Goal: Entertainment & Leisure: Browse casually

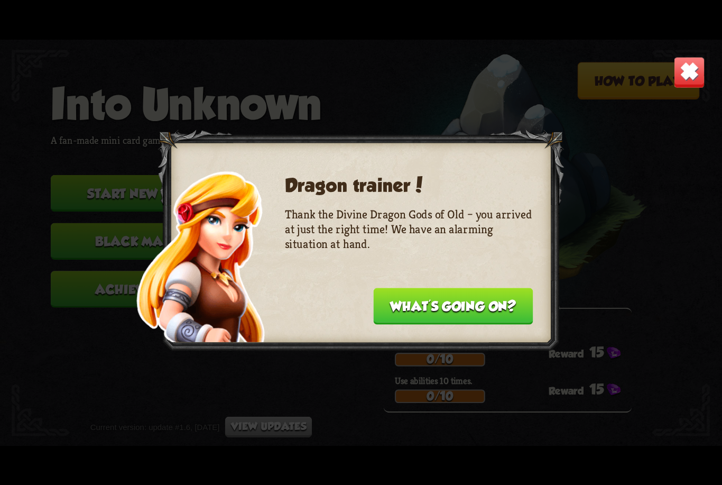
click at [505, 306] on button "What's going on?" at bounding box center [453, 305] width 160 height 36
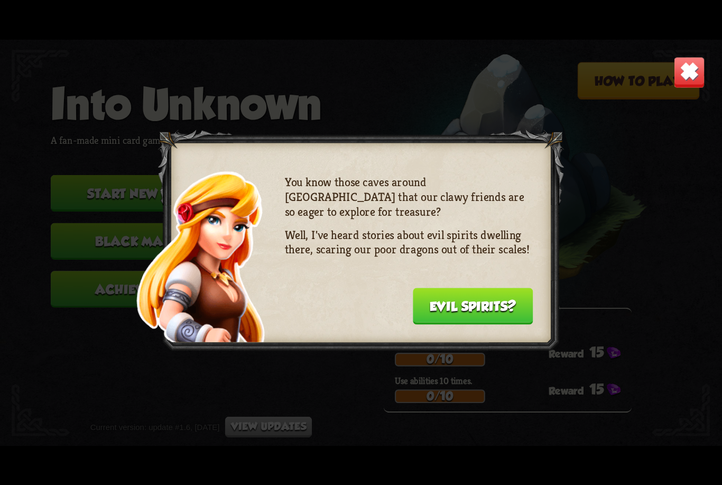
click at [501, 303] on button "Evil spirits?" at bounding box center [473, 305] width 120 height 36
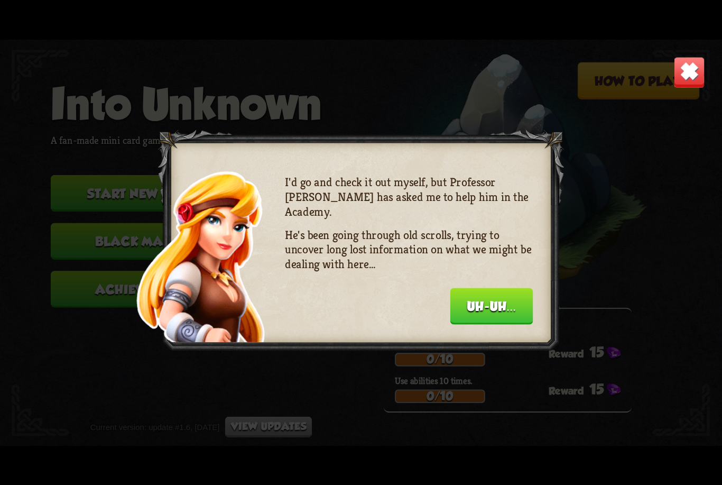
click at [508, 305] on button "Uh-uh..." at bounding box center [491, 305] width 83 height 36
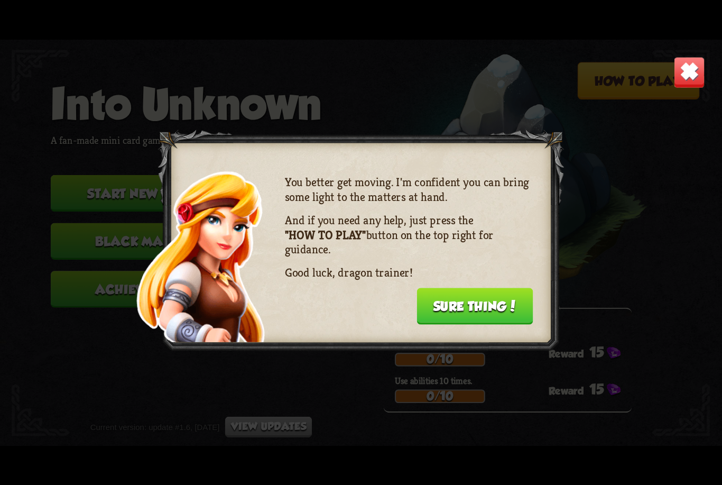
click at [510, 310] on button "Sure thing!" at bounding box center [474, 305] width 116 height 36
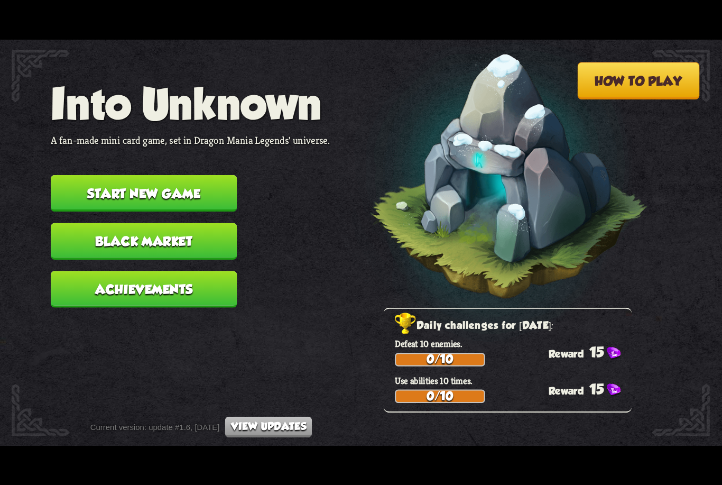
click at [193, 194] on button "Start new game" at bounding box center [144, 192] width 186 height 36
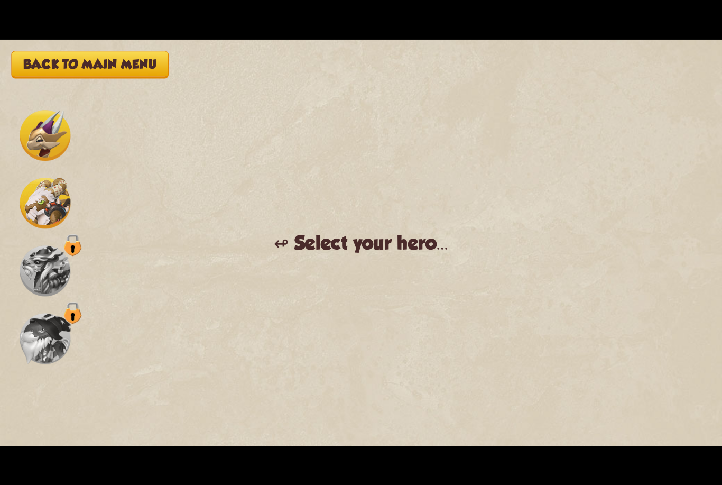
click at [53, 286] on img at bounding box center [45, 270] width 51 height 51
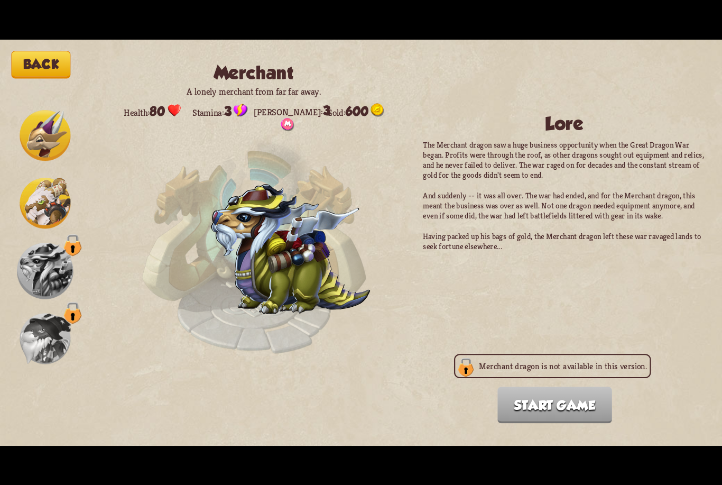
click at [58, 338] on img at bounding box center [45, 338] width 51 height 51
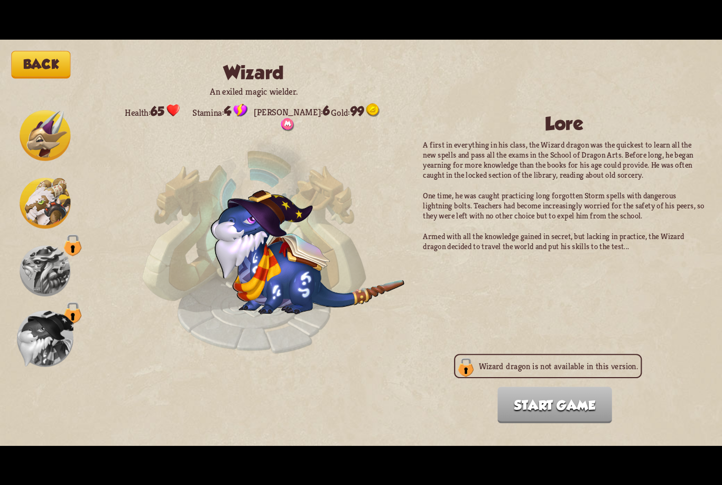
click at [63, 143] on img at bounding box center [45, 135] width 51 height 51
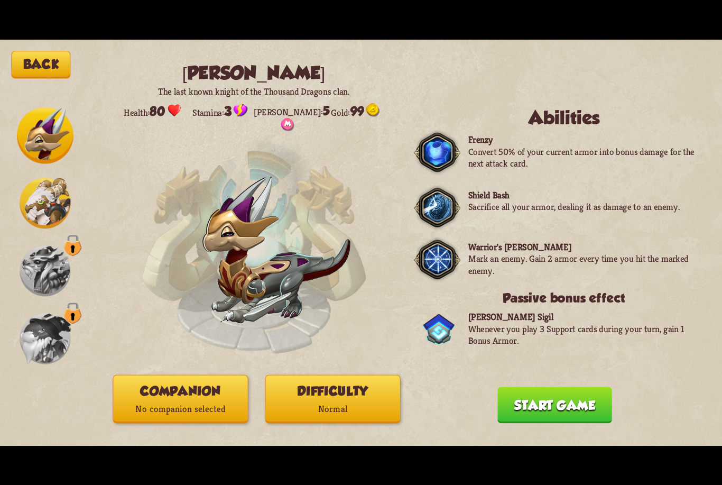
click at [527, 413] on button "Start game" at bounding box center [554, 404] width 115 height 36
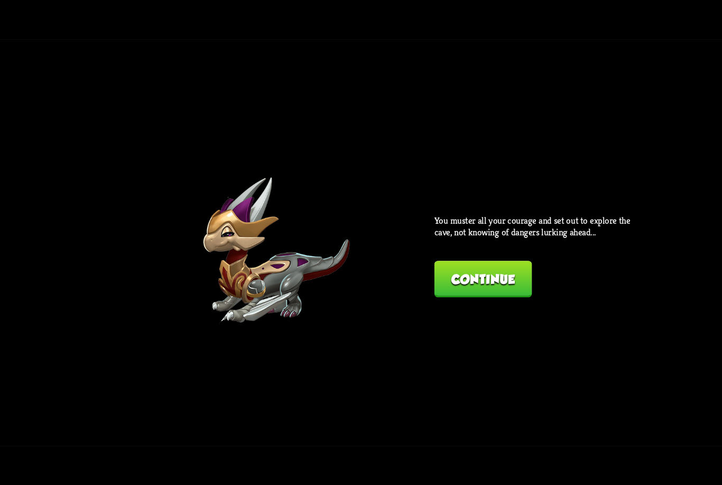
click at [475, 279] on button "Continue" at bounding box center [483, 279] width 98 height 36
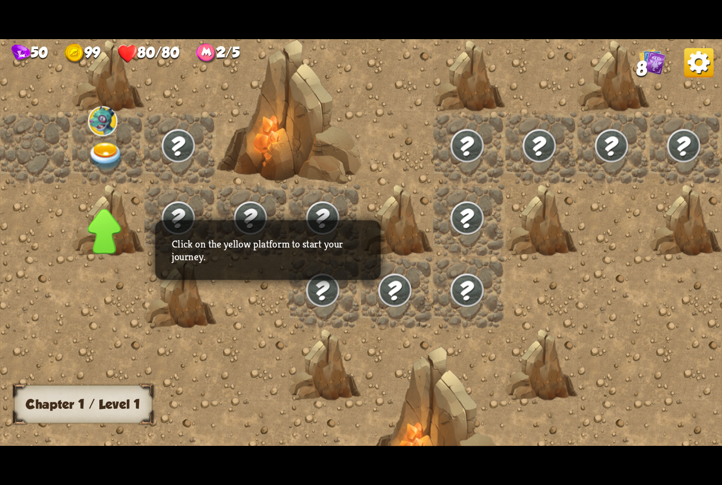
click at [99, 159] on img at bounding box center [106, 156] width 36 height 28
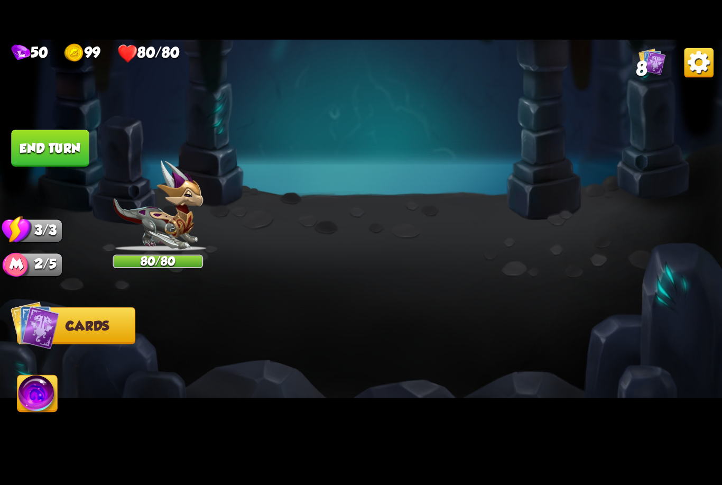
click at [544, 361] on button "Back to combat" at bounding box center [563, 360] width 147 height 36
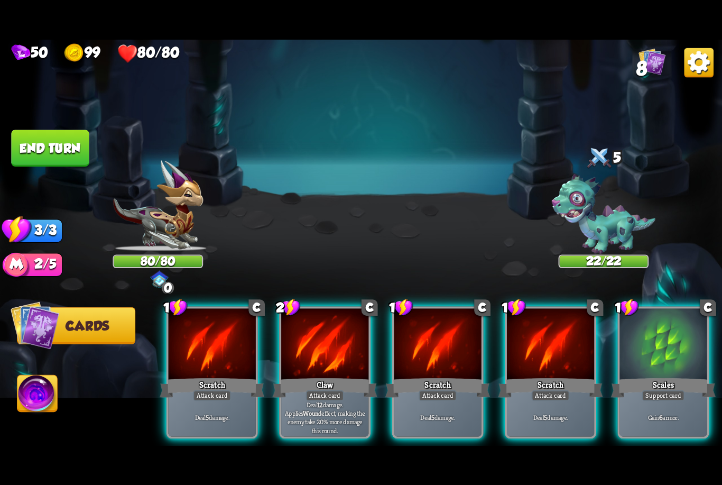
click at [664, 376] on div "Scales" at bounding box center [663, 387] width 105 height 23
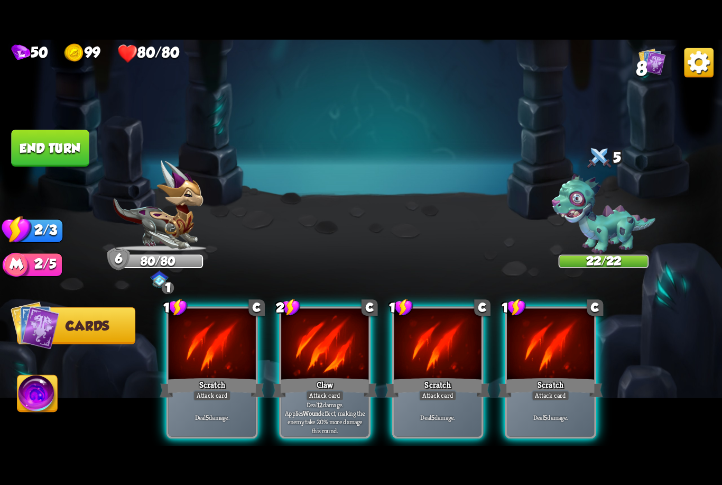
click at [343, 376] on div "Claw" at bounding box center [325, 387] width 105 height 23
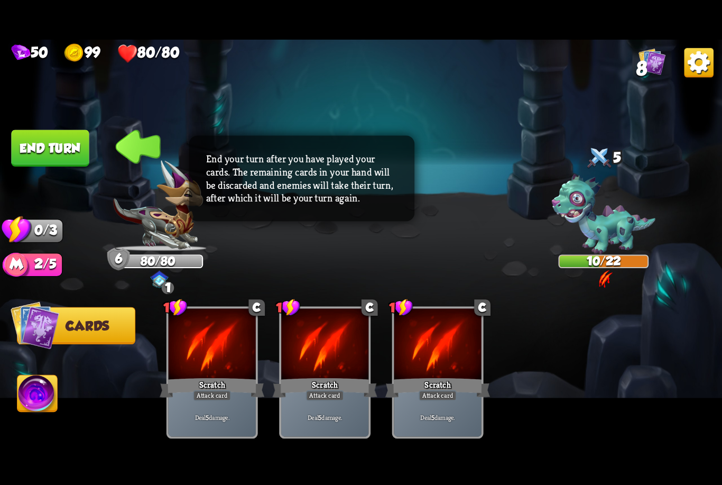
click at [48, 143] on button "End turn" at bounding box center [50, 147] width 78 height 36
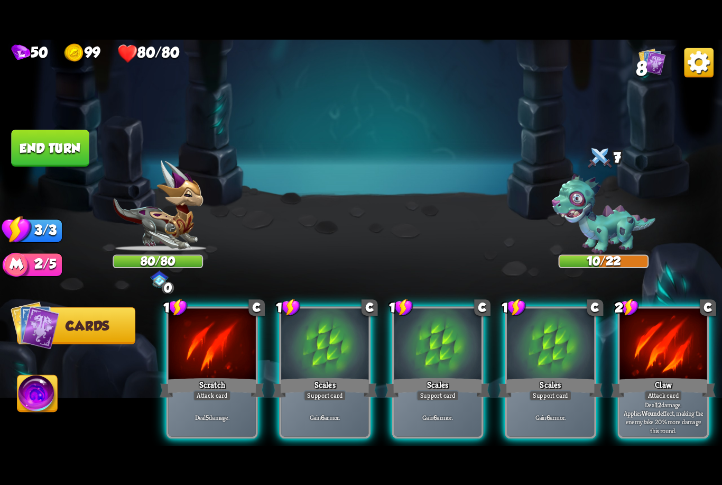
click at [323, 337] on div at bounding box center [324, 344] width 87 height 73
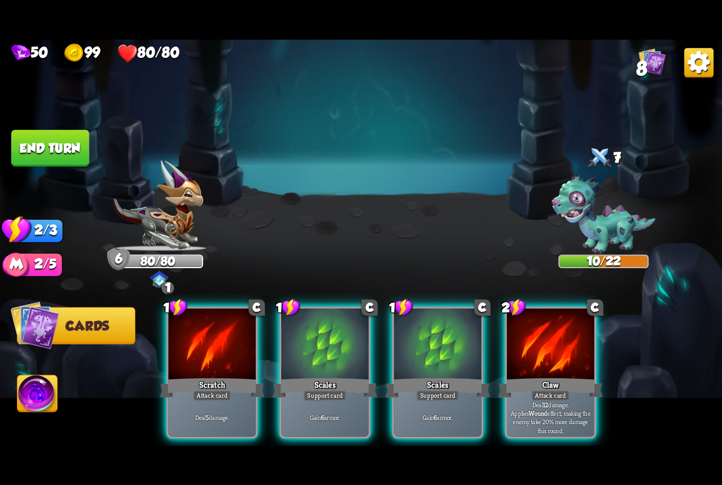
click at [330, 340] on div at bounding box center [324, 344] width 87 height 73
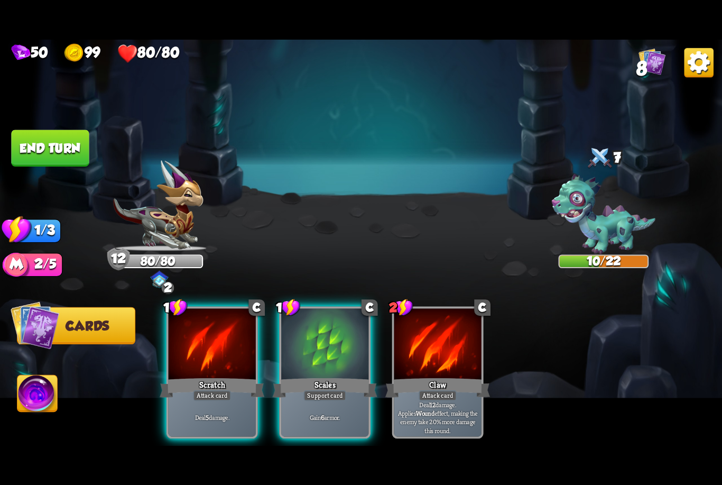
click at [213, 376] on div "Scratch" at bounding box center [212, 387] width 105 height 23
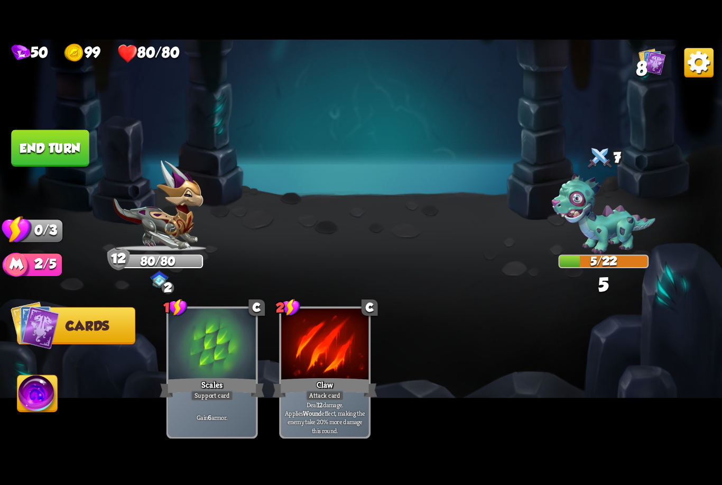
click at [76, 132] on button "End turn" at bounding box center [50, 147] width 78 height 36
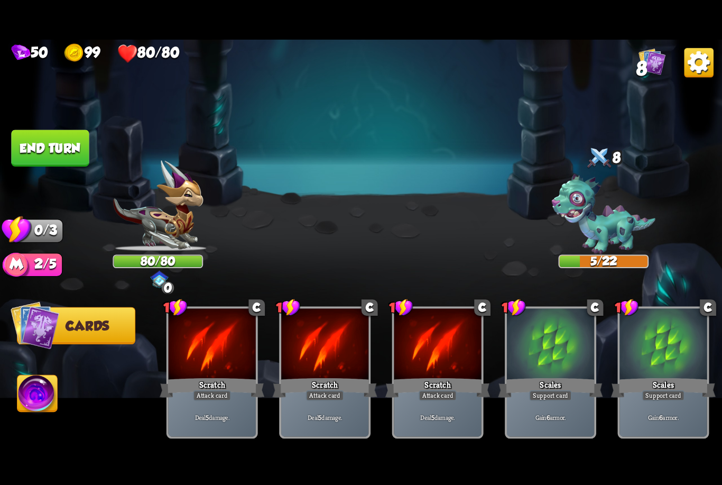
click at [331, 376] on div "Scratch" at bounding box center [325, 387] width 105 height 23
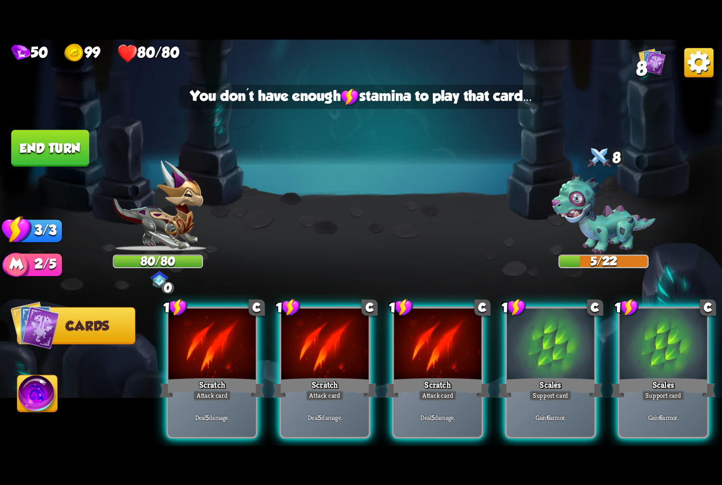
click at [338, 376] on div "Scratch" at bounding box center [325, 387] width 105 height 23
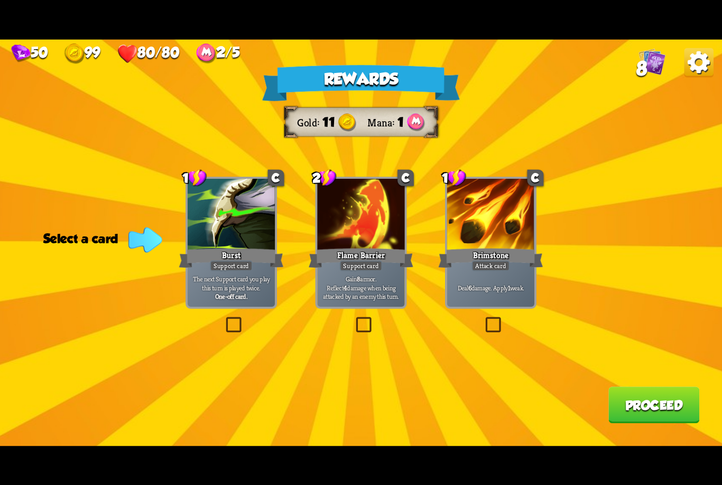
click at [360, 284] on p "Gain 8 armor. Reflect 4 damage when being attacked by an enemy this turn." at bounding box center [361, 287] width 83 height 26
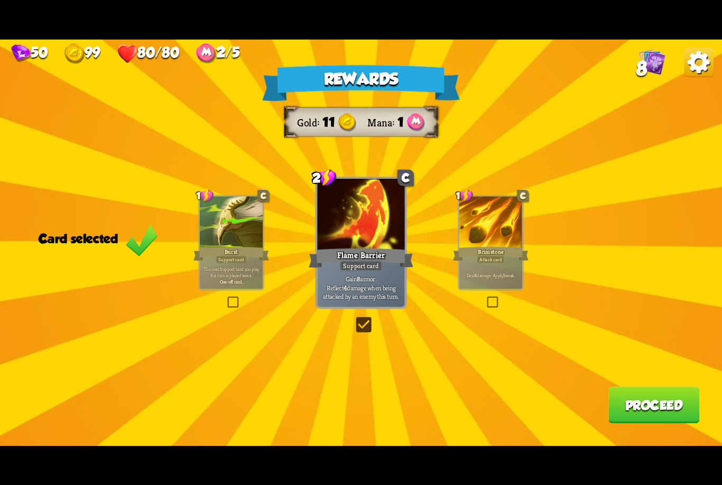
click at [648, 406] on button "Proceed" at bounding box center [653, 404] width 91 height 36
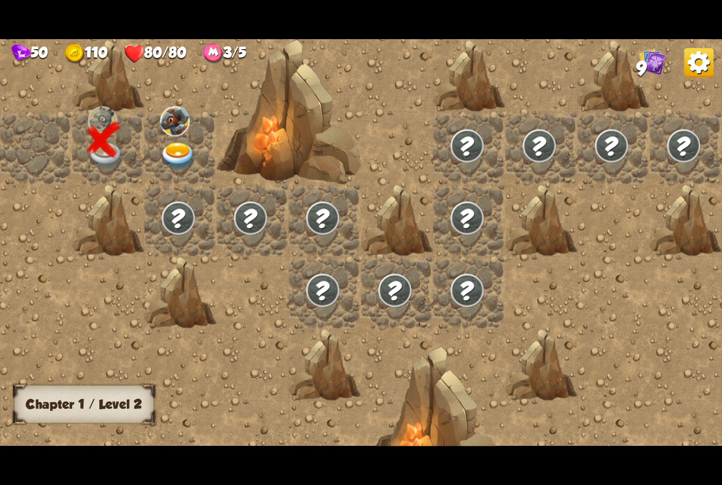
click at [183, 155] on img at bounding box center [178, 156] width 36 height 28
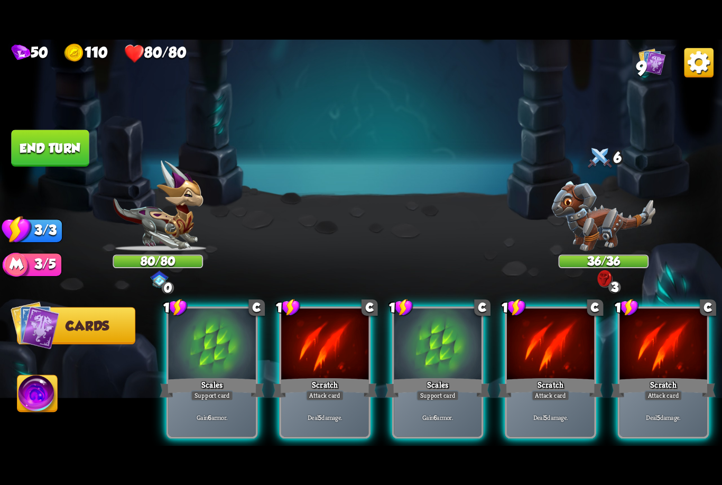
click at [430, 376] on div "Scales" at bounding box center [437, 387] width 105 height 23
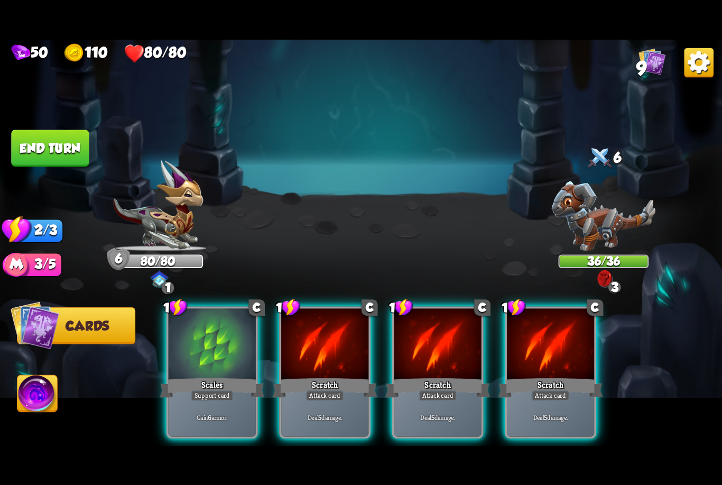
click at [459, 354] on div at bounding box center [437, 344] width 87 height 73
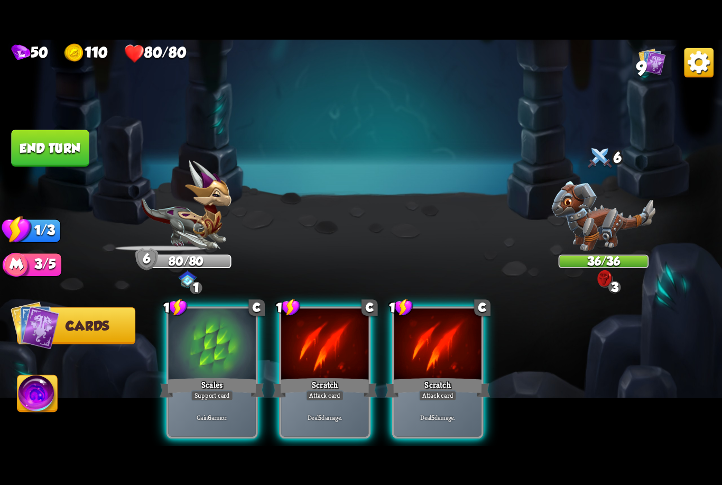
click at [419, 376] on div "Scratch" at bounding box center [437, 387] width 105 height 23
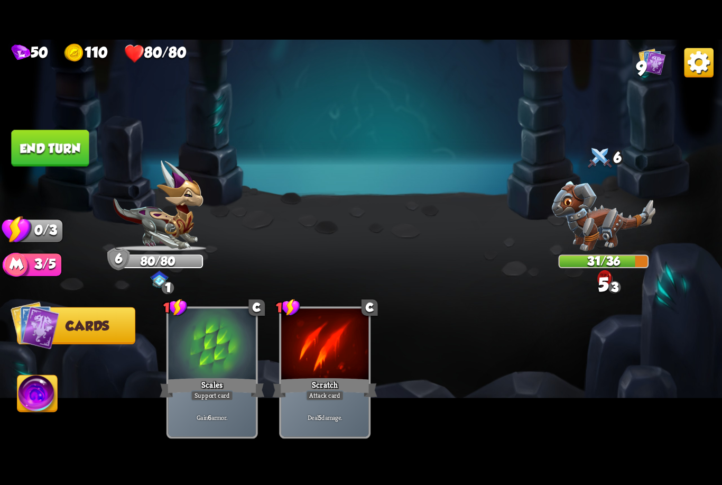
click at [62, 140] on button "End turn" at bounding box center [50, 147] width 78 height 36
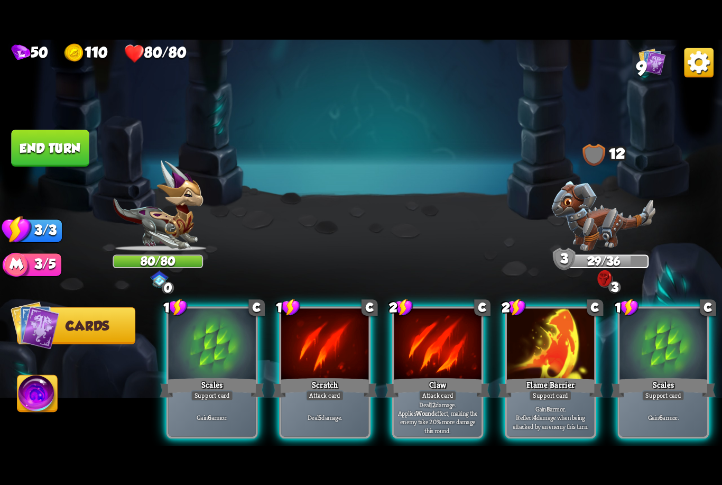
click at [431, 376] on div "Claw" at bounding box center [437, 387] width 105 height 23
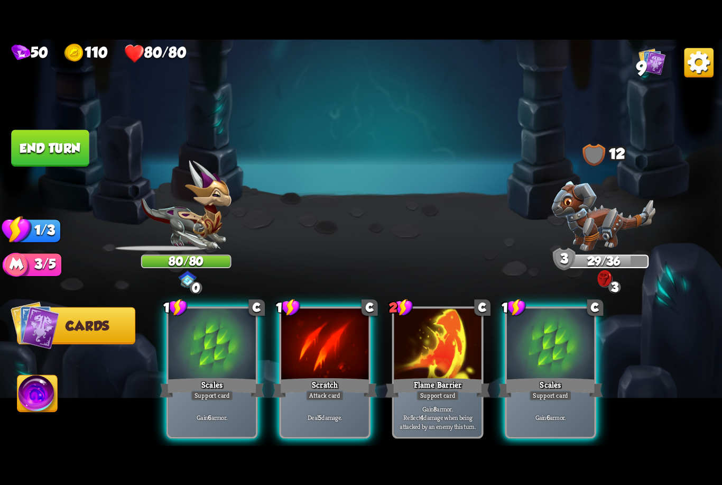
click at [337, 390] on div "Attack card" at bounding box center [325, 395] width 38 height 11
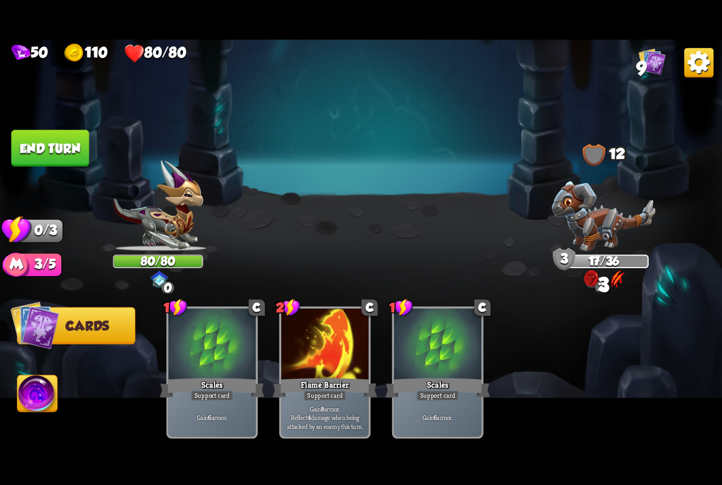
click at [79, 160] on button "End turn" at bounding box center [50, 147] width 78 height 36
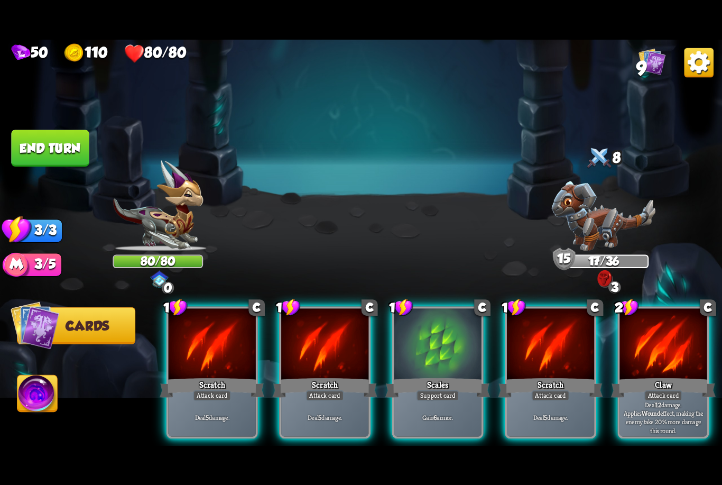
click at [443, 356] on div at bounding box center [437, 344] width 87 height 73
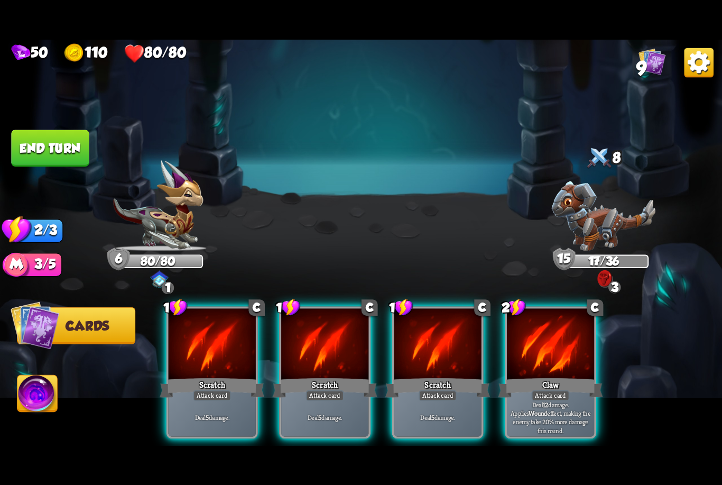
click at [566, 376] on div "Claw" at bounding box center [550, 387] width 105 height 23
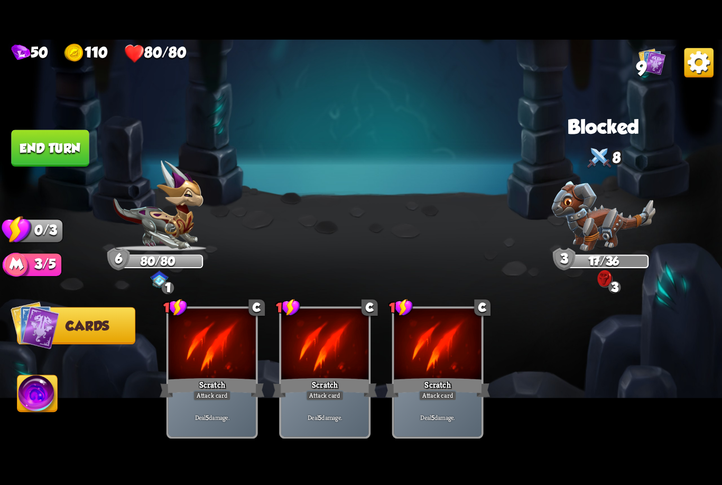
click at [88, 134] on button "End turn" at bounding box center [50, 147] width 78 height 36
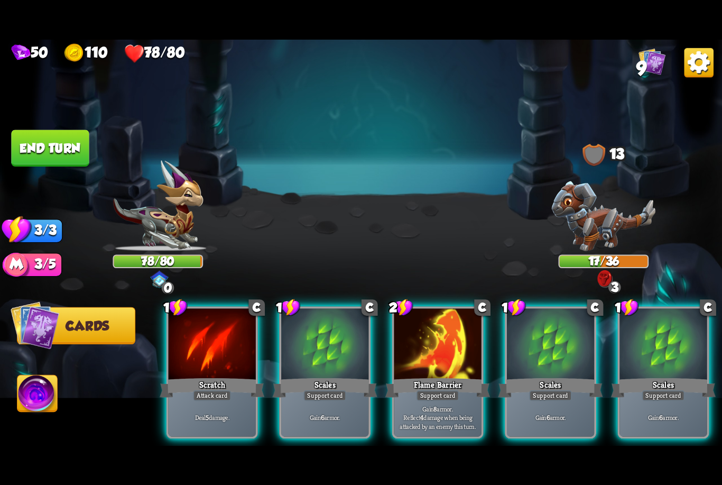
click at [223, 390] on div "Attack card" at bounding box center [212, 395] width 38 height 11
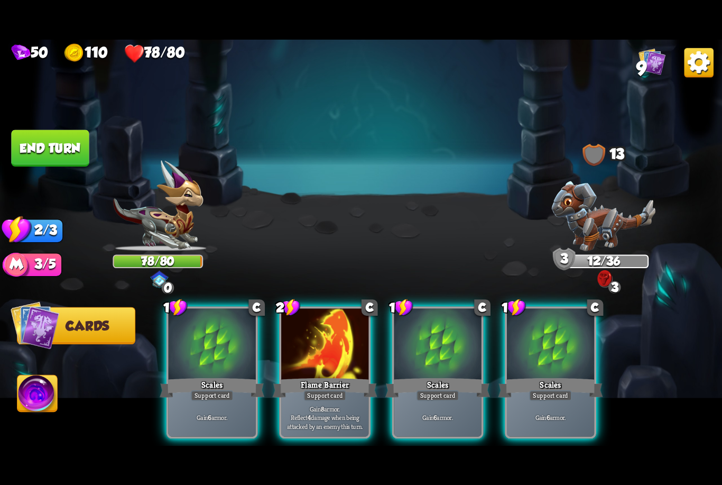
click at [70, 154] on button "End turn" at bounding box center [50, 147] width 78 height 36
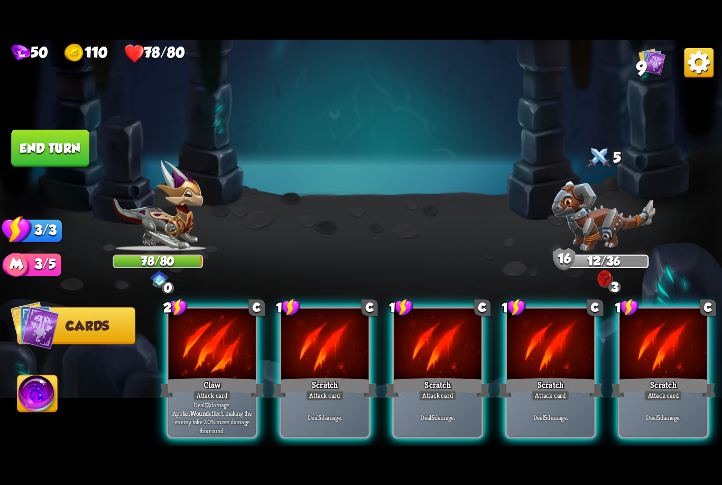
click at [219, 376] on div "Claw" at bounding box center [212, 387] width 105 height 23
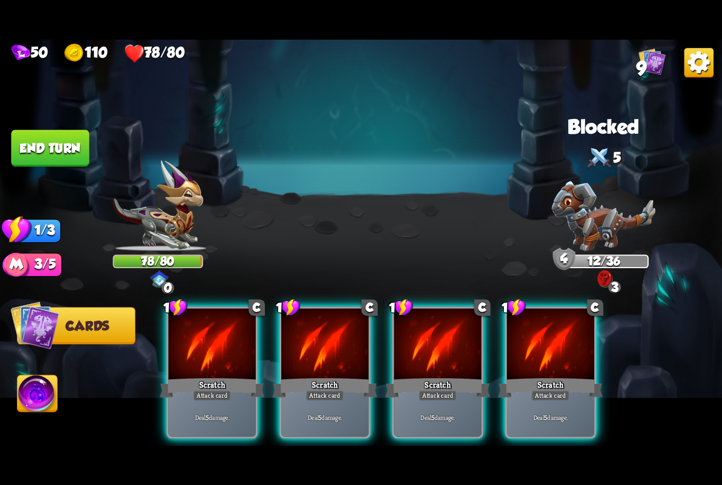
click at [218, 376] on div "Scratch" at bounding box center [212, 387] width 105 height 23
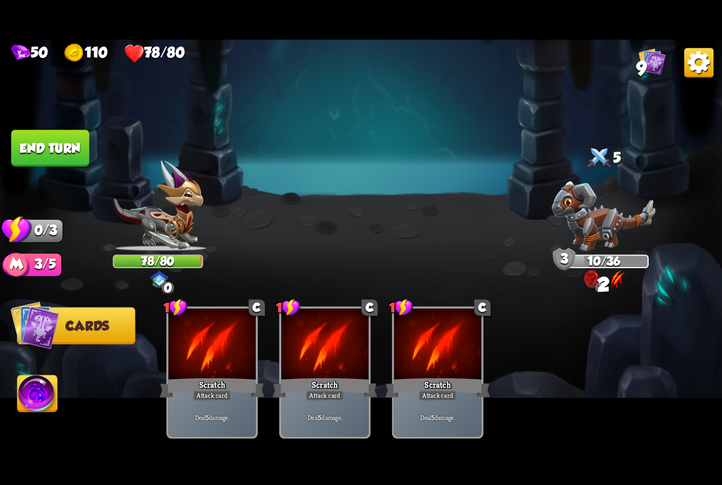
click at [64, 140] on button "End turn" at bounding box center [50, 147] width 78 height 36
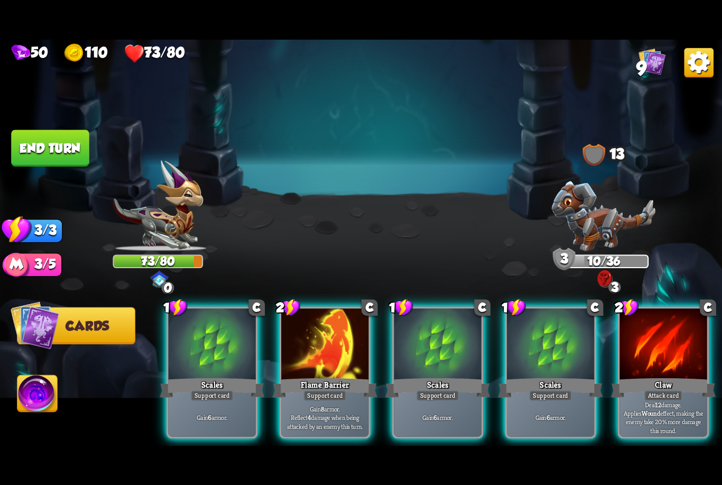
click at [666, 376] on div "Claw" at bounding box center [663, 387] width 105 height 23
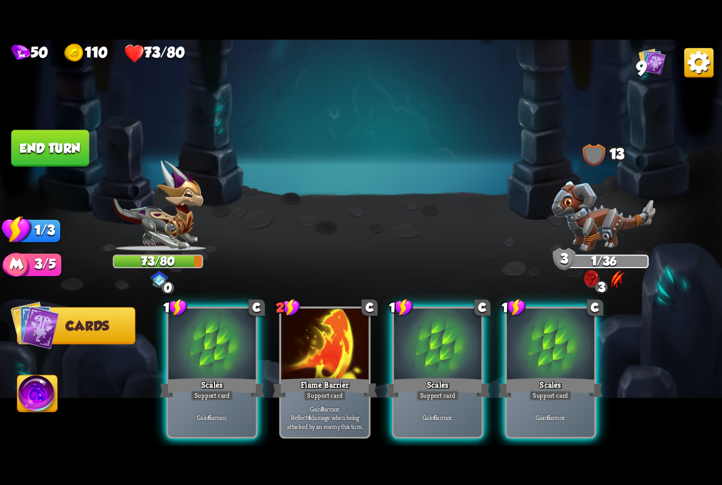
click at [70, 151] on button "End turn" at bounding box center [50, 147] width 78 height 36
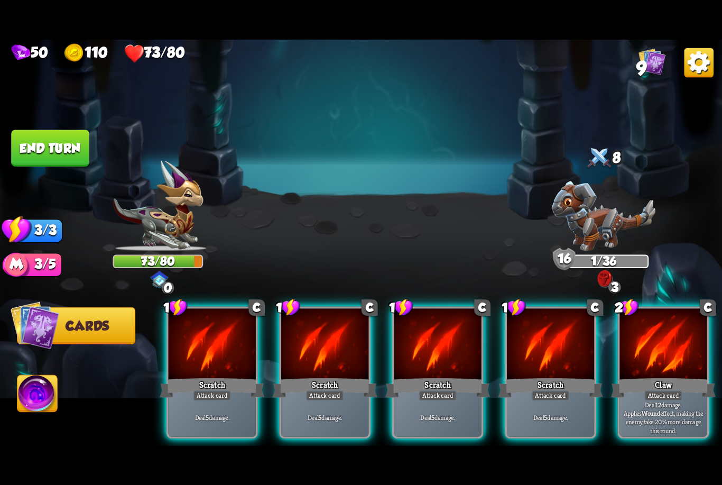
click at [661, 376] on div "Claw" at bounding box center [663, 387] width 105 height 23
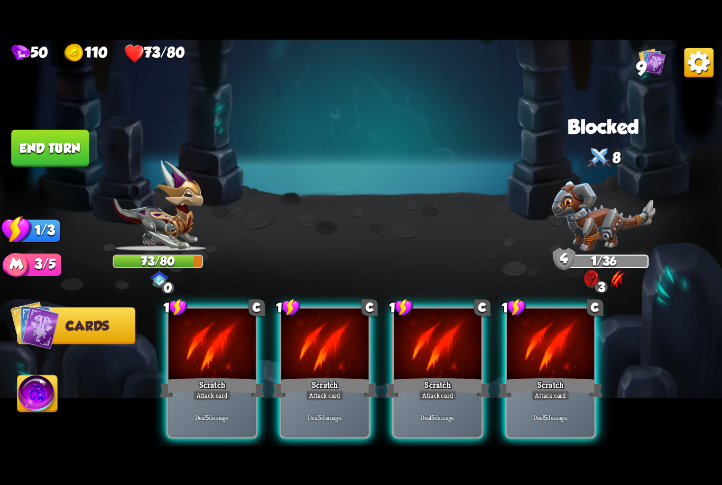
click at [527, 357] on div at bounding box center [550, 344] width 87 height 73
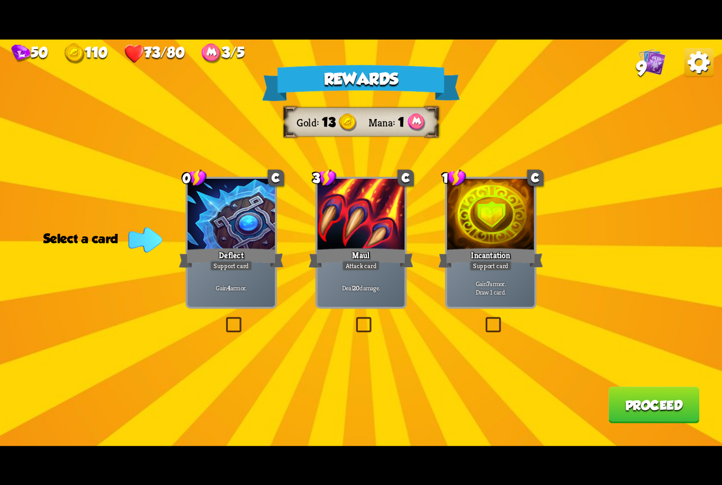
click at [237, 288] on p "Gain 4 armor." at bounding box center [231, 287] width 83 height 8
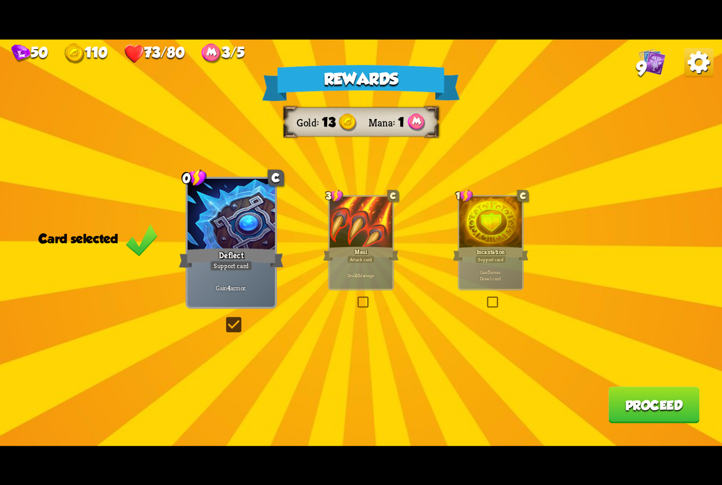
click at [652, 406] on button "Proceed" at bounding box center [653, 404] width 91 height 36
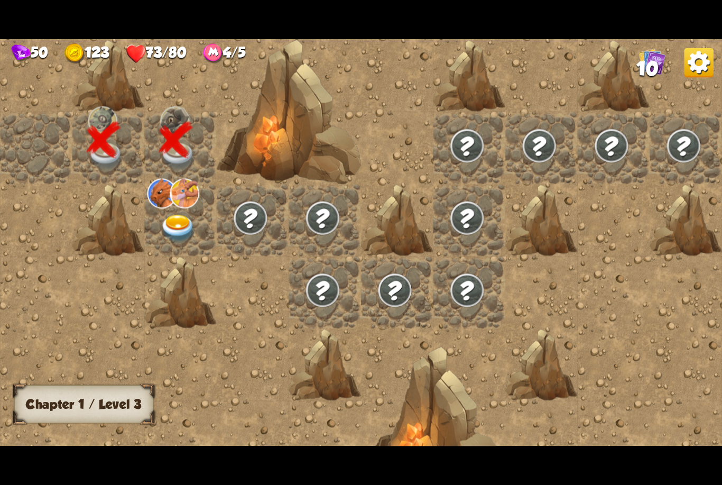
click at [185, 220] on img at bounding box center [178, 228] width 36 height 28
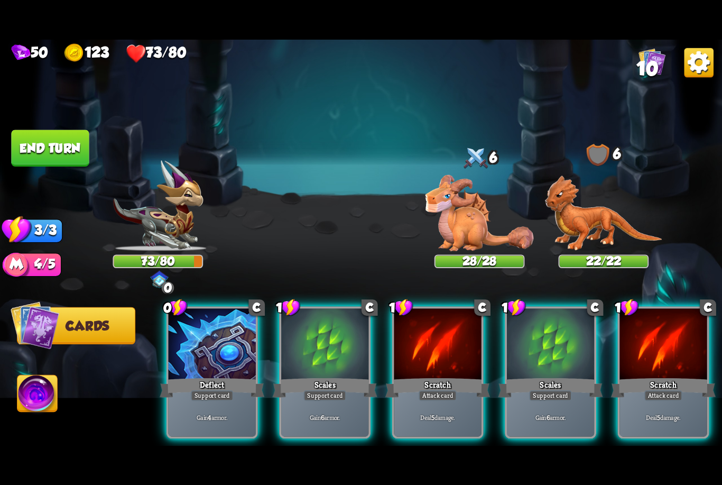
click at [205, 376] on div "Deflect" at bounding box center [212, 387] width 105 height 23
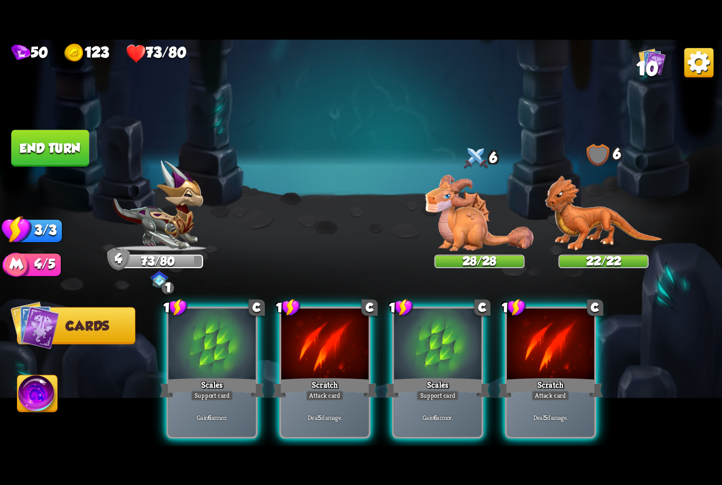
click at [534, 376] on div "Scratch" at bounding box center [550, 387] width 105 height 23
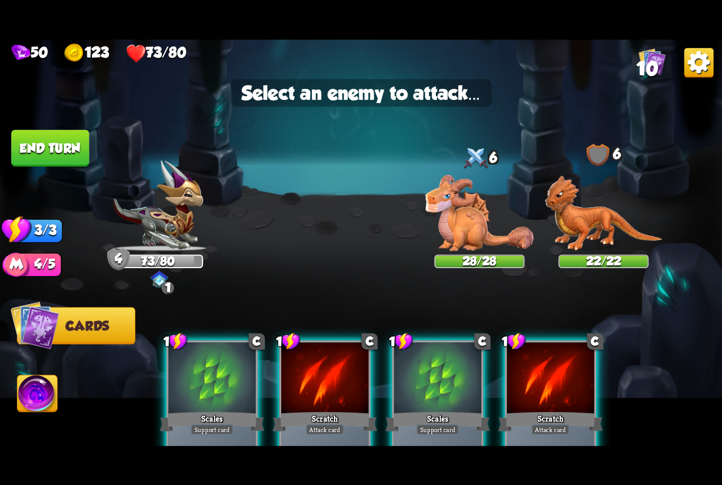
click at [577, 219] on img at bounding box center [603, 213] width 117 height 76
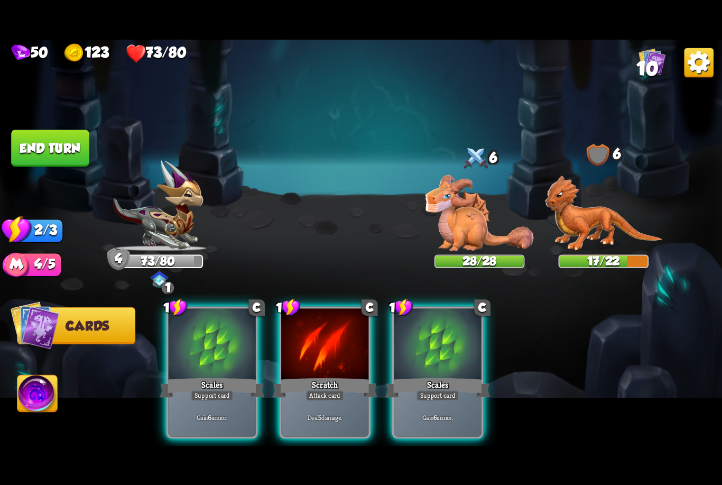
click at [222, 376] on div "Scales" at bounding box center [212, 387] width 105 height 23
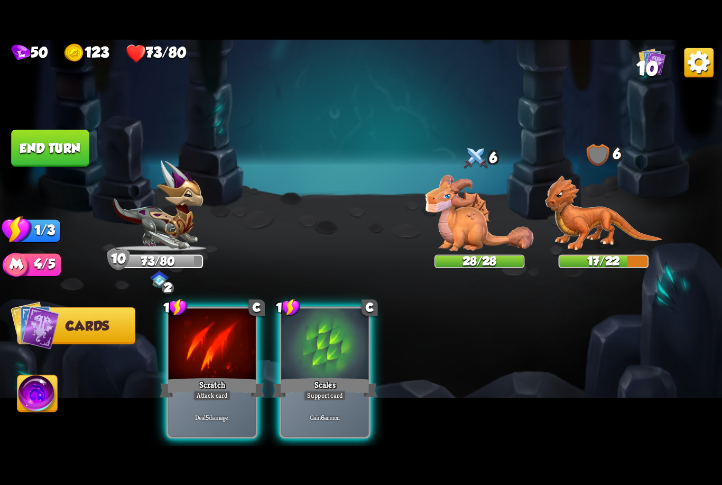
click at [233, 341] on div at bounding box center [212, 344] width 87 height 73
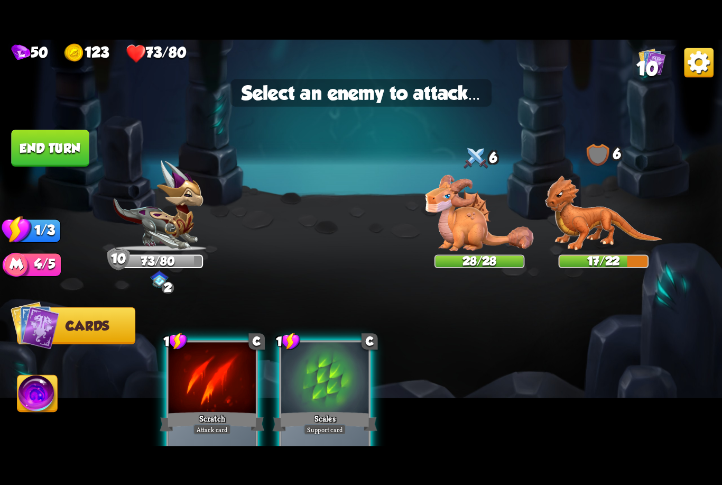
click at [462, 220] on img at bounding box center [479, 212] width 108 height 76
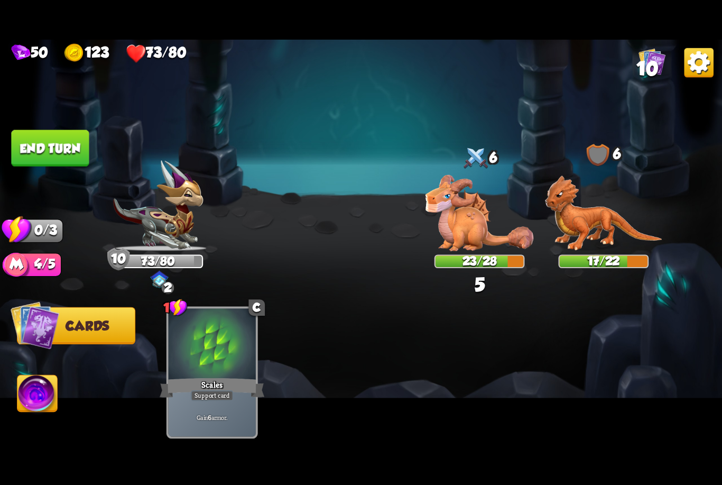
click at [58, 146] on button "End turn" at bounding box center [50, 147] width 78 height 36
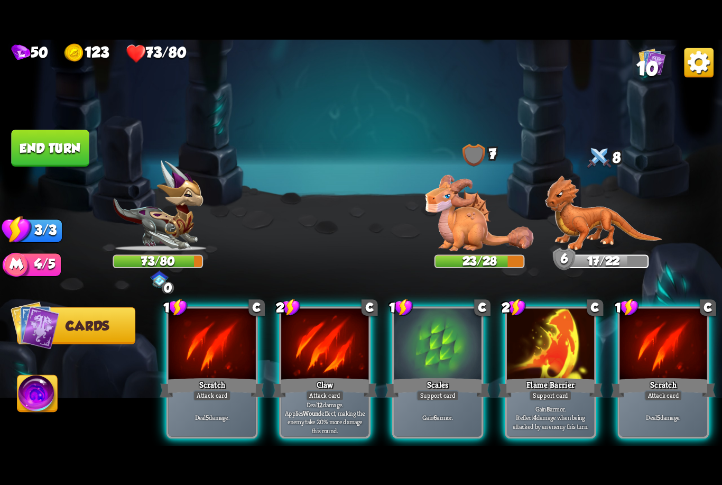
click at [565, 376] on div "Flame Barrier" at bounding box center [550, 387] width 105 height 23
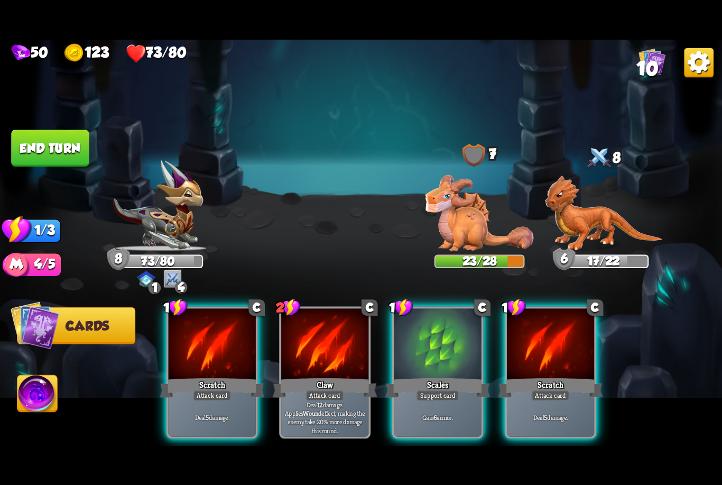
click at [215, 376] on div "Scratch" at bounding box center [212, 387] width 105 height 23
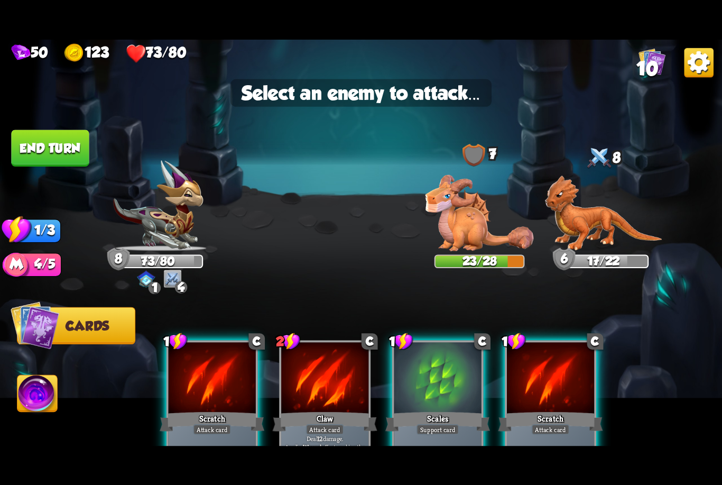
click at [470, 231] on img at bounding box center [479, 212] width 108 height 76
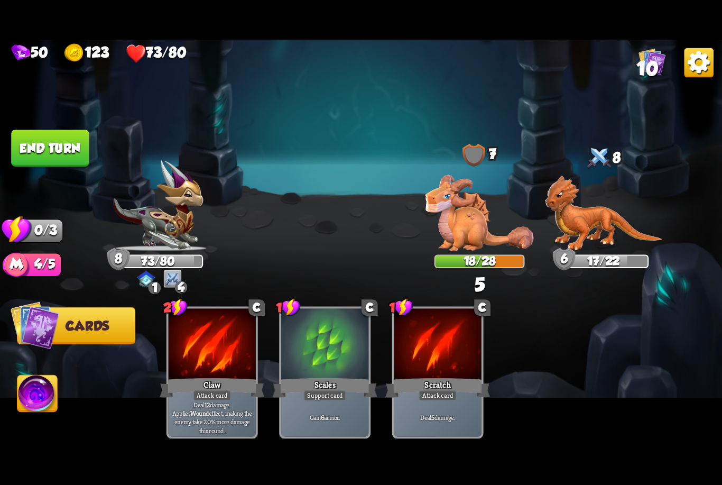
click at [53, 144] on button "End turn" at bounding box center [50, 147] width 78 height 36
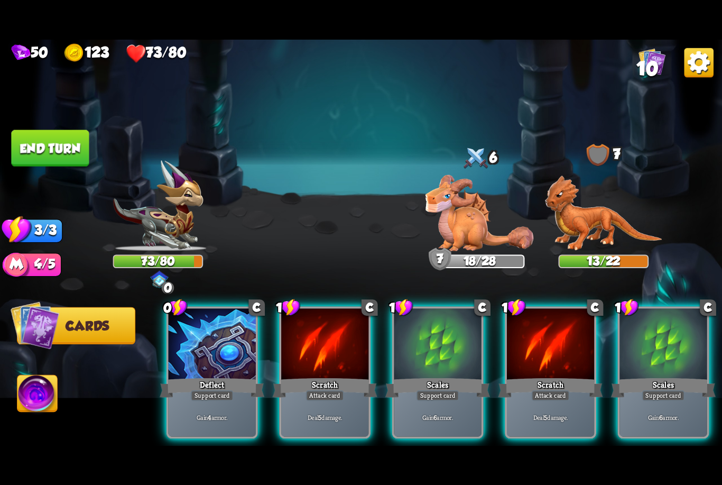
click at [205, 376] on div "Deflect" at bounding box center [212, 387] width 105 height 23
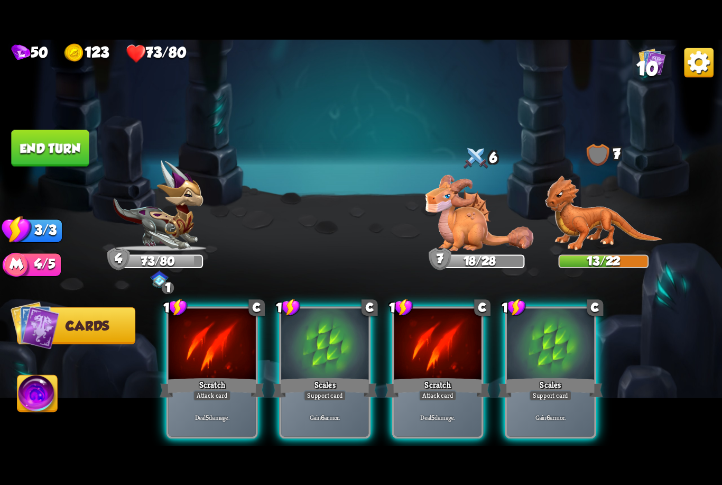
click at [544, 357] on div at bounding box center [550, 344] width 87 height 73
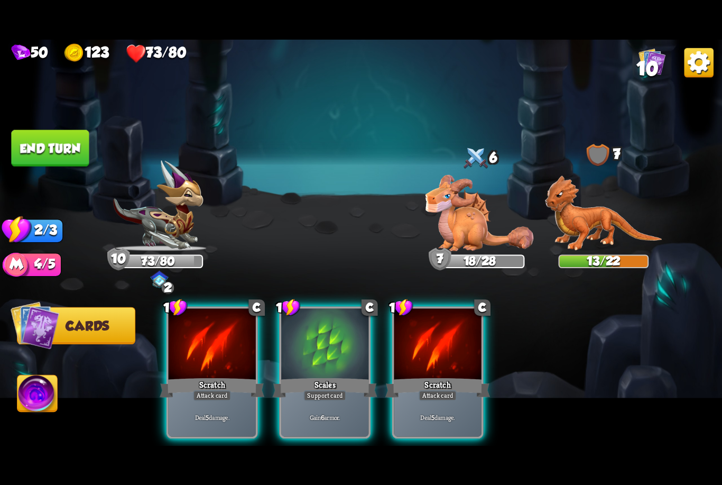
click at [461, 376] on div "Scratch" at bounding box center [437, 387] width 105 height 23
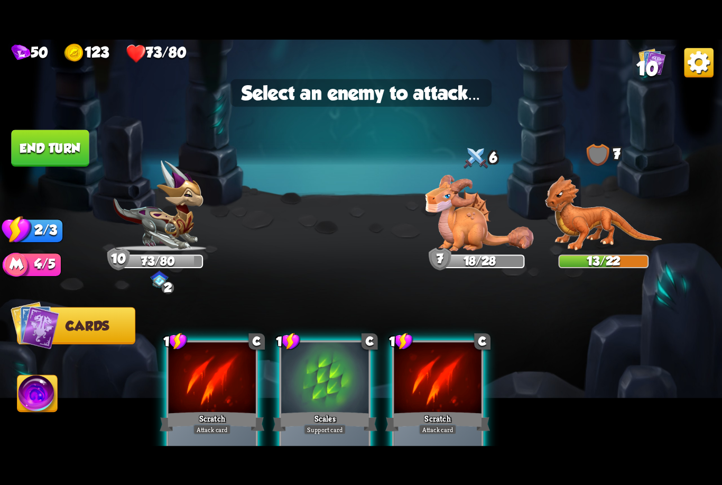
click at [585, 236] on img at bounding box center [603, 213] width 117 height 76
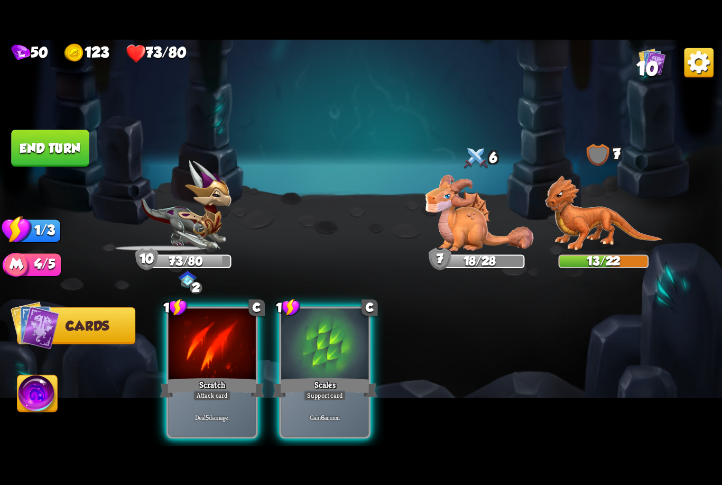
click at [222, 376] on div "Scratch" at bounding box center [212, 387] width 105 height 23
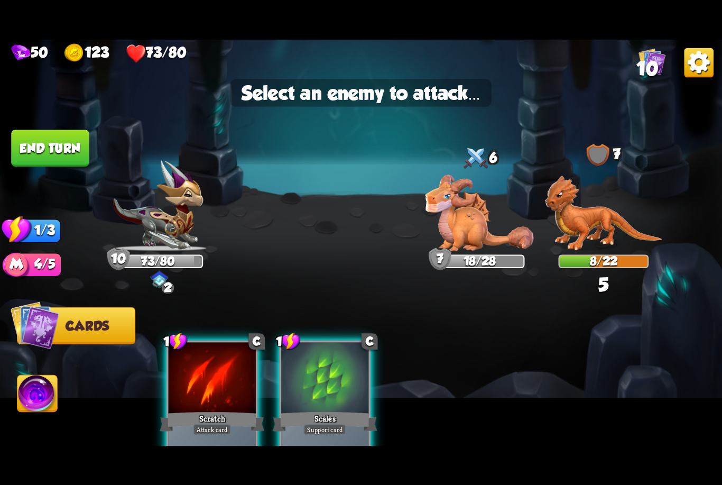
click at [584, 229] on img at bounding box center [603, 213] width 117 height 76
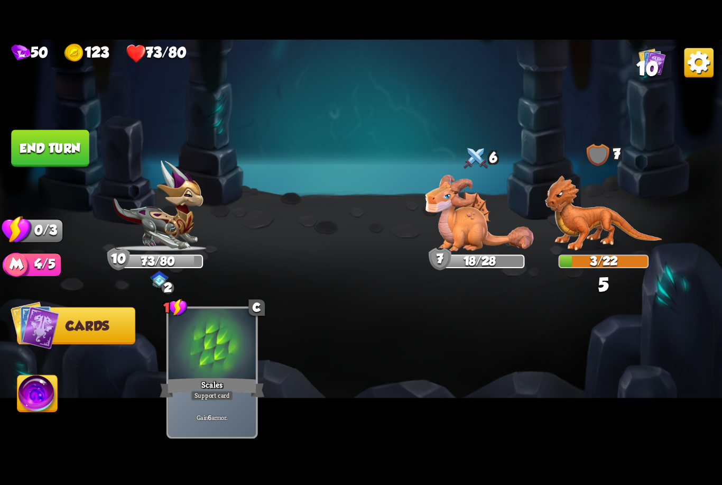
click at [60, 145] on button "End turn" at bounding box center [50, 147] width 78 height 36
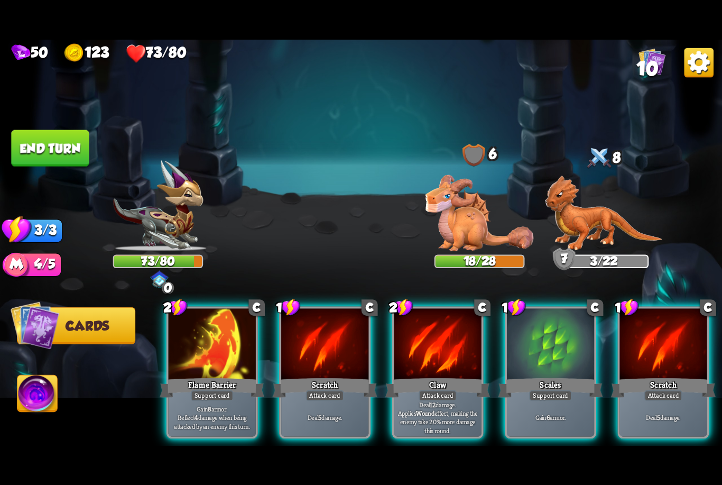
click at [216, 376] on div "Flame Barrier" at bounding box center [212, 387] width 105 height 23
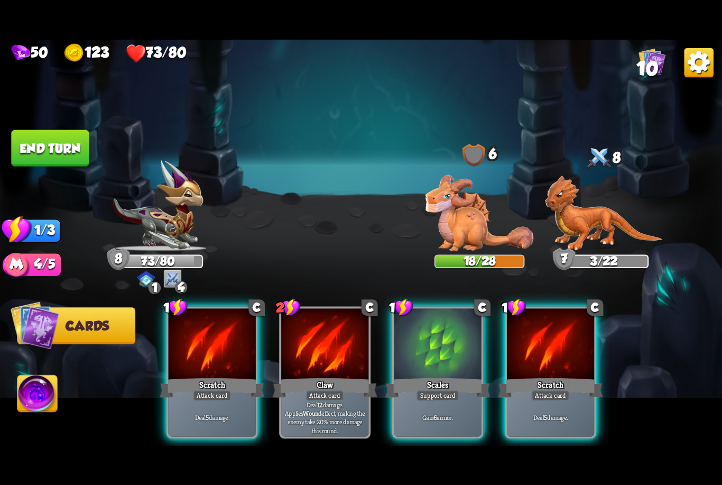
click at [229, 351] on div at bounding box center [212, 344] width 87 height 73
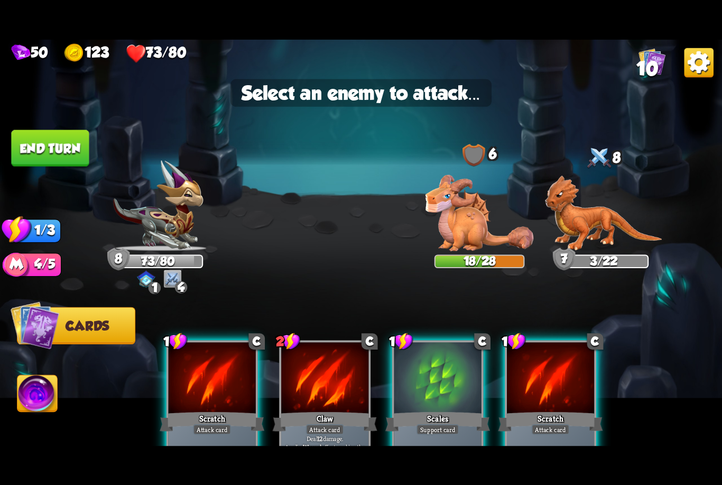
click at [469, 237] on img at bounding box center [479, 212] width 108 height 76
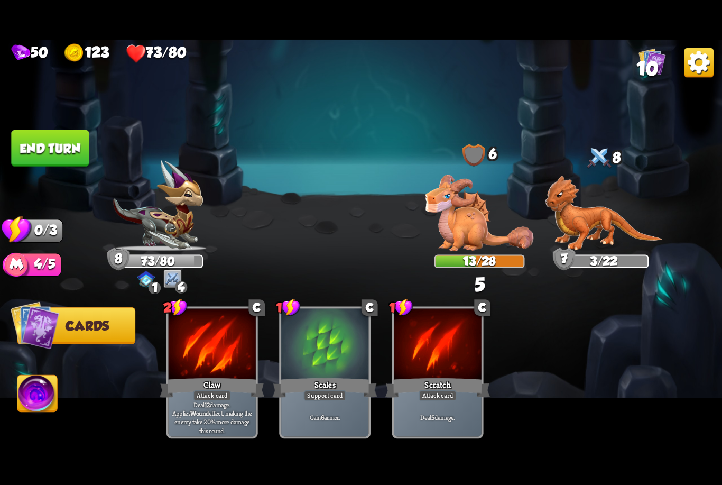
click at [69, 152] on button "End turn" at bounding box center [50, 147] width 78 height 36
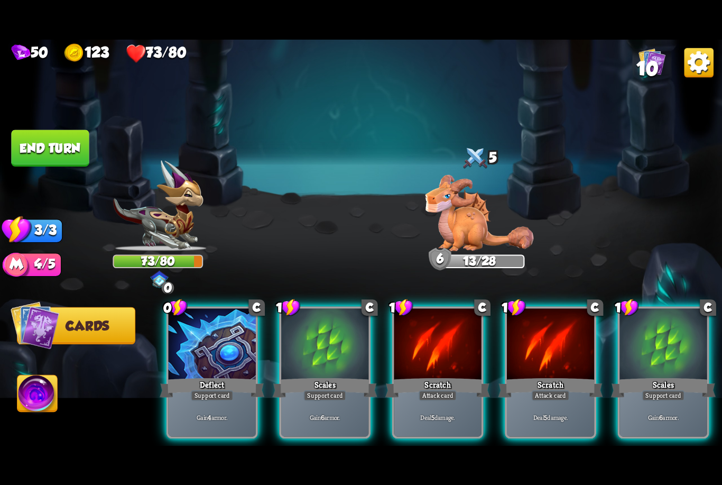
click at [210, 390] on div "Support card" at bounding box center [212, 395] width 43 height 11
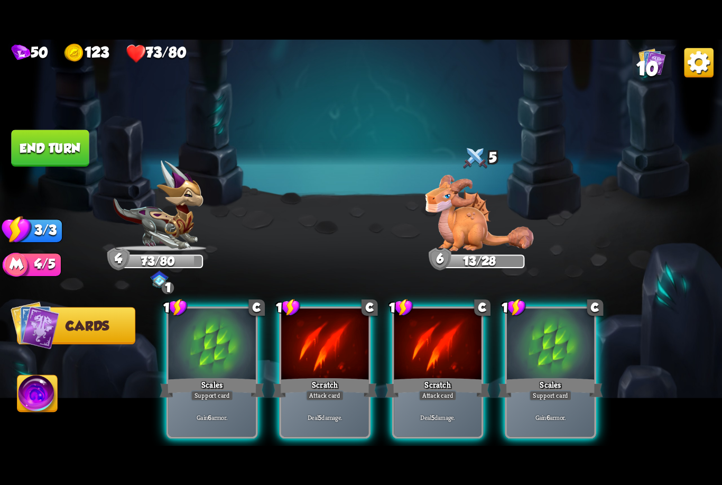
click at [430, 376] on div "Scratch" at bounding box center [437, 387] width 105 height 23
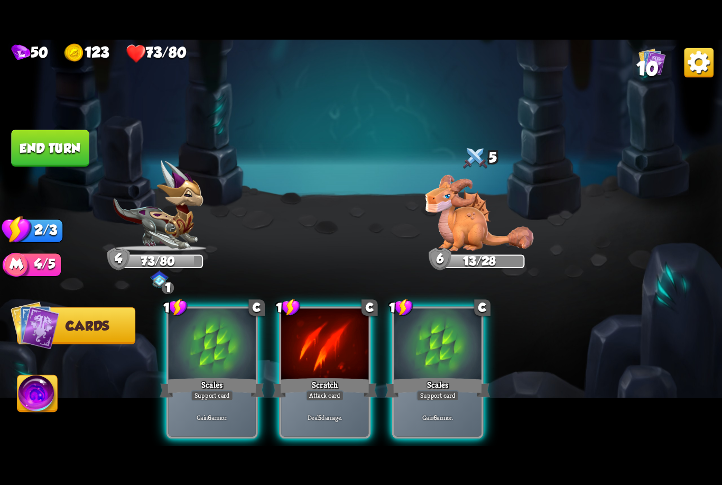
click at [315, 376] on div "Scratch" at bounding box center [325, 387] width 105 height 23
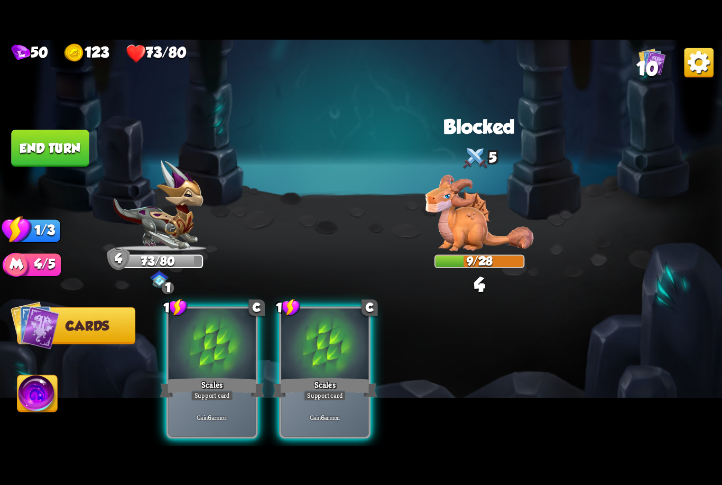
click at [205, 354] on div at bounding box center [212, 344] width 87 height 73
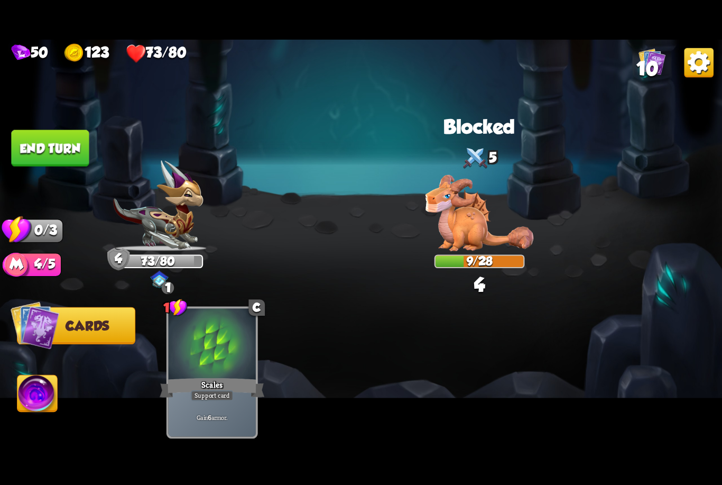
click at [51, 148] on button "End turn" at bounding box center [50, 147] width 78 height 36
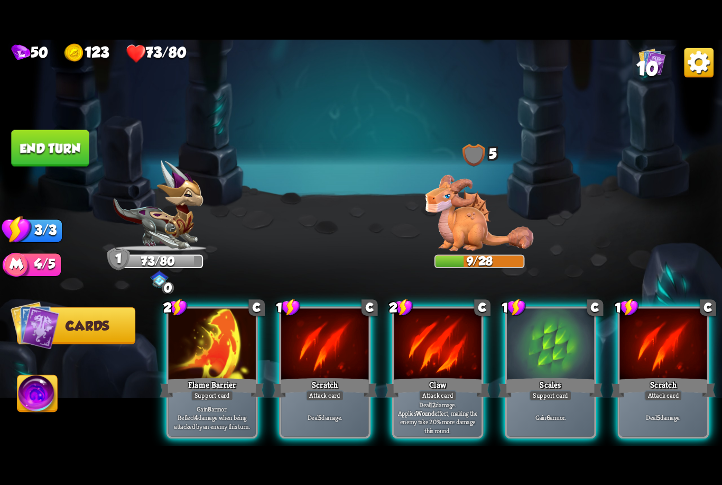
click at [429, 376] on div "Claw" at bounding box center [437, 387] width 105 height 23
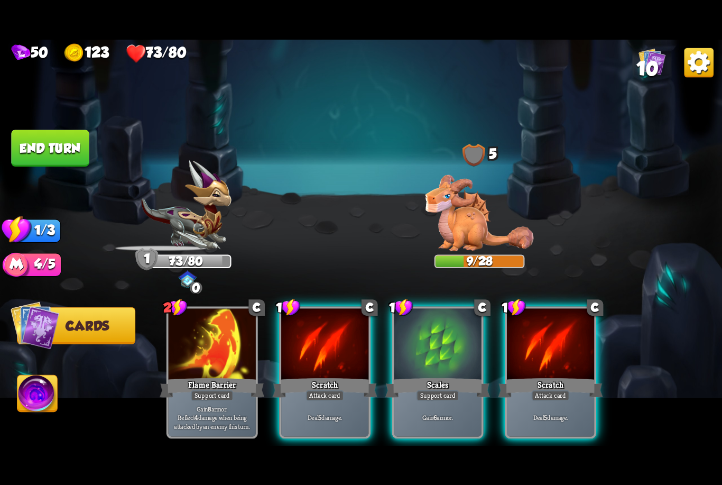
click at [342, 352] on div at bounding box center [324, 344] width 87 height 73
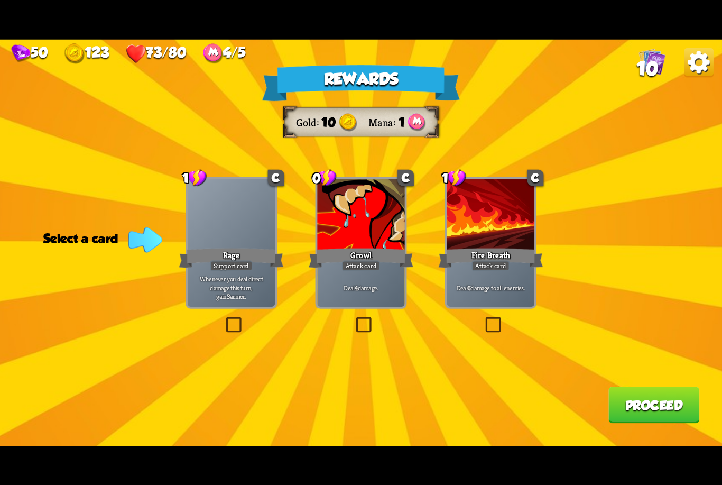
click at [492, 254] on div "Fire Breath" at bounding box center [490, 257] width 105 height 23
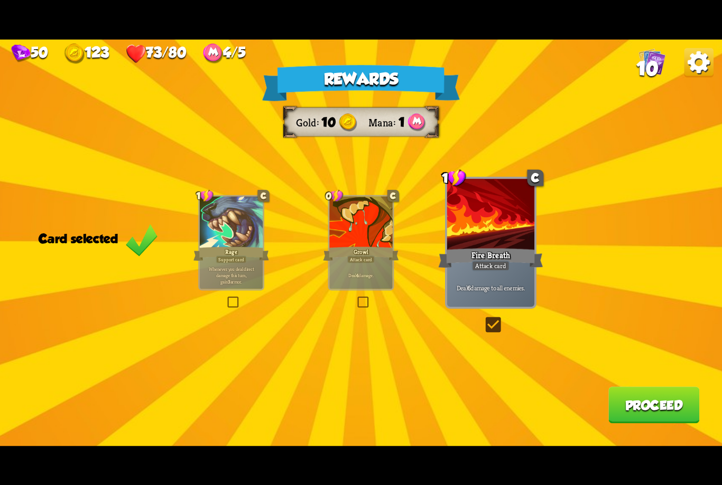
click at [634, 403] on button "Proceed" at bounding box center [653, 404] width 91 height 36
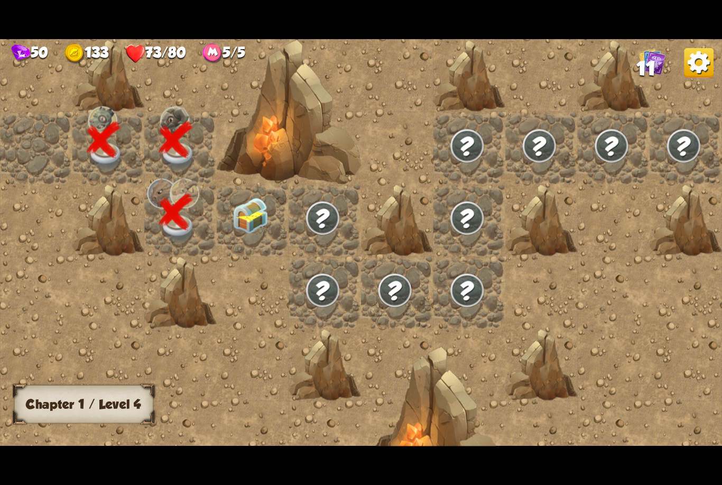
click at [257, 222] on img at bounding box center [251, 215] width 36 height 36
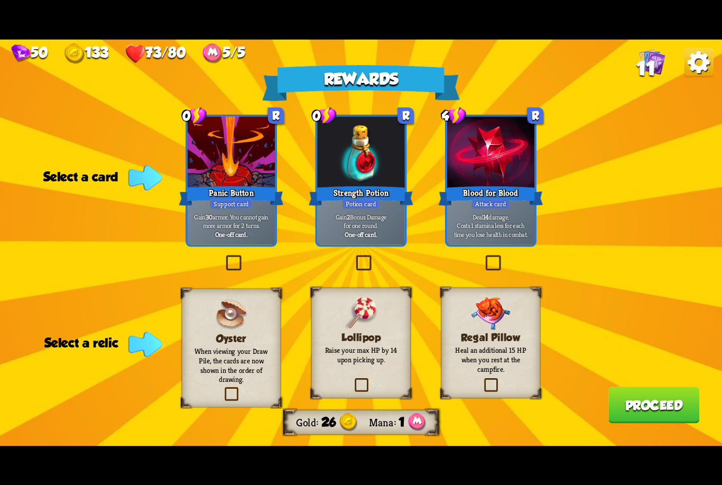
click at [691, 73] on img at bounding box center [698, 62] width 29 height 29
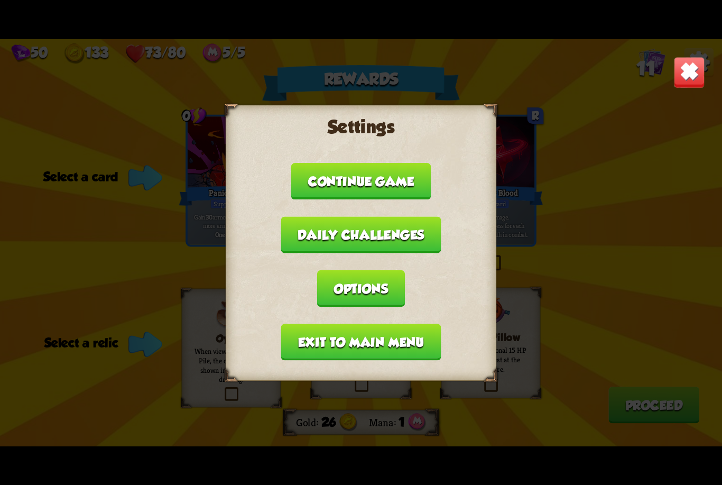
click at [384, 342] on button "Exit to main menu" at bounding box center [361, 341] width 160 height 36
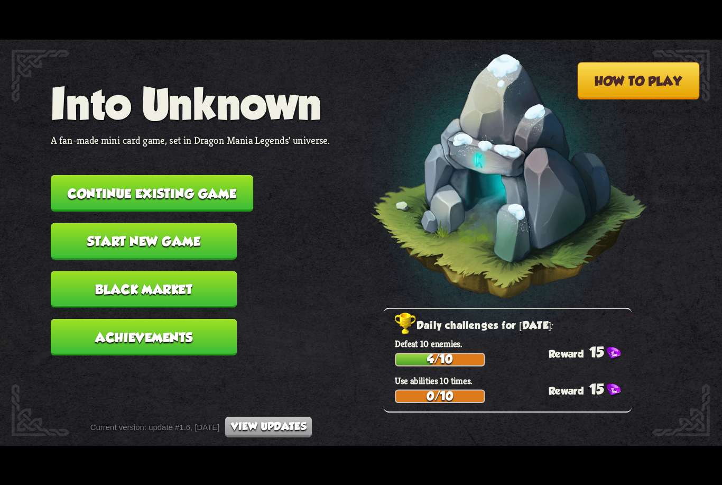
click at [207, 180] on button "Continue existing game" at bounding box center [152, 192] width 202 height 36
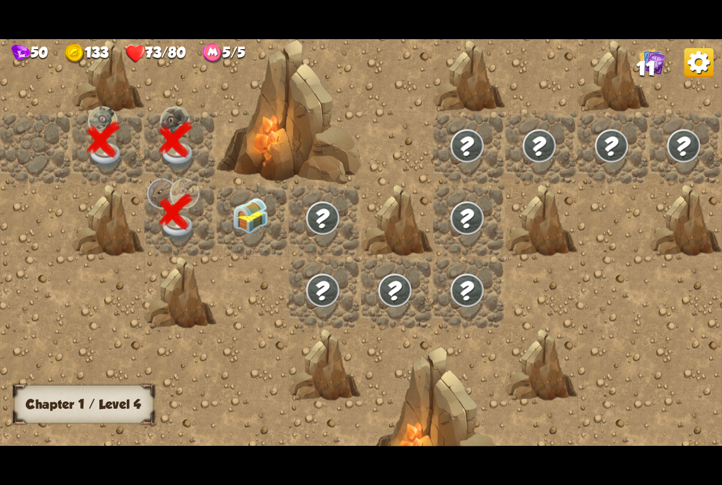
click at [260, 225] on img at bounding box center [251, 215] width 36 height 36
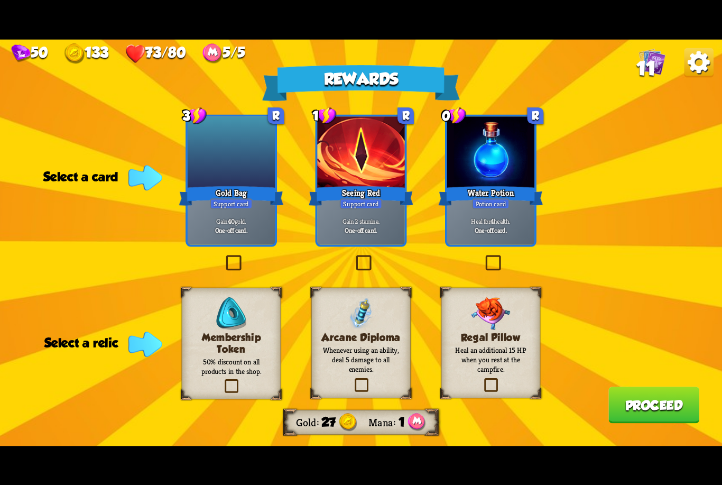
click at [708, 63] on img at bounding box center [698, 62] width 29 height 29
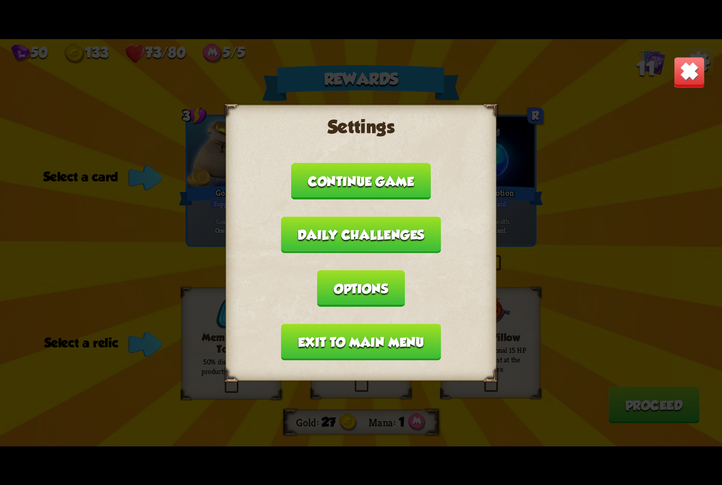
click at [359, 332] on button "Exit to main menu" at bounding box center [361, 341] width 160 height 36
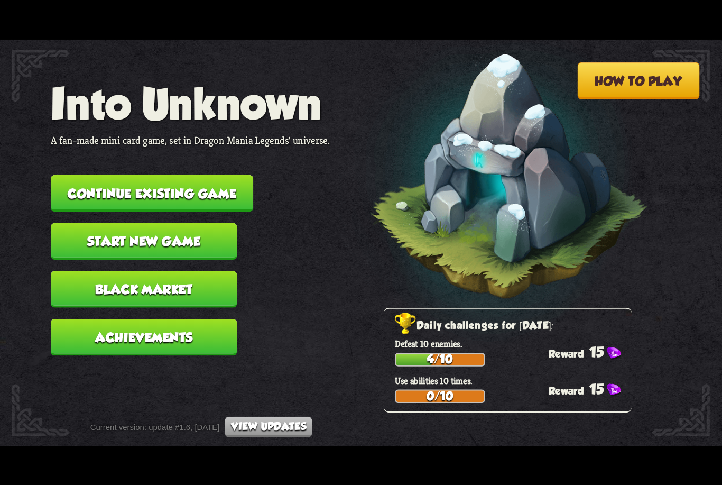
click at [161, 181] on button "Continue existing game" at bounding box center [152, 192] width 202 height 36
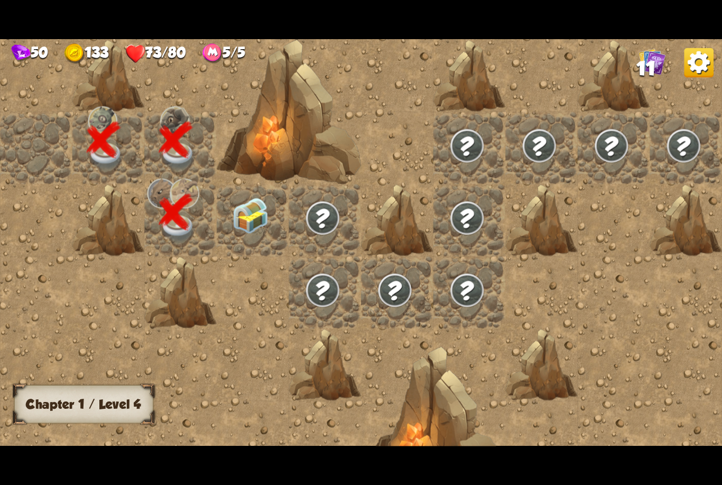
click at [268, 211] on img at bounding box center [251, 215] width 36 height 36
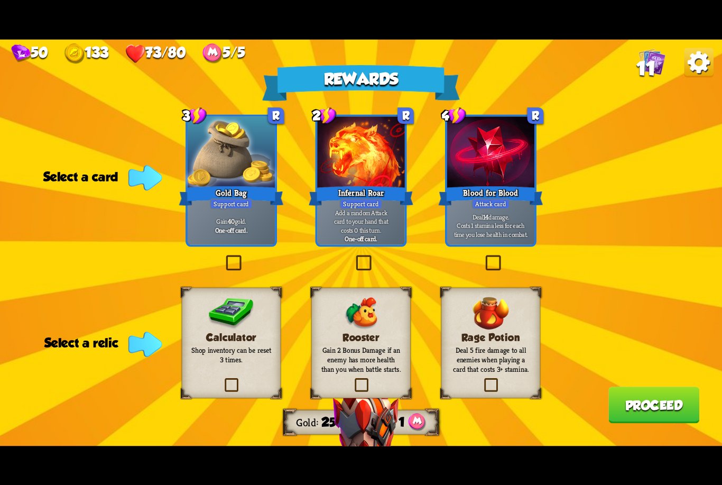
click at [693, 66] on img at bounding box center [698, 62] width 29 height 29
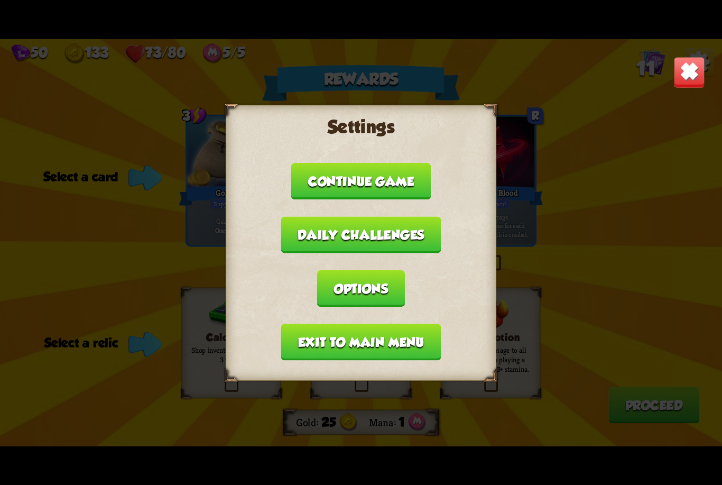
click at [402, 336] on button "Exit to main menu" at bounding box center [361, 341] width 160 height 36
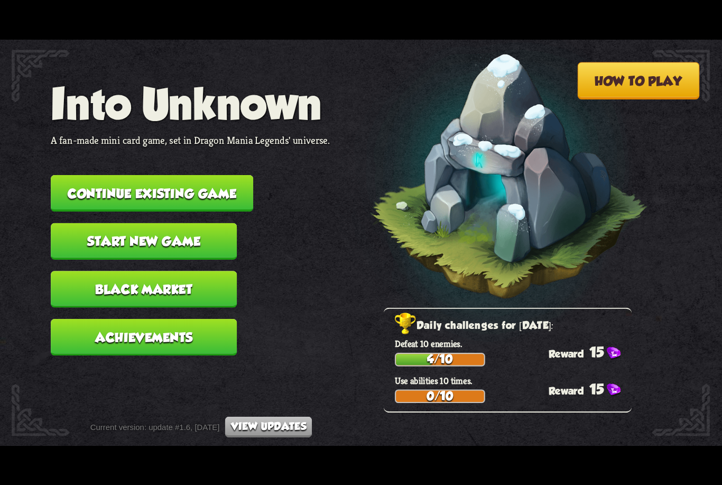
click at [194, 180] on button "Continue existing game" at bounding box center [152, 192] width 202 height 36
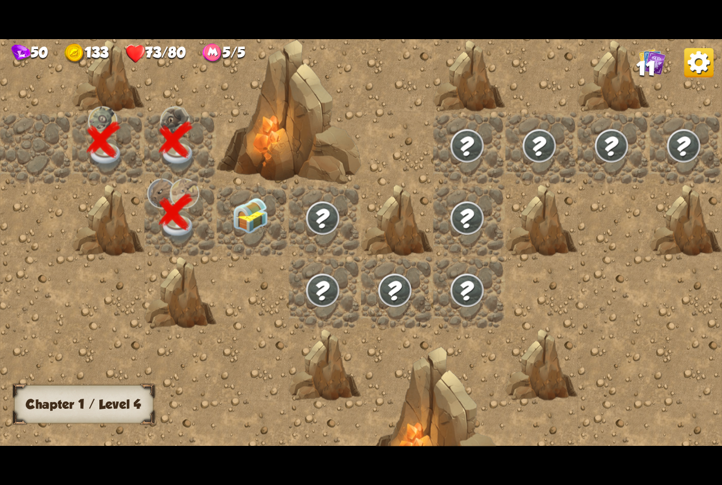
click at [261, 220] on img at bounding box center [251, 215] width 36 height 36
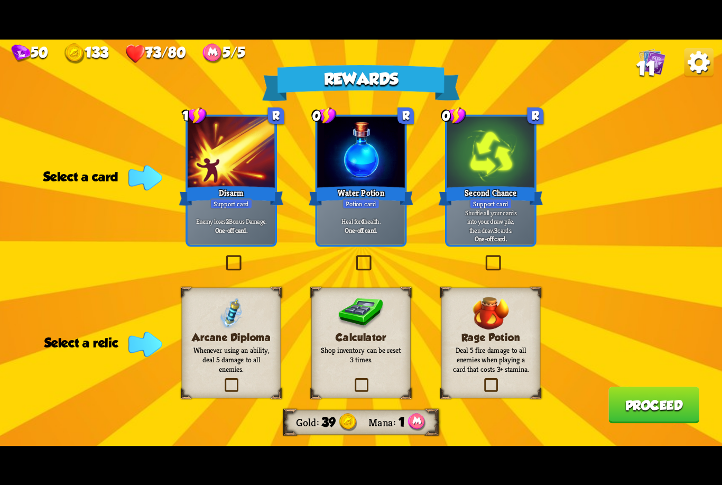
click at [693, 64] on img at bounding box center [698, 62] width 29 height 29
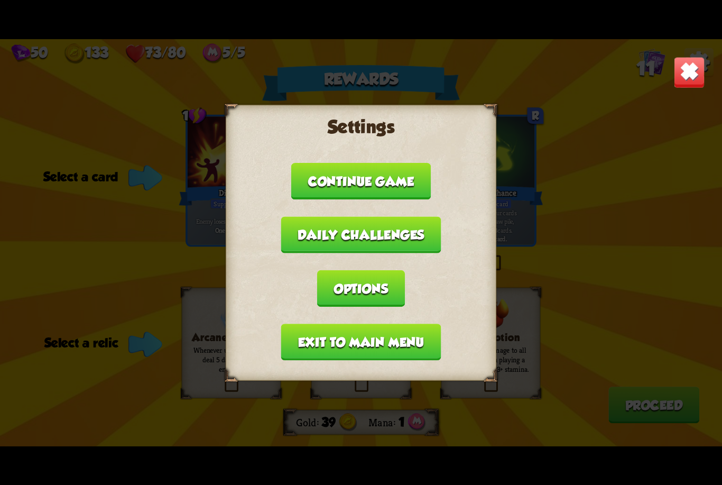
click at [402, 341] on button "Exit to main menu" at bounding box center [361, 341] width 160 height 36
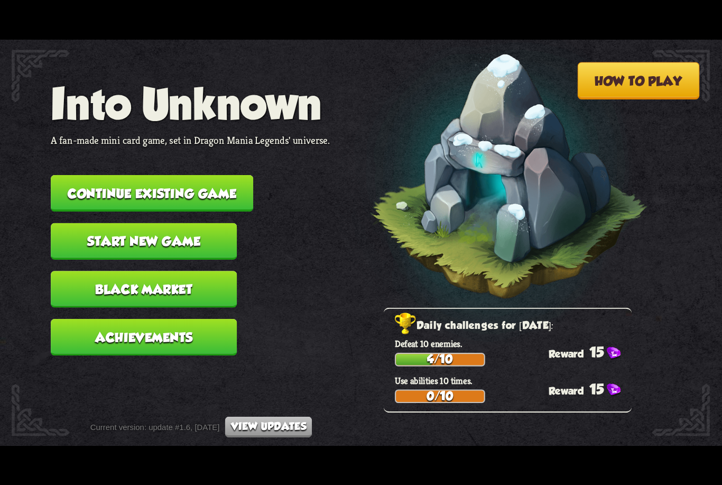
click at [217, 187] on button "Continue existing game" at bounding box center [152, 192] width 202 height 36
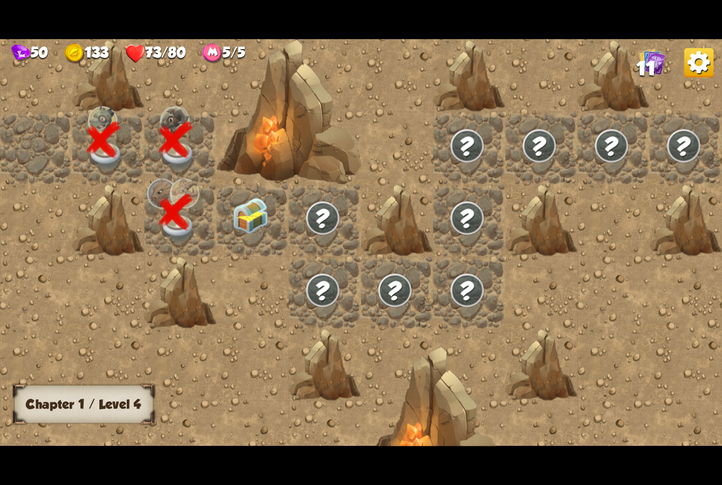
click at [248, 229] on img at bounding box center [251, 215] width 36 height 36
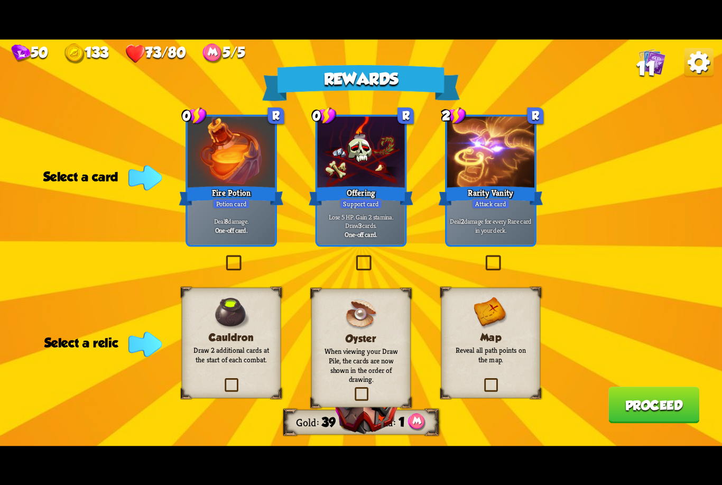
click at [695, 70] on img at bounding box center [698, 62] width 29 height 29
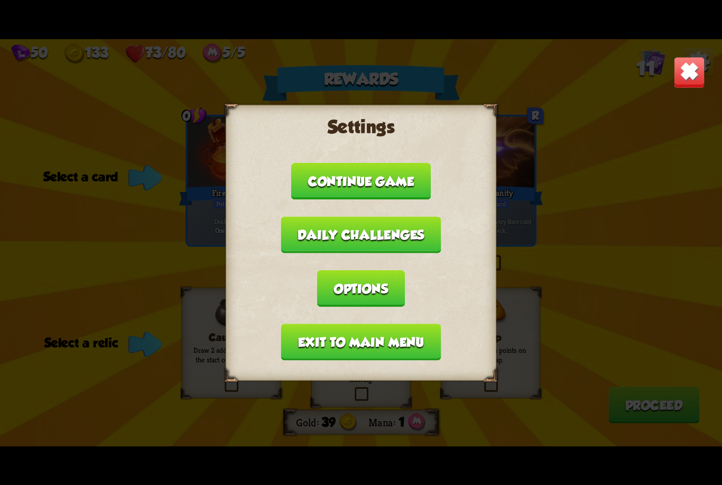
click at [408, 324] on button "Exit to main menu" at bounding box center [361, 341] width 160 height 36
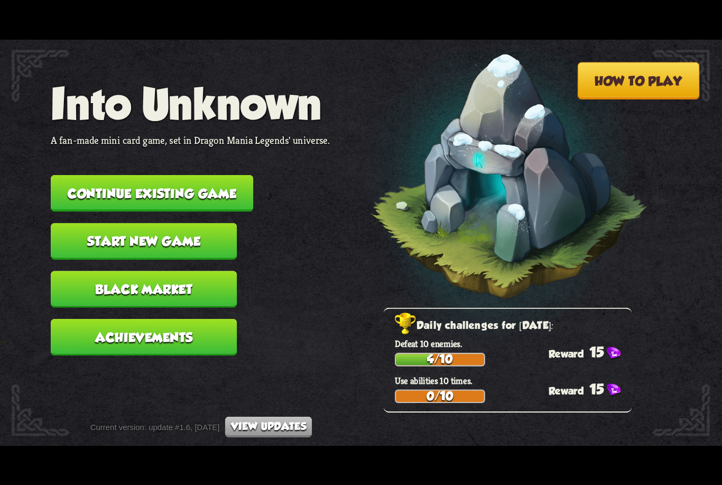
click at [212, 183] on button "Continue existing game" at bounding box center [152, 192] width 202 height 36
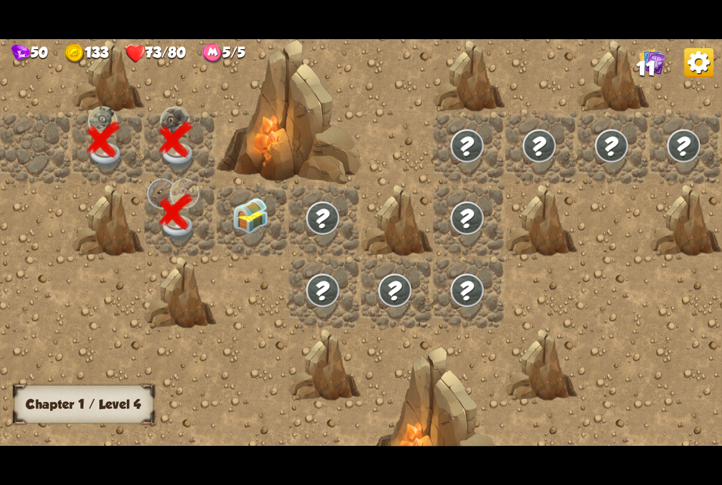
click at [245, 233] on img at bounding box center [251, 215] width 36 height 36
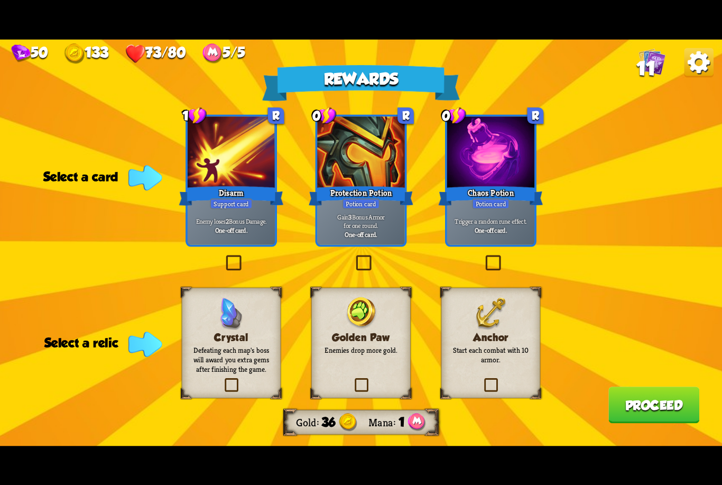
click at [698, 67] on img at bounding box center [698, 62] width 29 height 29
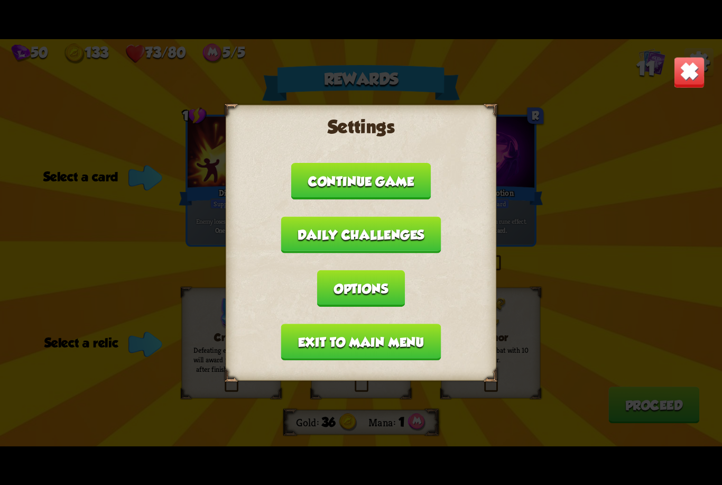
click at [395, 340] on button "Exit to main menu" at bounding box center [361, 341] width 160 height 36
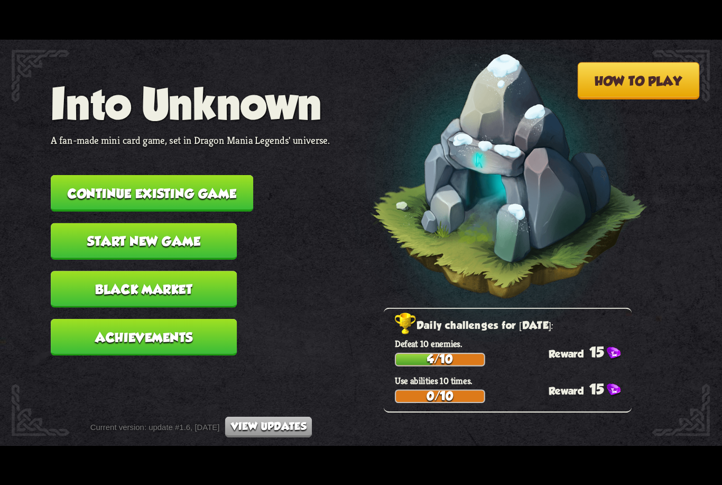
click at [211, 186] on button "Continue existing game" at bounding box center [152, 192] width 202 height 36
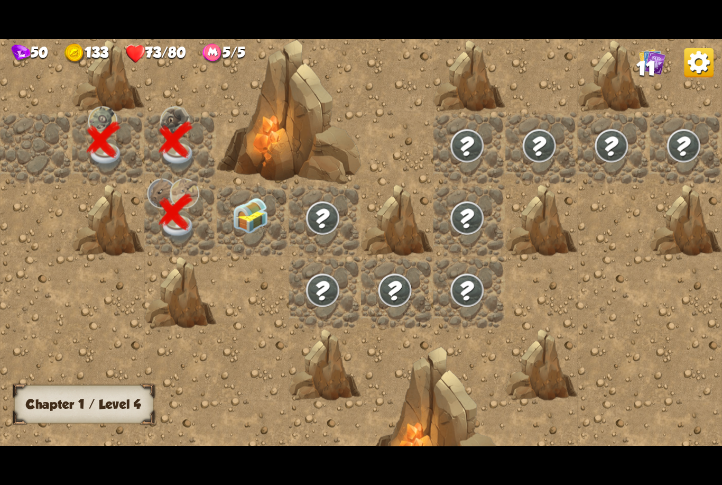
click at [240, 218] on img at bounding box center [251, 215] width 36 height 36
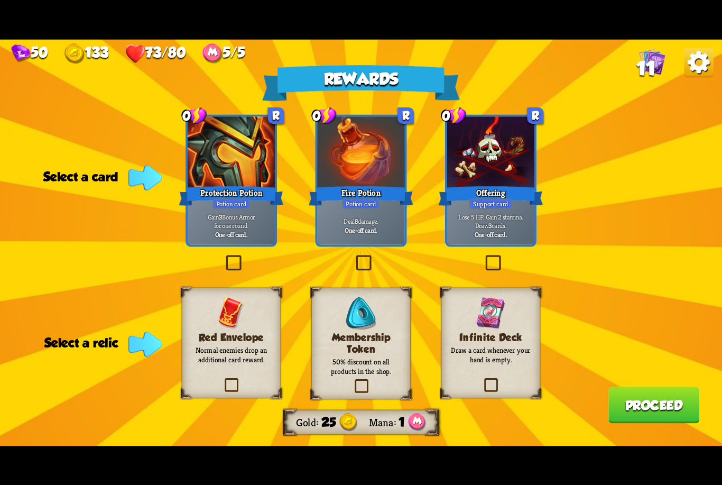
click at [696, 63] on img at bounding box center [698, 62] width 29 height 29
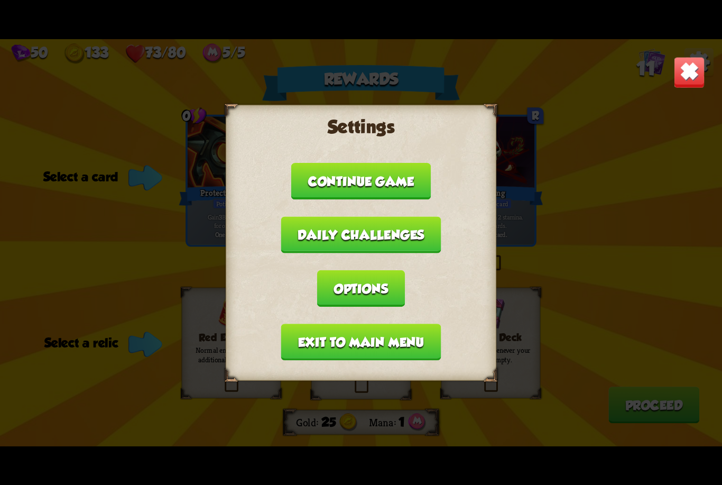
click at [400, 329] on button "Exit to main menu" at bounding box center [361, 341] width 160 height 36
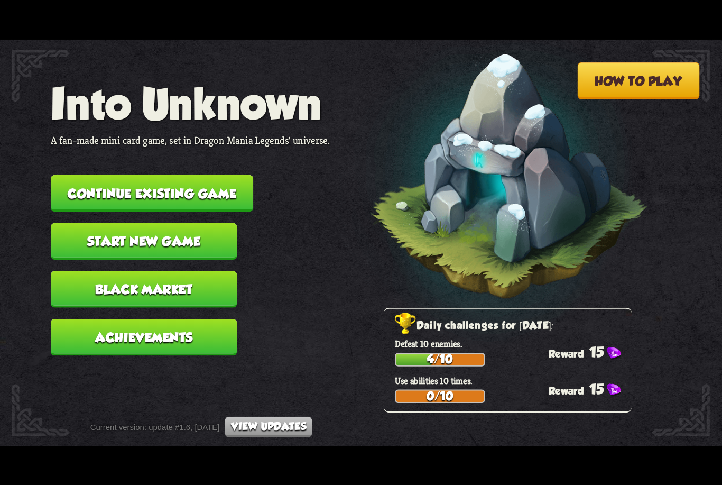
click at [219, 191] on button "Continue existing game" at bounding box center [152, 192] width 202 height 36
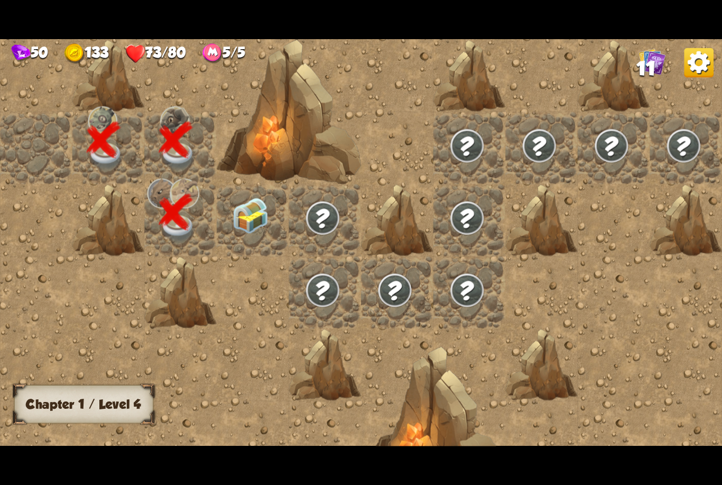
click at [259, 231] on img at bounding box center [251, 215] width 36 height 36
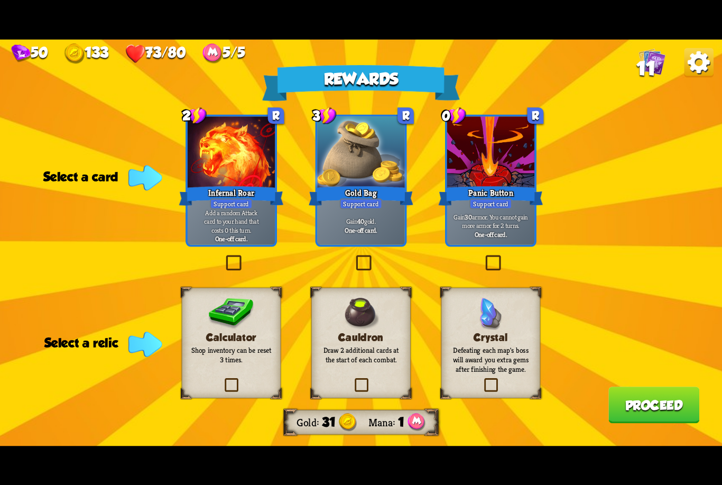
click at [702, 73] on img at bounding box center [698, 62] width 29 height 29
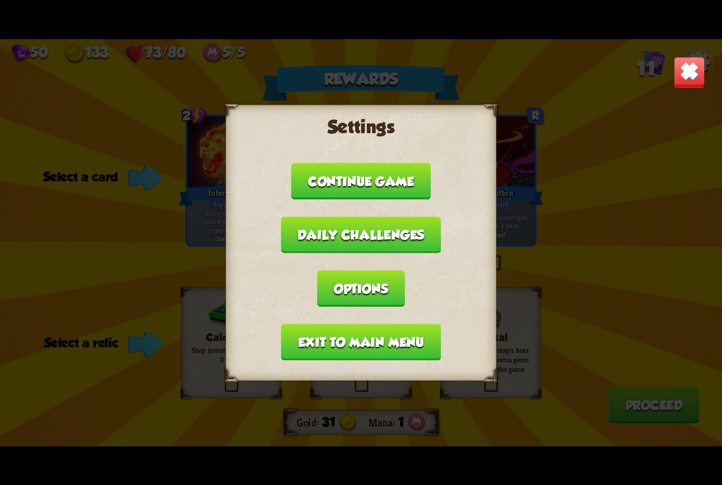
click at [407, 351] on button "Exit to main menu" at bounding box center [361, 341] width 160 height 36
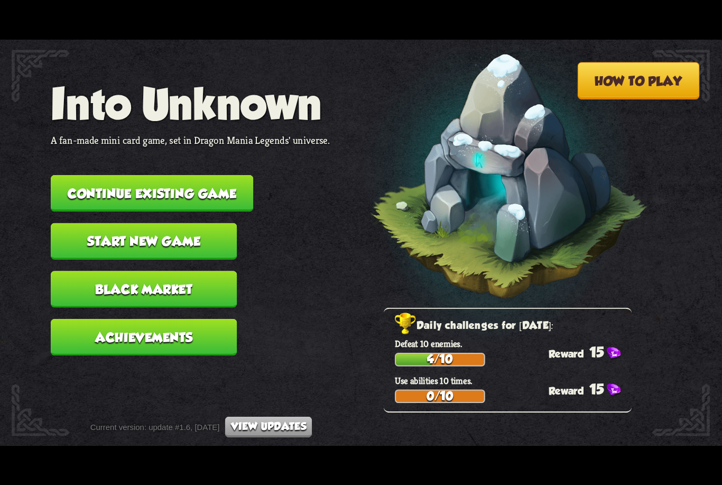
click at [212, 176] on button "Continue existing game" at bounding box center [152, 192] width 202 height 36
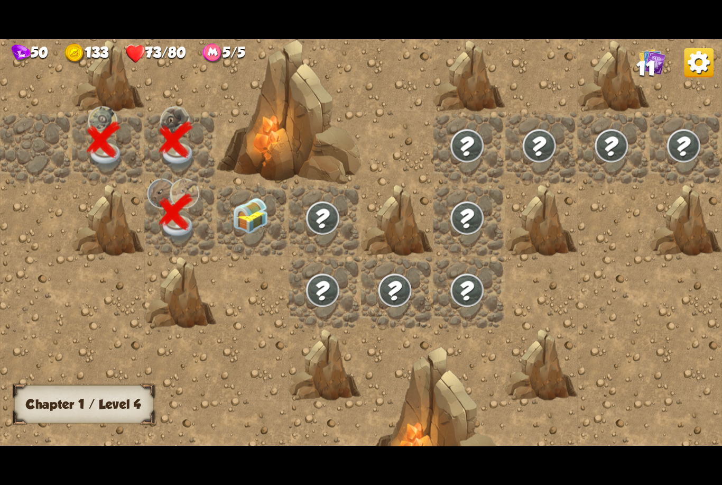
click at [254, 222] on img at bounding box center [251, 215] width 36 height 36
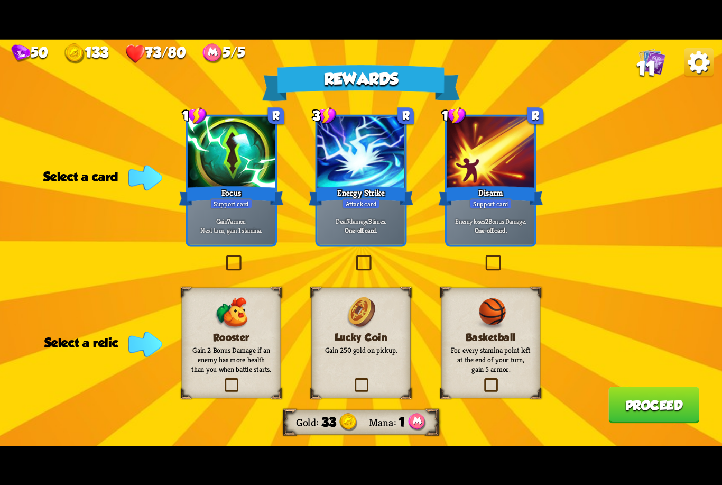
click at [245, 197] on div "Focus" at bounding box center [231, 195] width 105 height 23
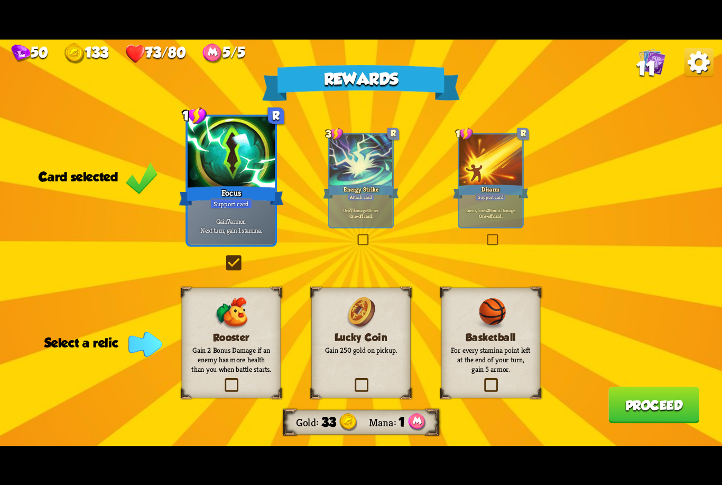
click at [222, 379] on label at bounding box center [222, 379] width 0 height 0
click at [0, 0] on input "checkbox" at bounding box center [0, 0] width 0 height 0
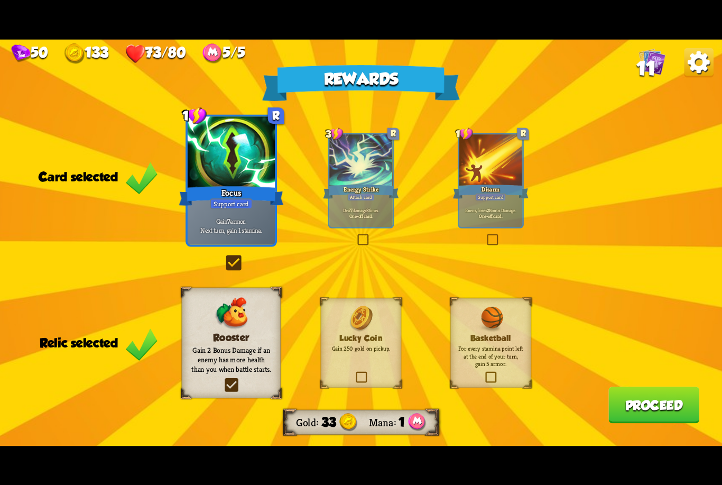
click at [667, 410] on button "Proceed" at bounding box center [653, 404] width 91 height 36
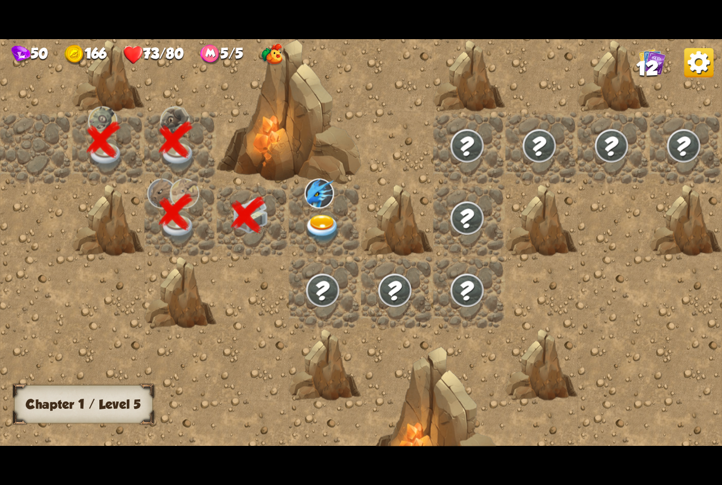
click at [323, 228] on img at bounding box center [322, 228] width 36 height 28
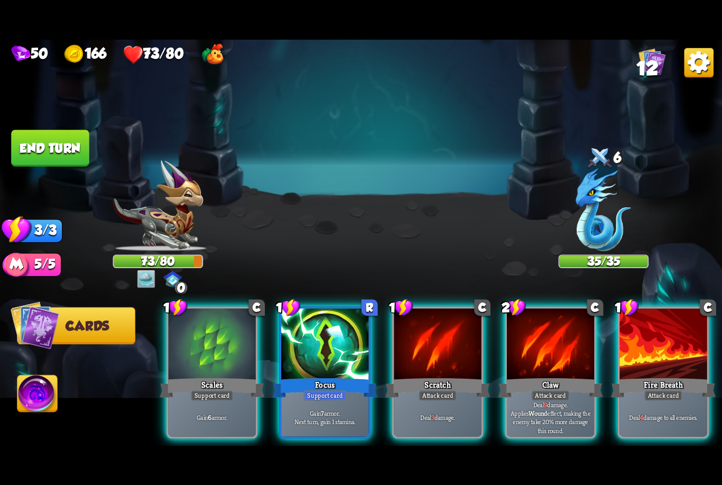
click at [337, 390] on div "Support card" at bounding box center [324, 395] width 43 height 11
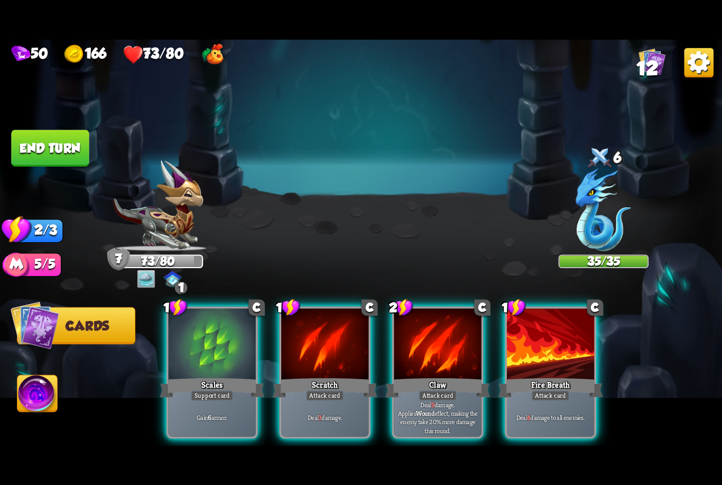
click at [439, 376] on div "Claw" at bounding box center [437, 387] width 105 height 23
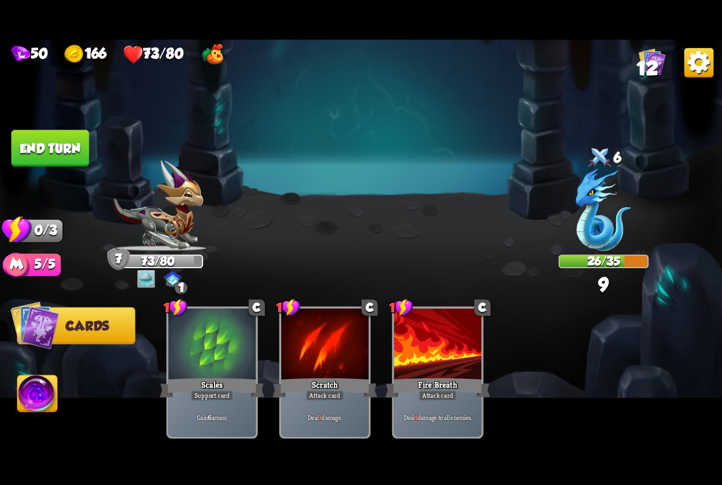
click at [51, 148] on button "End turn" at bounding box center [50, 147] width 78 height 36
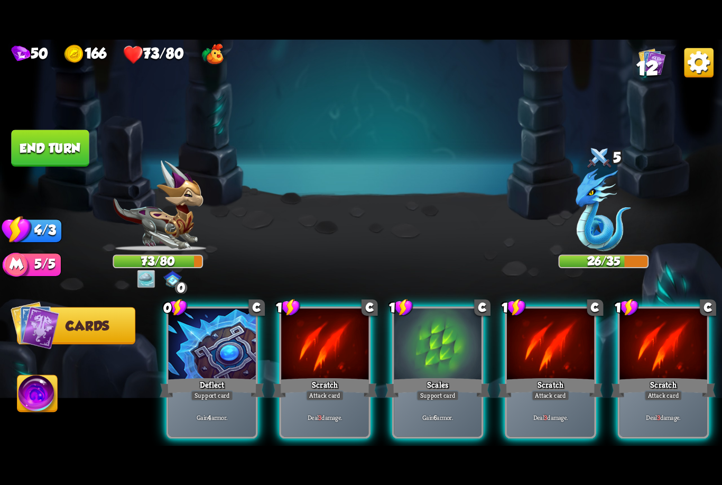
click at [226, 376] on div "Deflect" at bounding box center [212, 387] width 105 height 23
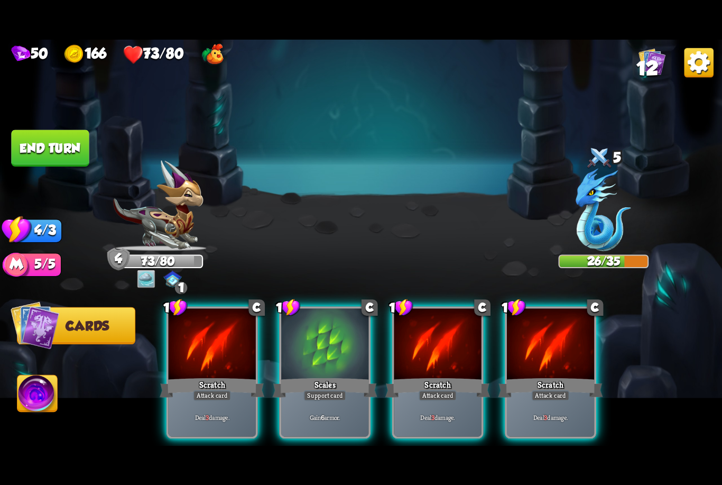
click at [427, 376] on div "Scratch" at bounding box center [437, 387] width 105 height 23
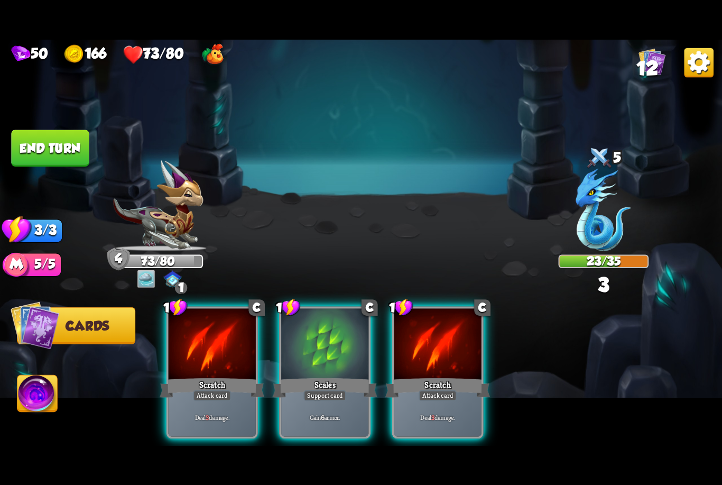
click at [326, 376] on div "Scales" at bounding box center [325, 387] width 105 height 23
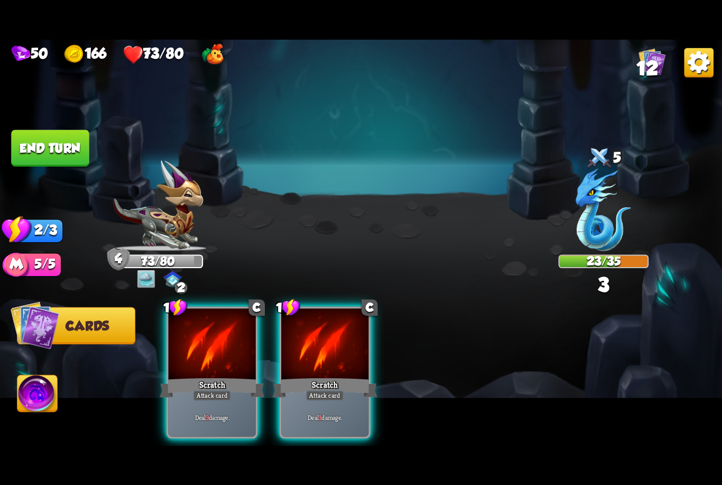
click at [340, 376] on div "Scratch" at bounding box center [325, 387] width 105 height 23
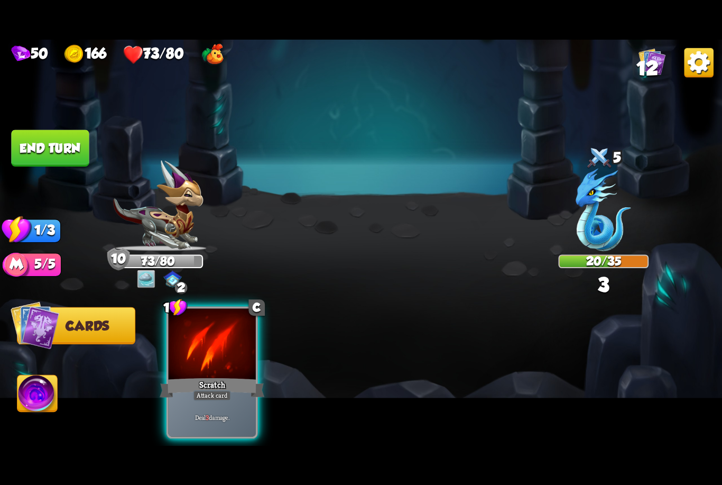
click at [61, 138] on button "End turn" at bounding box center [50, 147] width 78 height 36
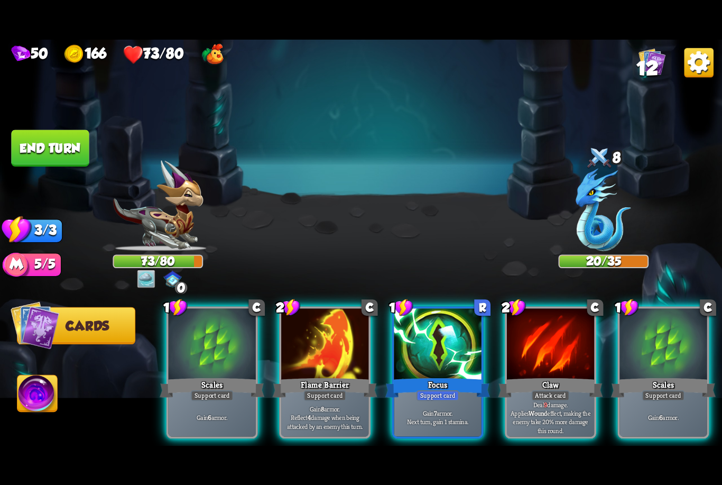
click at [451, 376] on div "Focus" at bounding box center [437, 387] width 105 height 23
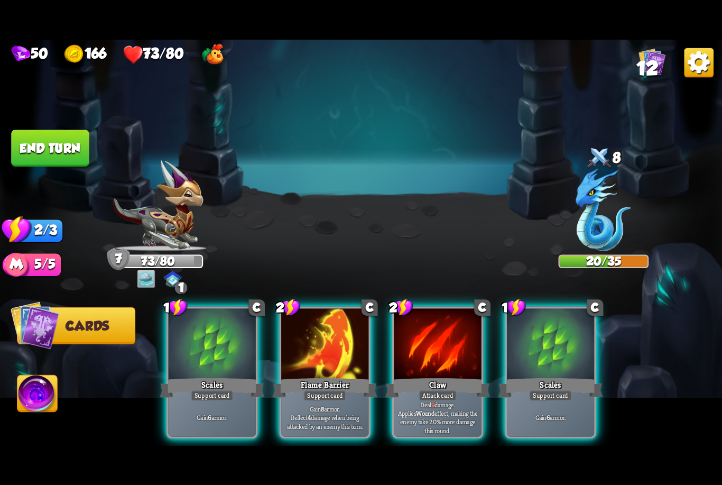
click at [444, 376] on div "Claw" at bounding box center [437, 387] width 105 height 23
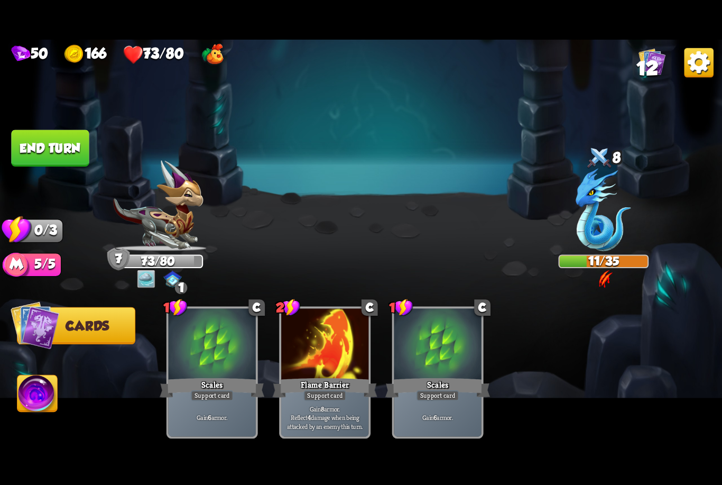
click at [59, 141] on button "End turn" at bounding box center [50, 147] width 78 height 36
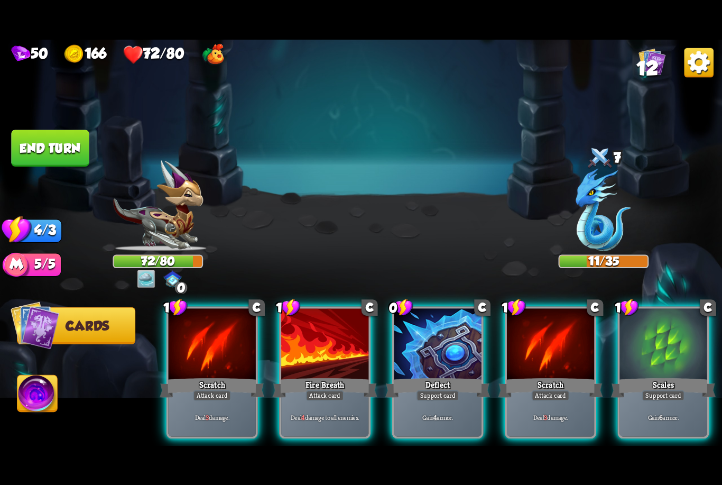
click at [452, 376] on div "Deflect" at bounding box center [437, 387] width 105 height 23
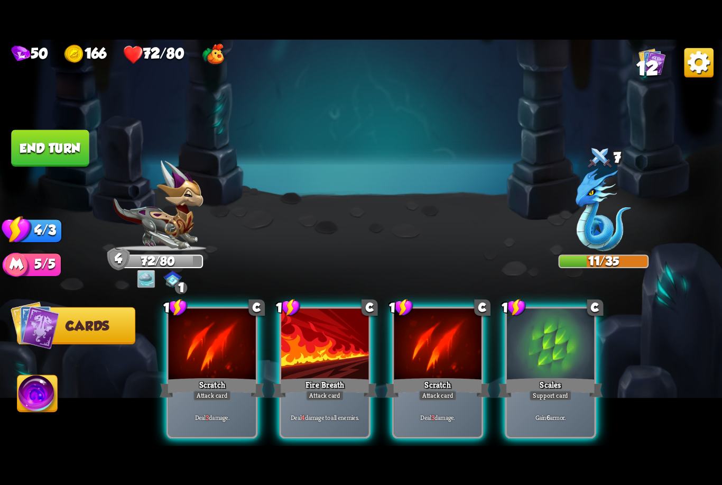
click at [544, 398] on div "Gain 6 armor." at bounding box center [550, 417] width 87 height 38
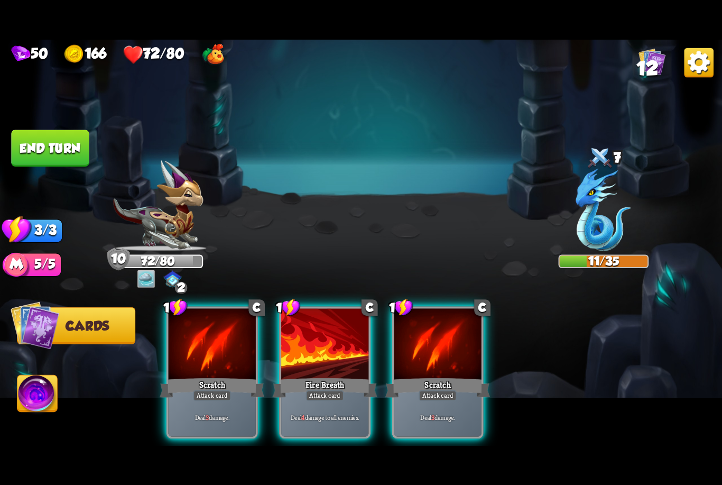
click at [434, 390] on div "Attack card" at bounding box center [438, 395] width 38 height 11
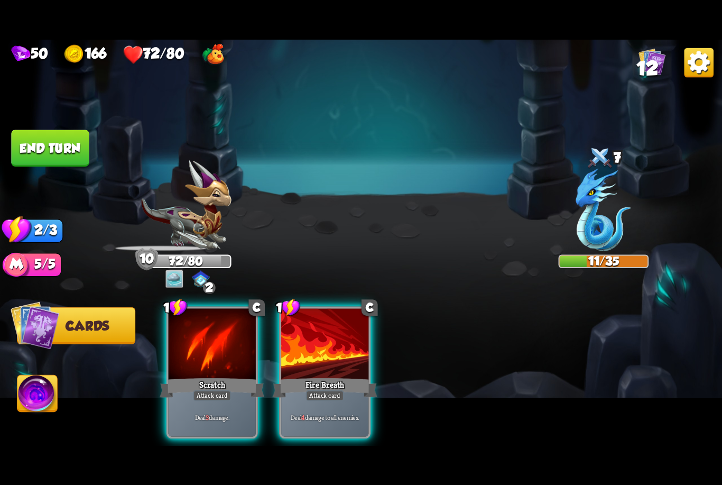
click at [323, 376] on div "Fire Breath" at bounding box center [325, 387] width 105 height 23
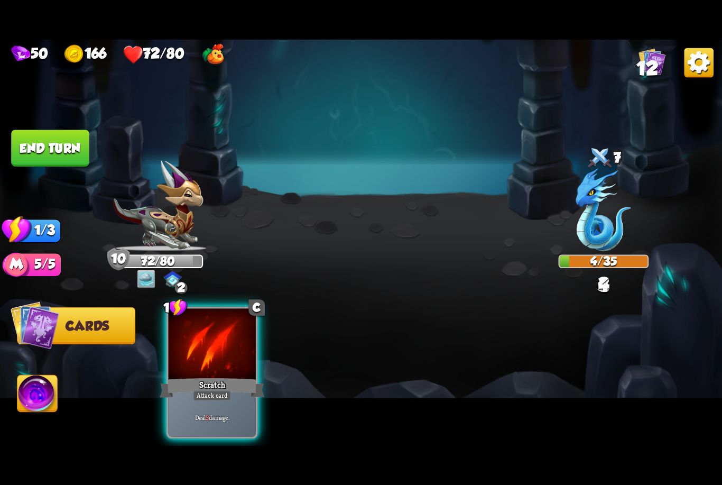
click at [215, 390] on div "Attack card" at bounding box center [212, 395] width 38 height 11
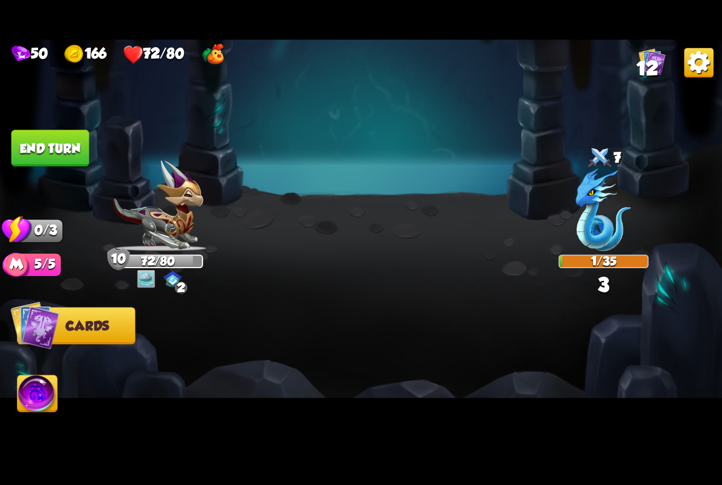
click at [53, 151] on button "End turn" at bounding box center [50, 147] width 78 height 36
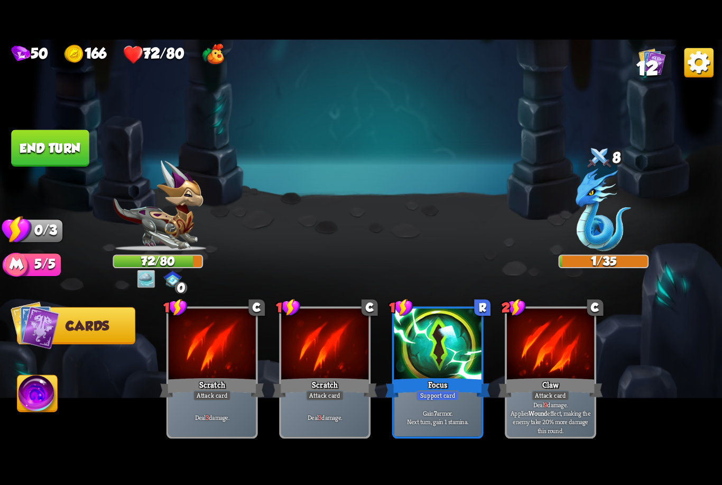
click at [218, 376] on div "Scratch" at bounding box center [212, 387] width 105 height 23
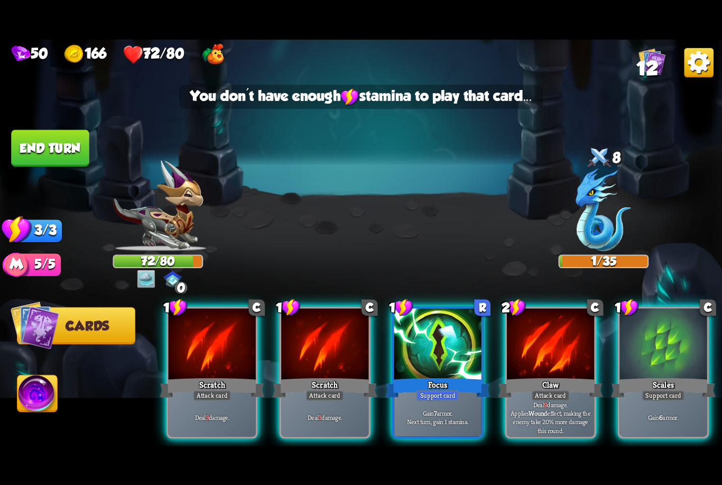
click at [228, 390] on div "Attack card" at bounding box center [212, 395] width 38 height 11
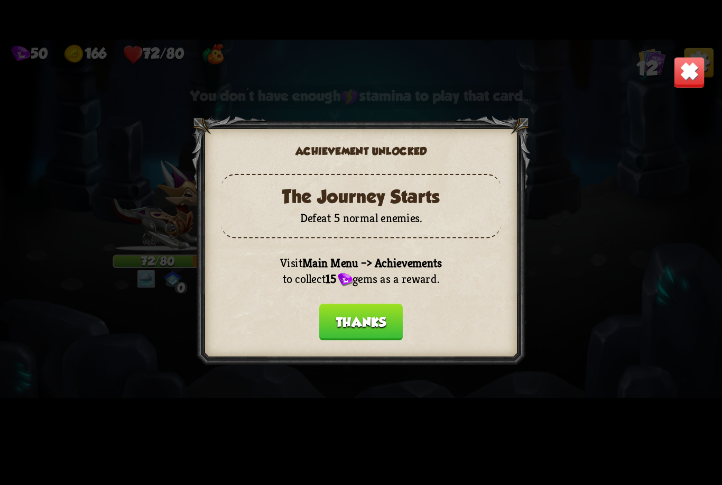
click at [361, 311] on button "Thanks" at bounding box center [360, 321] width 83 height 36
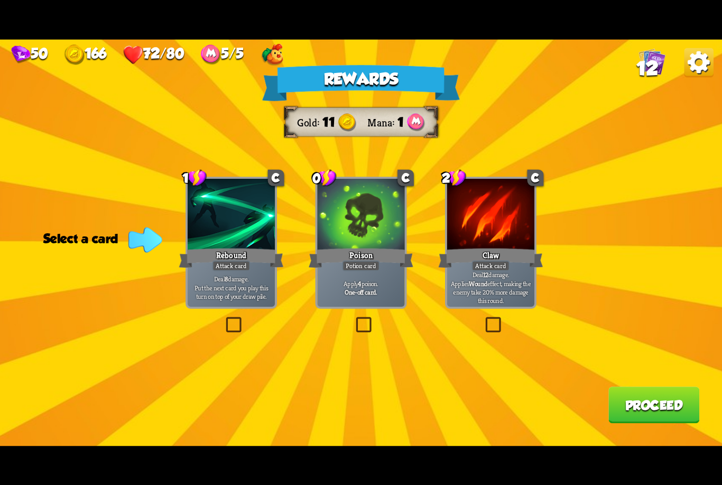
click at [352, 275] on div "Apply 4 poison. One-off card." at bounding box center [360, 287] width 87 height 38
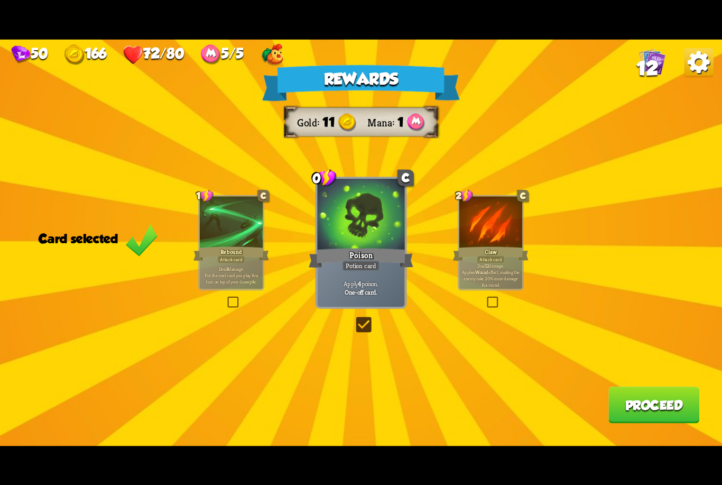
click at [644, 415] on button "Proceed" at bounding box center [653, 404] width 91 height 36
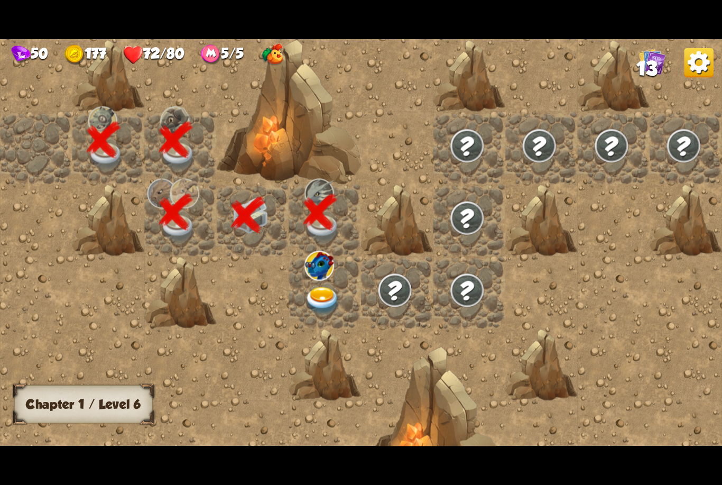
click at [321, 296] on img at bounding box center [322, 300] width 36 height 28
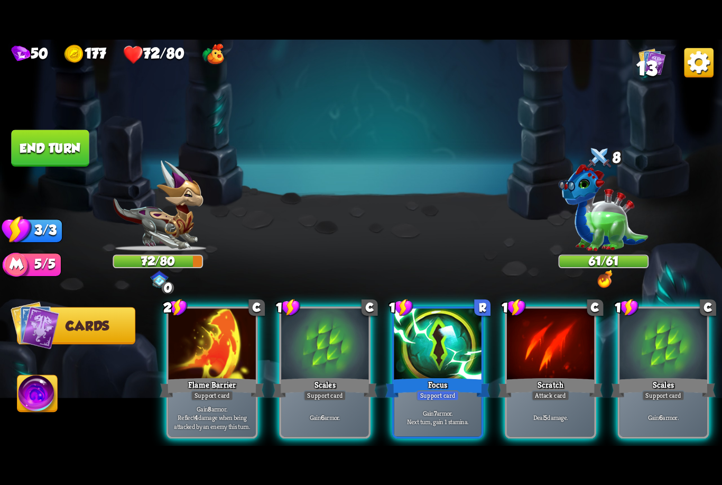
click at [224, 390] on div "Support card" at bounding box center [212, 395] width 43 height 11
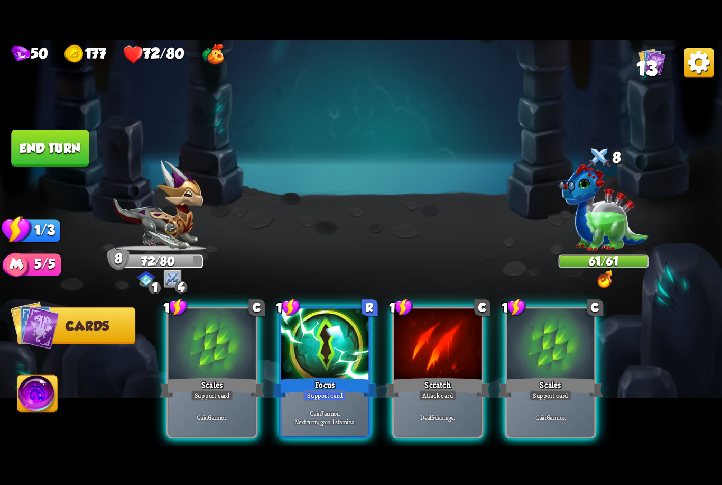
click at [315, 376] on div "Focus" at bounding box center [325, 387] width 105 height 23
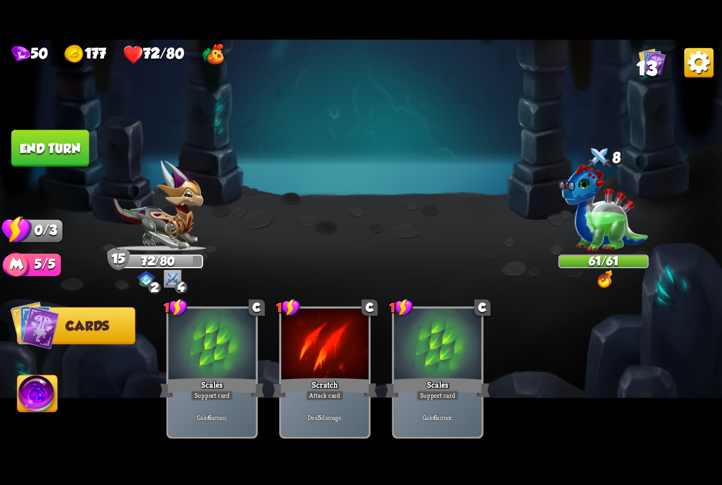
click at [63, 145] on button "End turn" at bounding box center [50, 147] width 78 height 36
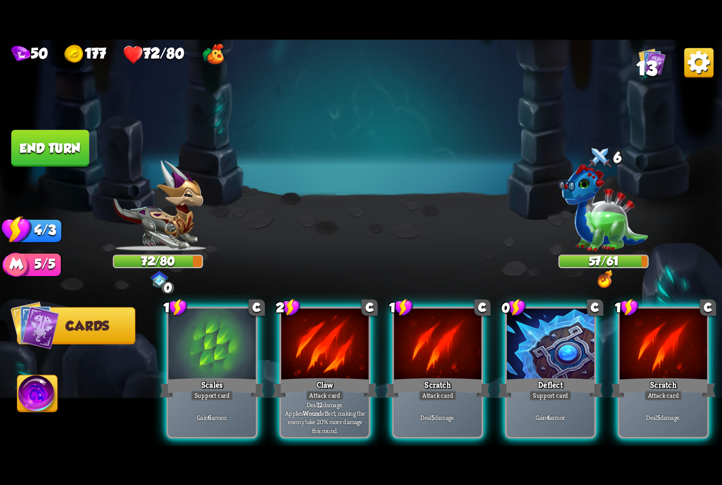
click at [526, 352] on div at bounding box center [550, 344] width 87 height 73
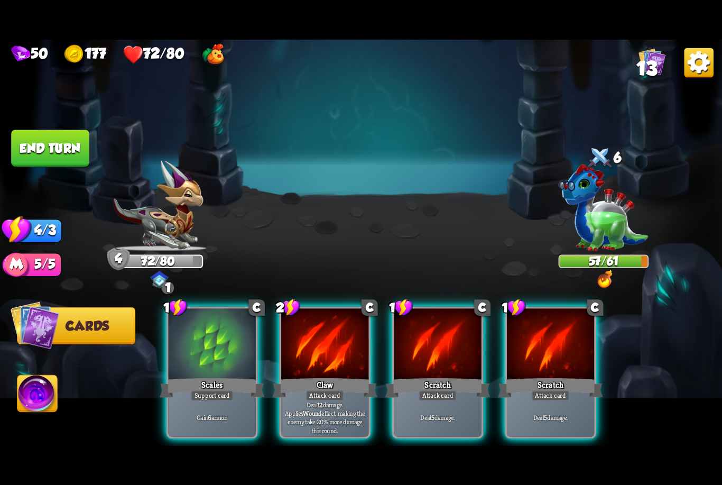
click at [320, 376] on div "Claw" at bounding box center [325, 387] width 105 height 23
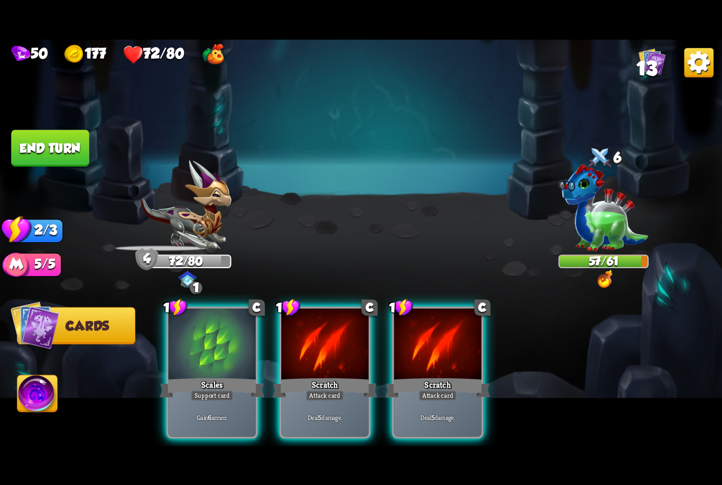
click at [334, 352] on div at bounding box center [324, 344] width 87 height 73
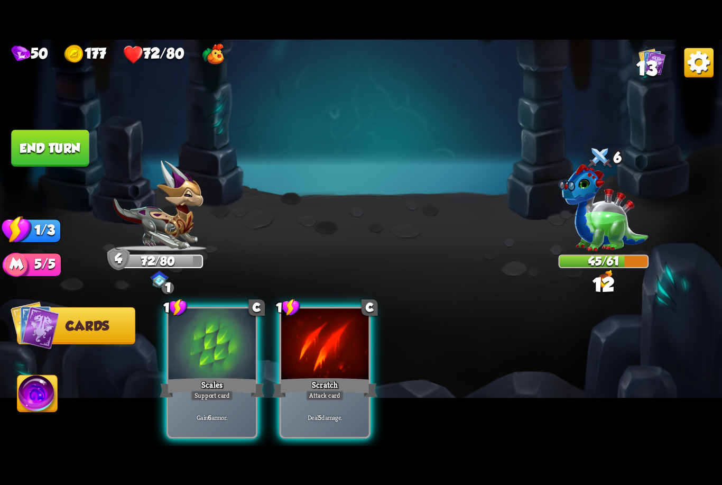
click at [330, 357] on div at bounding box center [324, 344] width 87 height 73
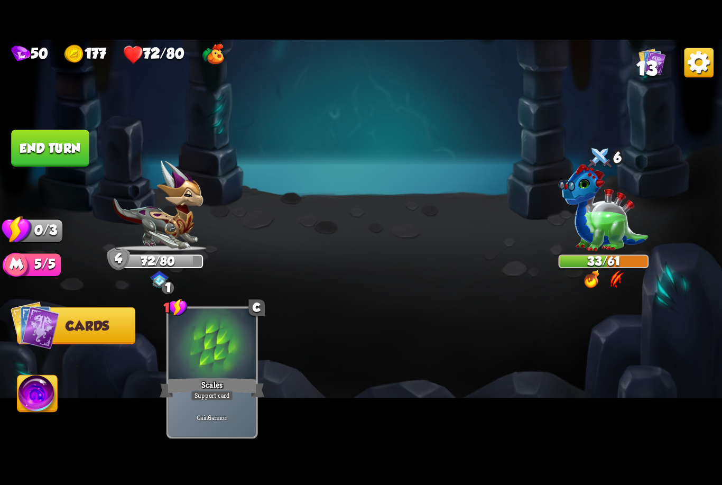
click at [48, 138] on button "End turn" at bounding box center [50, 147] width 78 height 36
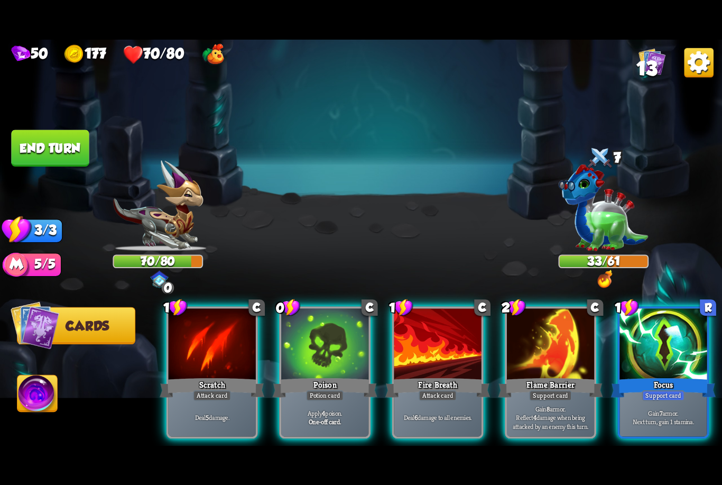
click at [599, 283] on img at bounding box center [604, 278] width 15 height 18
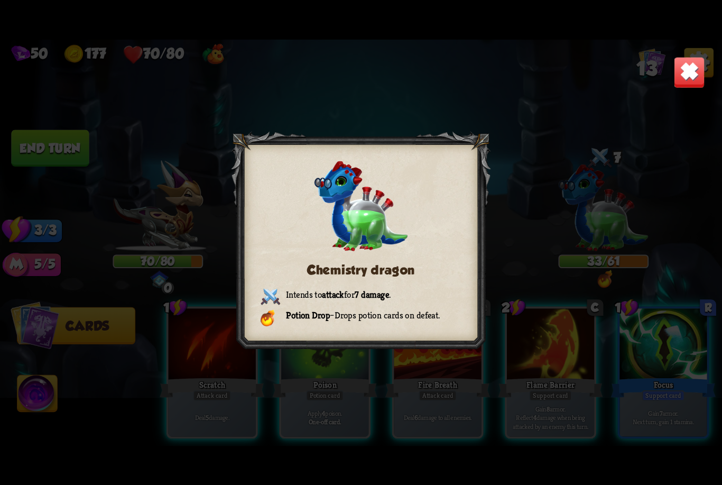
click at [681, 69] on img at bounding box center [689, 72] width 32 height 32
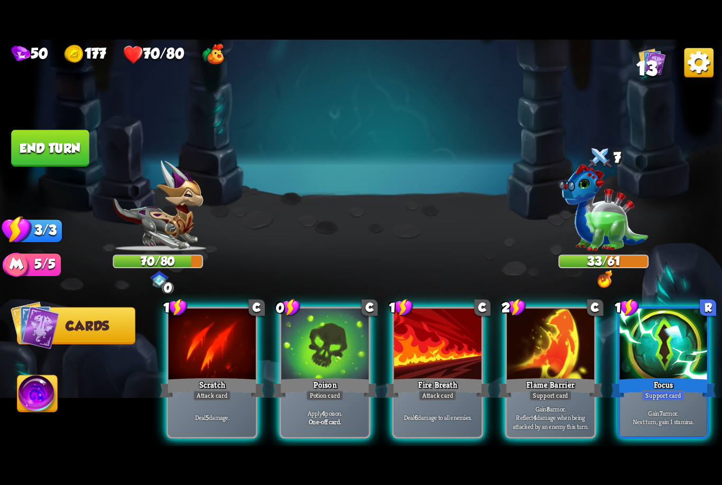
click at [667, 376] on div "Focus" at bounding box center [663, 387] width 105 height 23
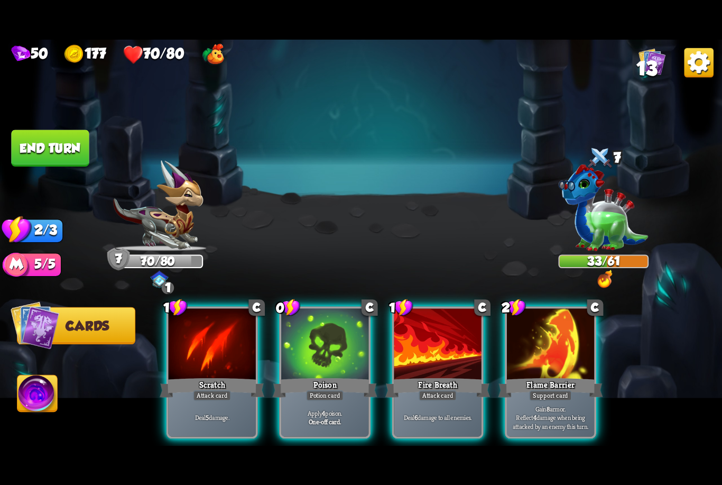
click at [451, 342] on div at bounding box center [437, 344] width 87 height 73
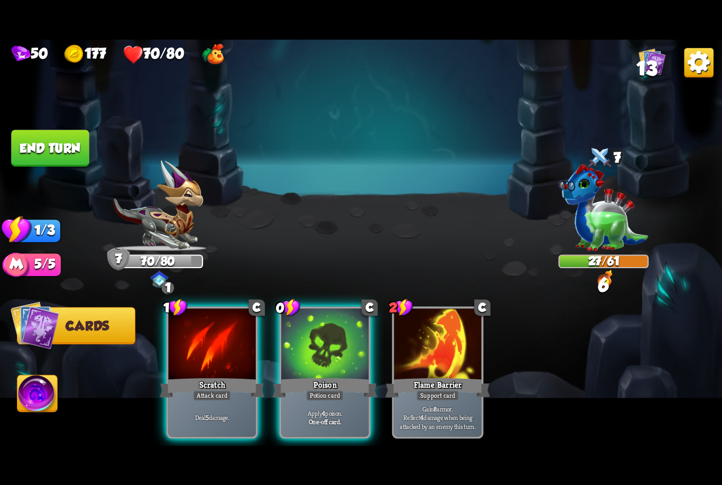
click at [207, 376] on div "Scratch" at bounding box center [212, 387] width 105 height 23
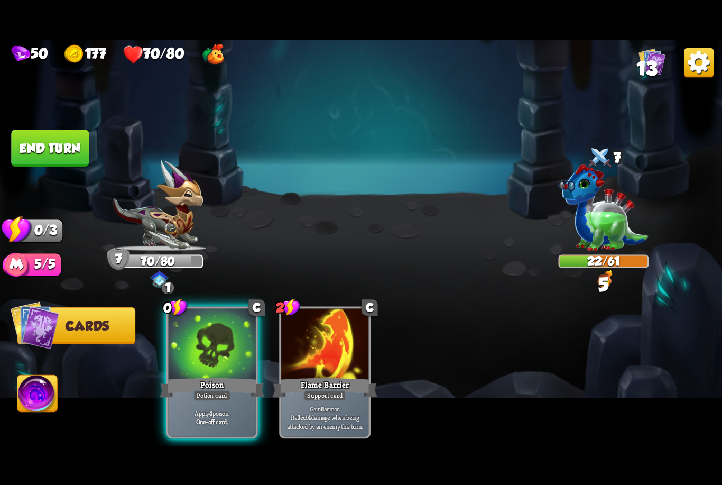
click at [44, 129] on img at bounding box center [361, 242] width 722 height 406
click at [44, 147] on button "End turn" at bounding box center [50, 147] width 78 height 36
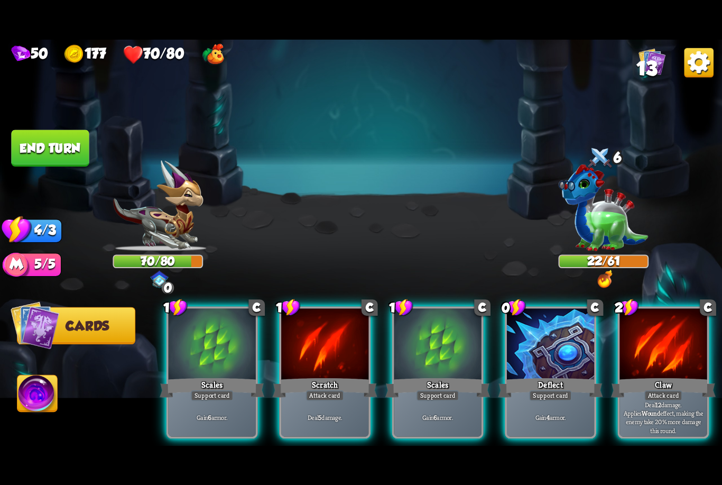
click at [562, 376] on div "Deflect" at bounding box center [550, 387] width 105 height 23
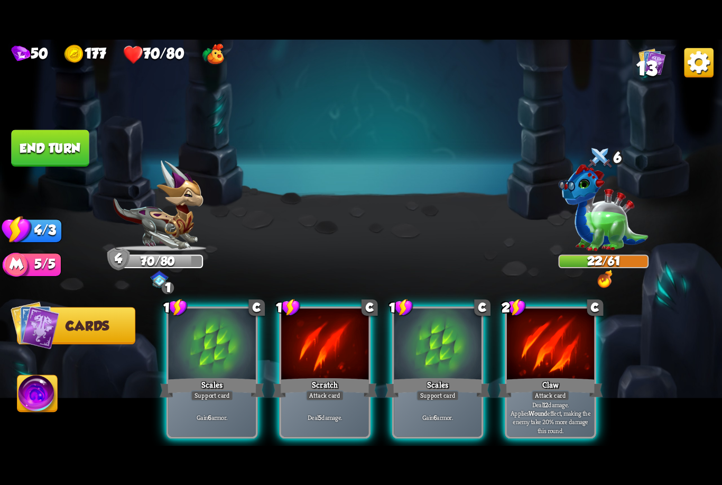
click at [549, 331] on div at bounding box center [550, 344] width 87 height 73
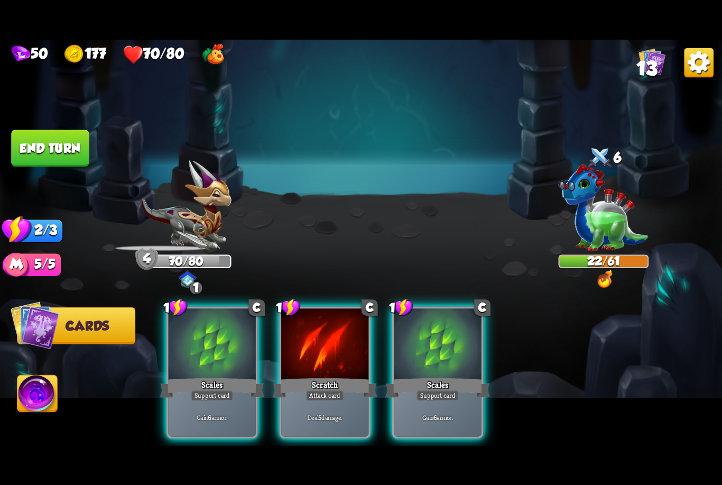
click at [341, 357] on div at bounding box center [324, 344] width 87 height 73
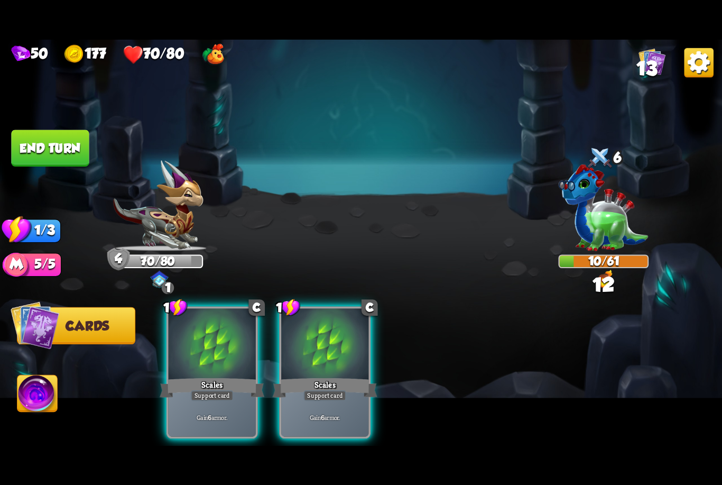
click at [335, 355] on div at bounding box center [324, 344] width 87 height 73
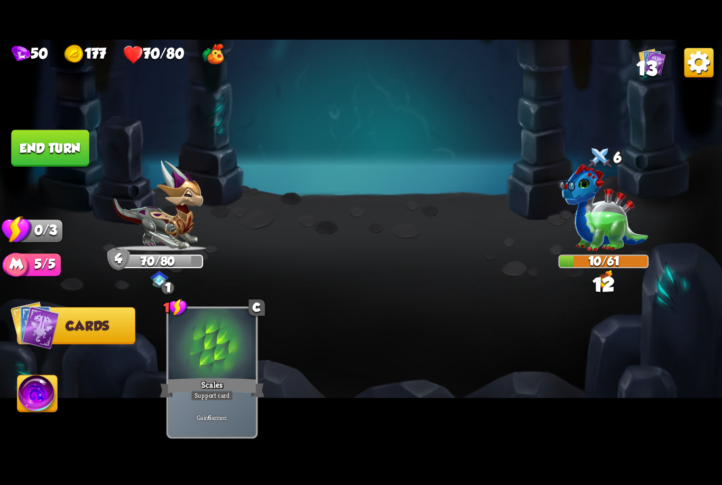
click at [57, 142] on button "End turn" at bounding box center [50, 147] width 78 height 36
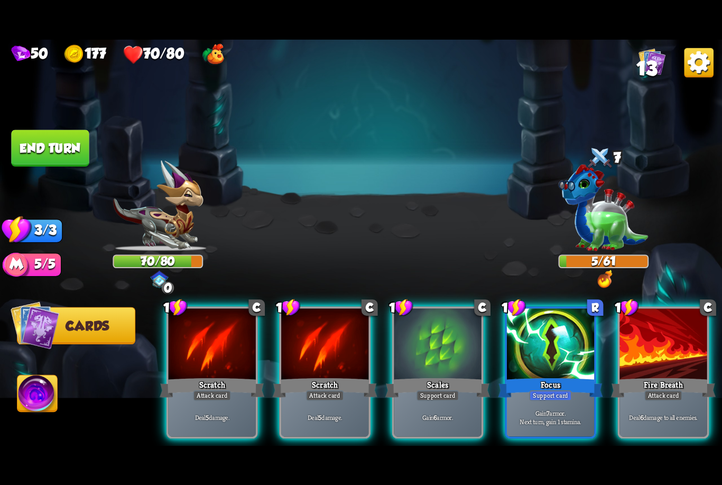
click at [701, 398] on div "Deal 6 damage to all enemies." at bounding box center [662, 417] width 87 height 38
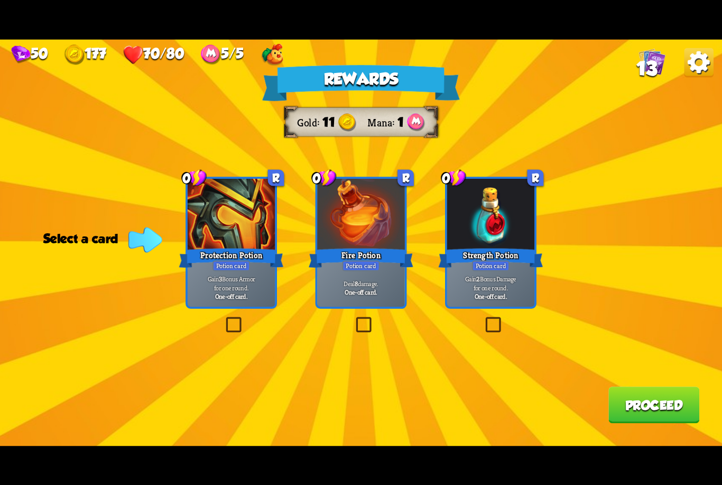
click at [503, 273] on div "Gain 2 Bonus Damage for one round. One-off card." at bounding box center [490, 287] width 87 height 38
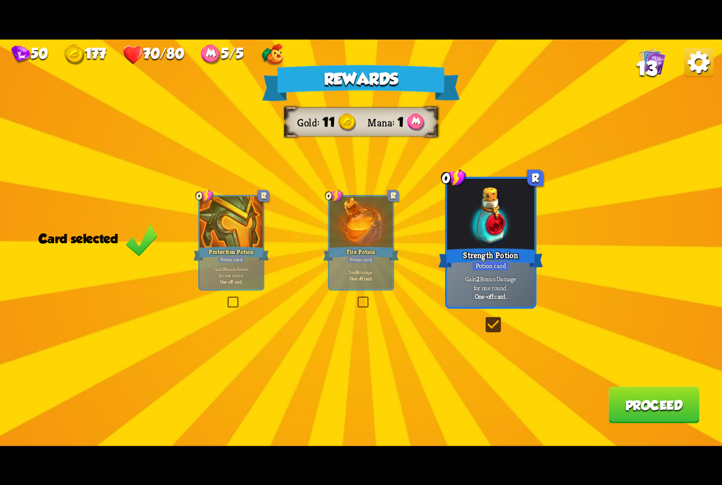
click at [649, 405] on button "Proceed" at bounding box center [653, 404] width 91 height 36
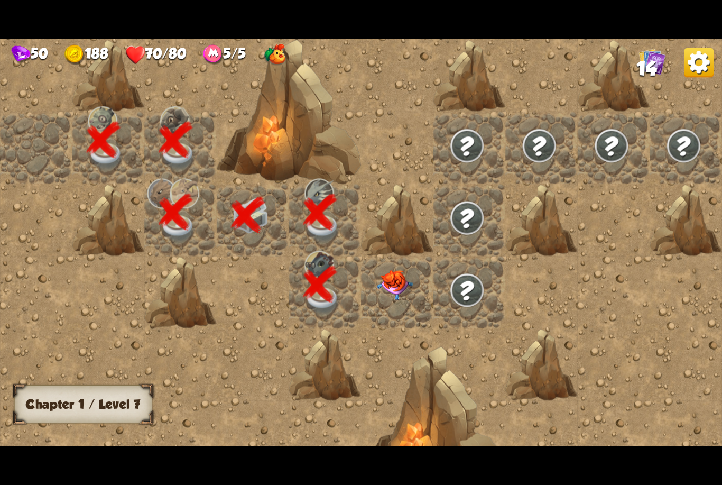
click at [408, 289] on img at bounding box center [395, 284] width 36 height 30
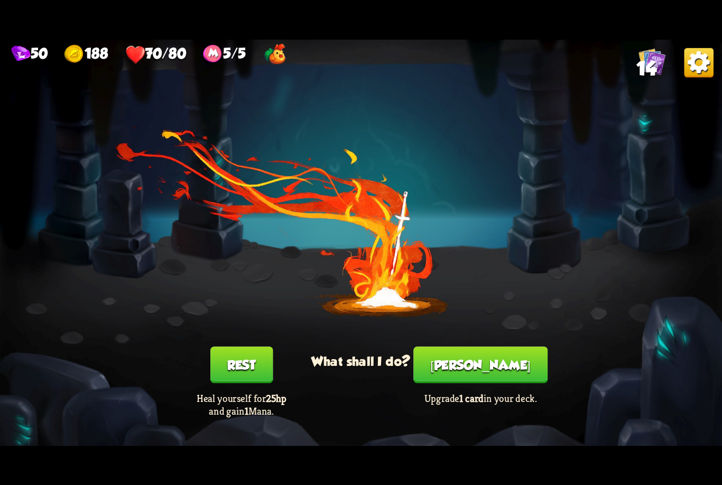
click at [478, 364] on button "[PERSON_NAME]" at bounding box center [480, 364] width 134 height 36
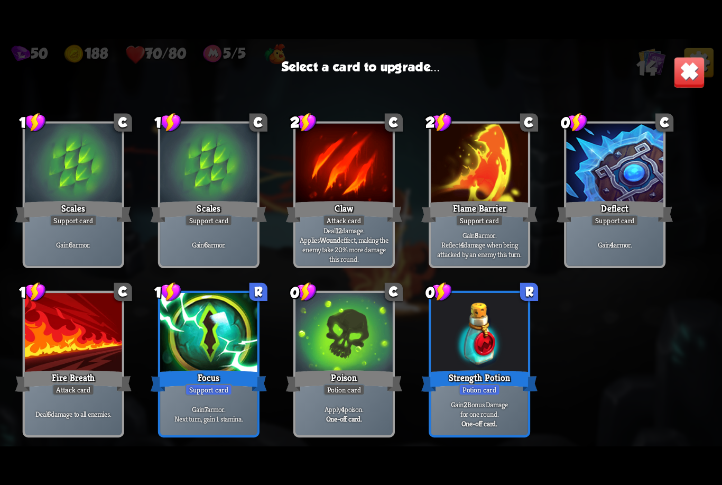
scroll to position [174, 0]
click at [218, 357] on div at bounding box center [208, 334] width 97 height 82
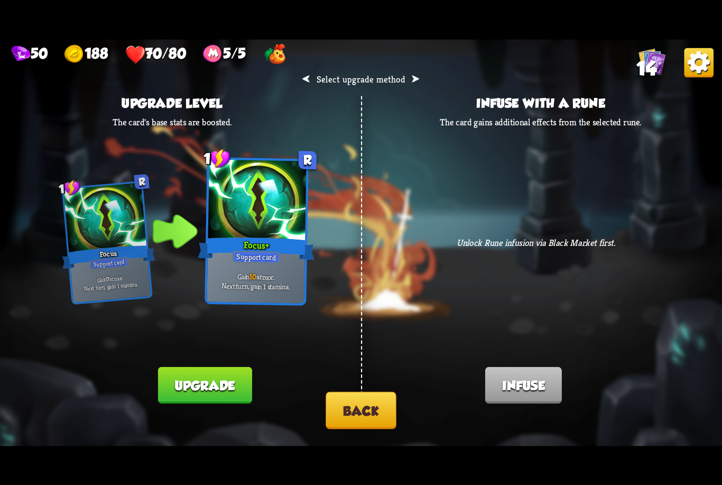
click at [221, 373] on button "Upgrade" at bounding box center [205, 384] width 94 height 36
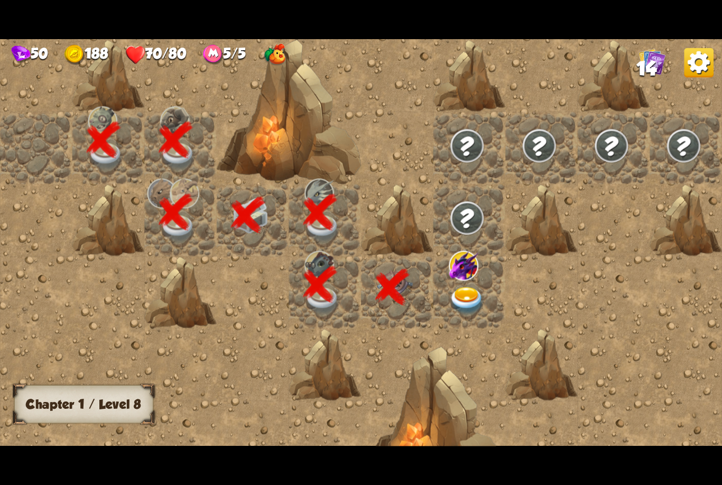
click at [478, 304] on img at bounding box center [467, 300] width 36 height 28
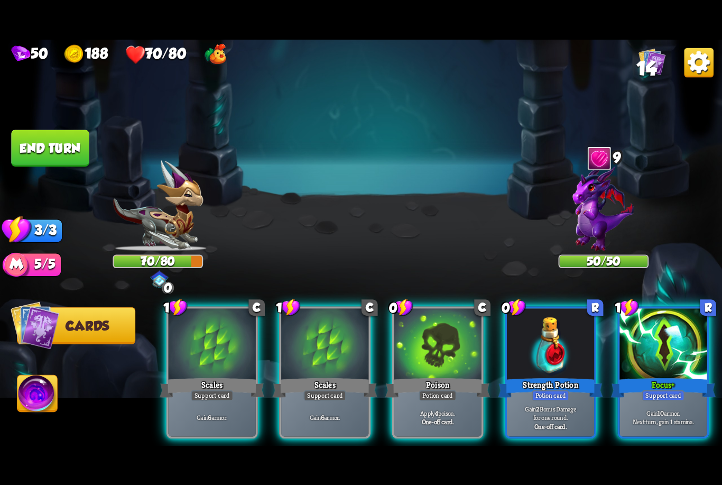
click at [671, 356] on div at bounding box center [662, 344] width 87 height 73
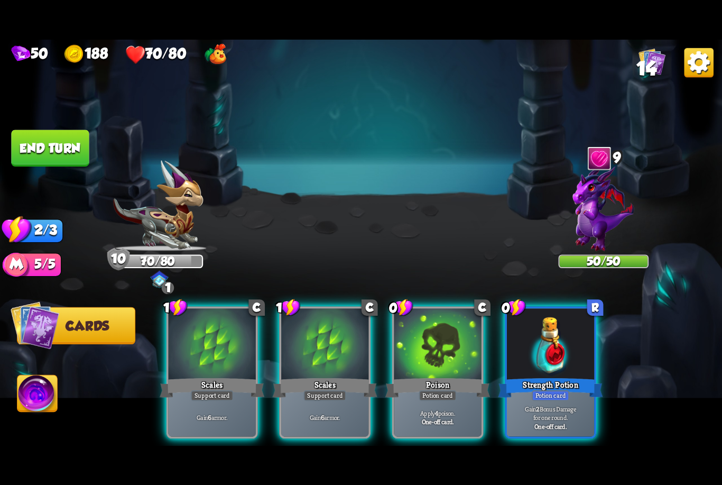
click at [60, 154] on button "End turn" at bounding box center [50, 147] width 78 height 36
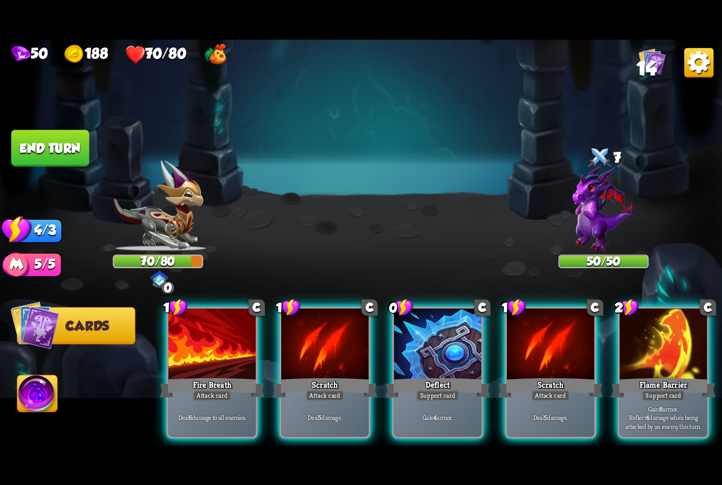
click at [680, 376] on div "Flame Barrier" at bounding box center [663, 387] width 105 height 23
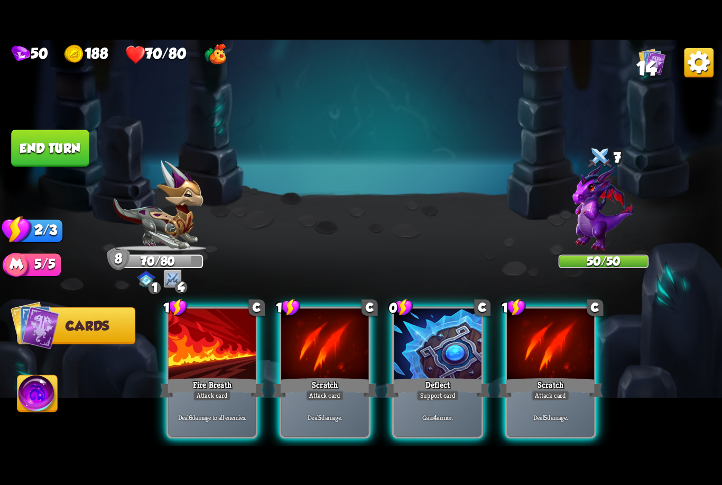
click at [218, 398] on div "Deal 6 damage to all enemies." at bounding box center [212, 417] width 87 height 38
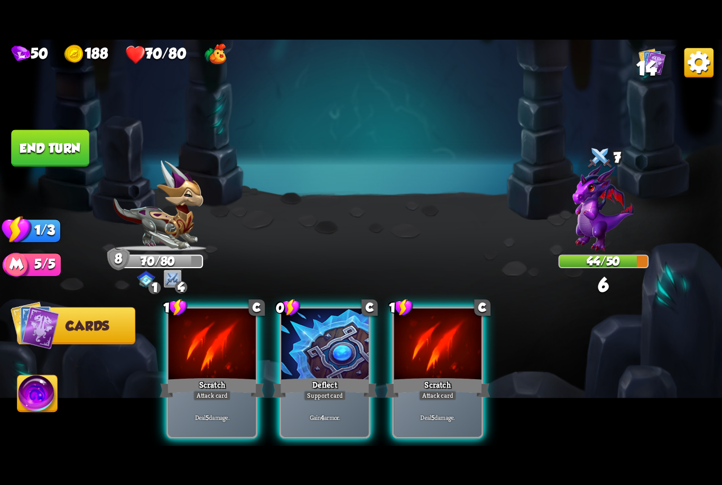
click at [208, 390] on div "Attack card" at bounding box center [212, 395] width 38 height 11
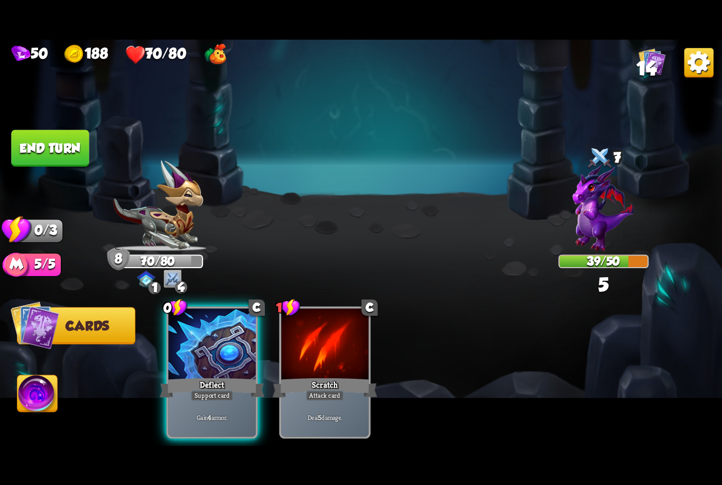
click at [58, 149] on button "End turn" at bounding box center [50, 147] width 78 height 36
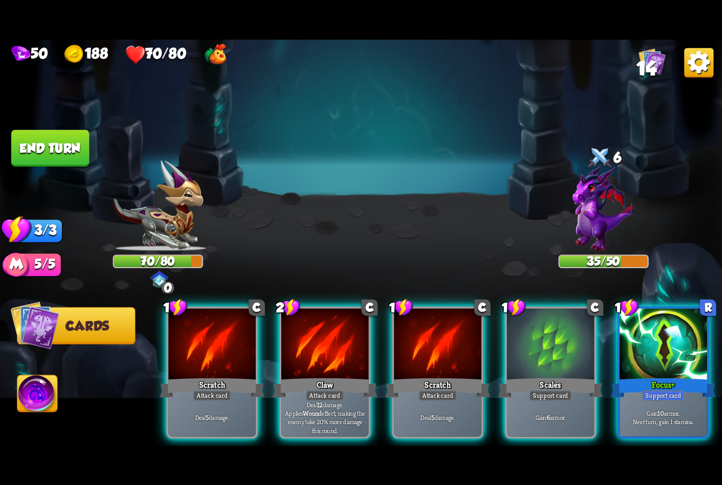
click at [667, 390] on div "Support card" at bounding box center [663, 395] width 43 height 11
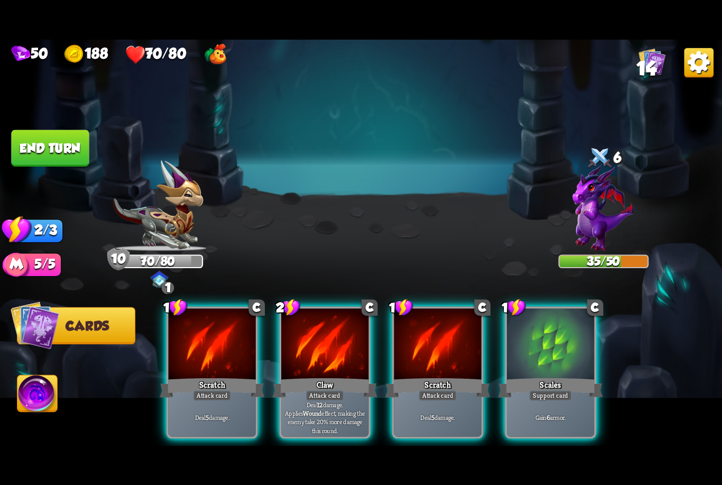
click at [328, 376] on div "Claw" at bounding box center [325, 387] width 105 height 23
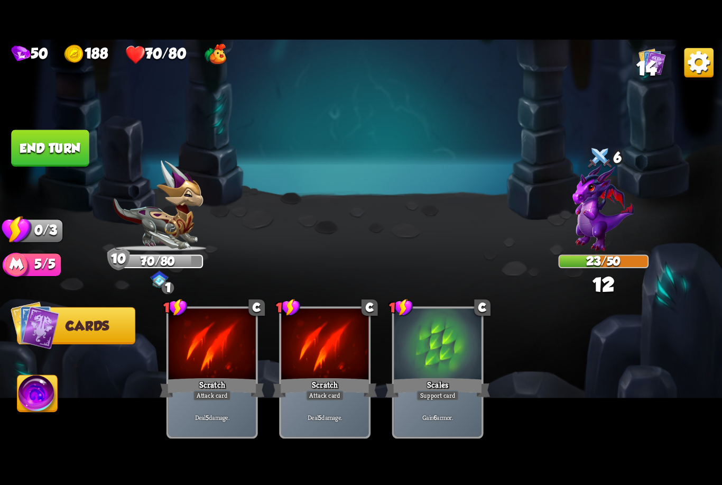
click at [60, 146] on button "End turn" at bounding box center [50, 147] width 78 height 36
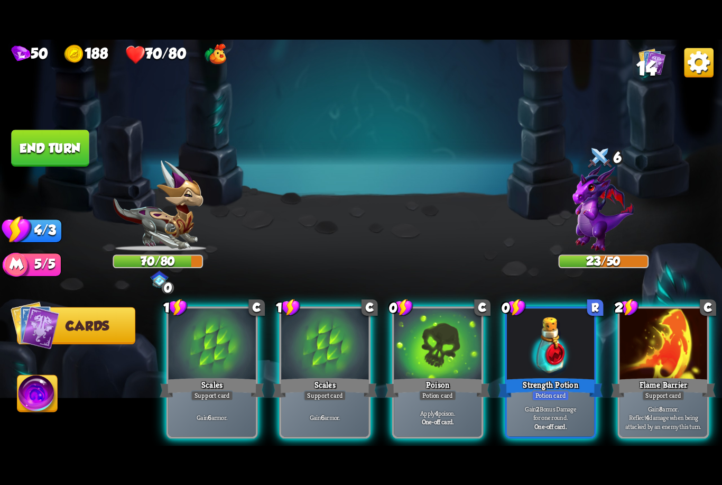
click at [654, 348] on div at bounding box center [662, 344] width 87 height 73
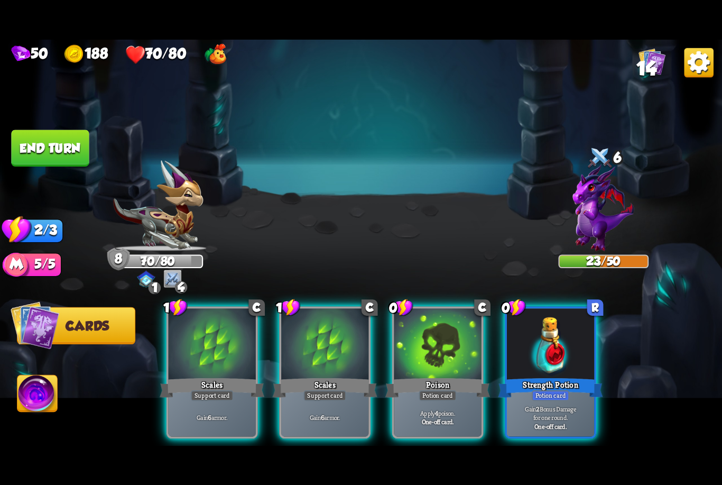
click at [67, 151] on button "End turn" at bounding box center [50, 147] width 78 height 36
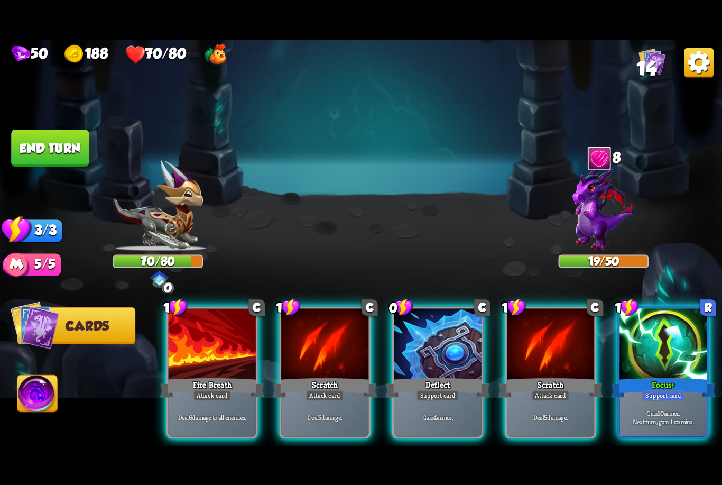
click at [450, 351] on div at bounding box center [437, 344] width 87 height 73
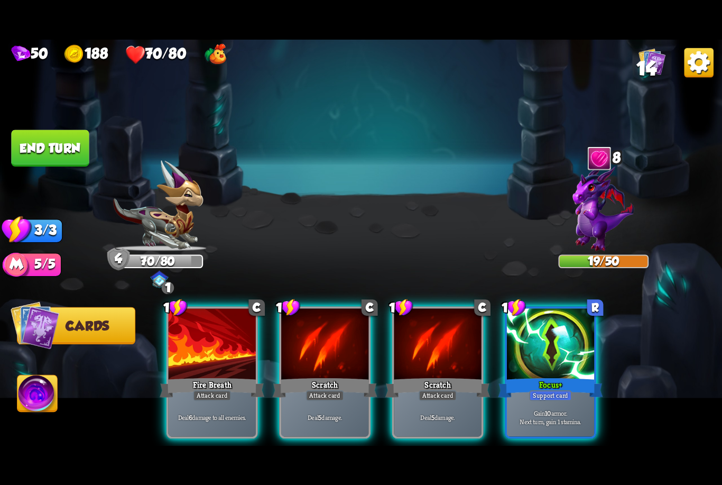
click at [544, 376] on div "Focus +" at bounding box center [550, 387] width 105 height 23
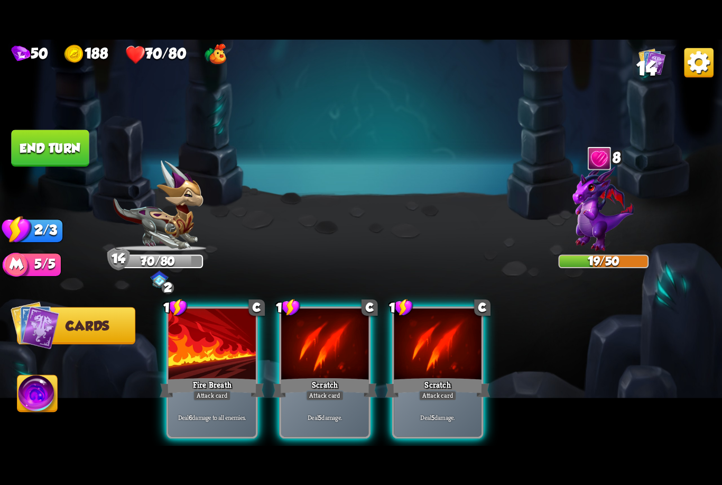
click at [225, 343] on div at bounding box center [212, 344] width 87 height 73
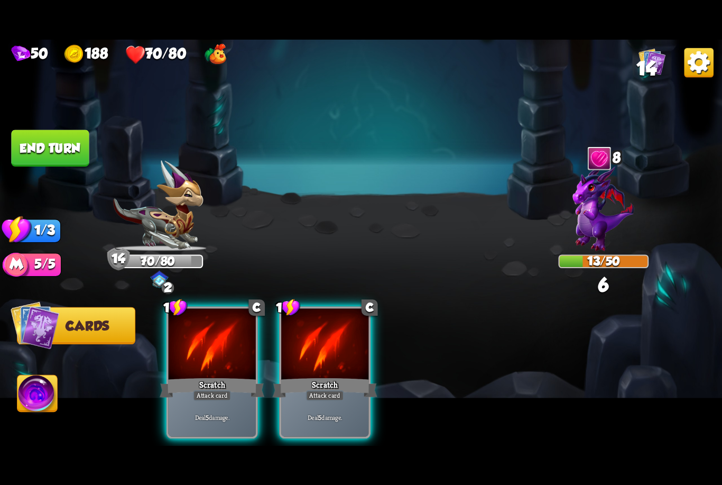
click at [220, 355] on div at bounding box center [212, 344] width 87 height 73
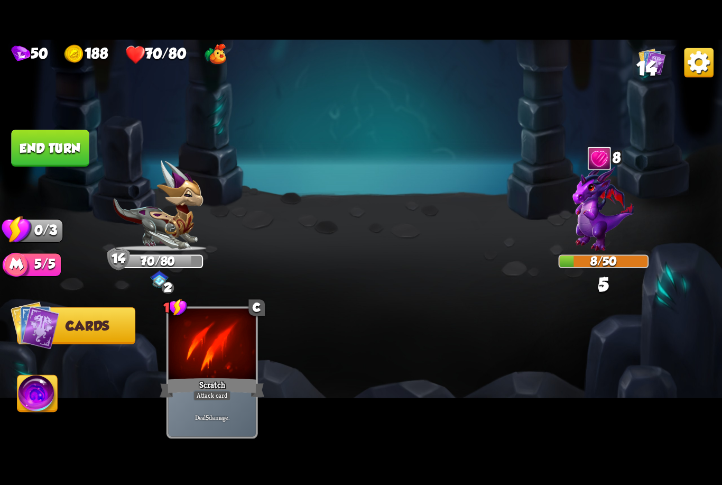
click at [44, 147] on button "End turn" at bounding box center [50, 147] width 78 height 36
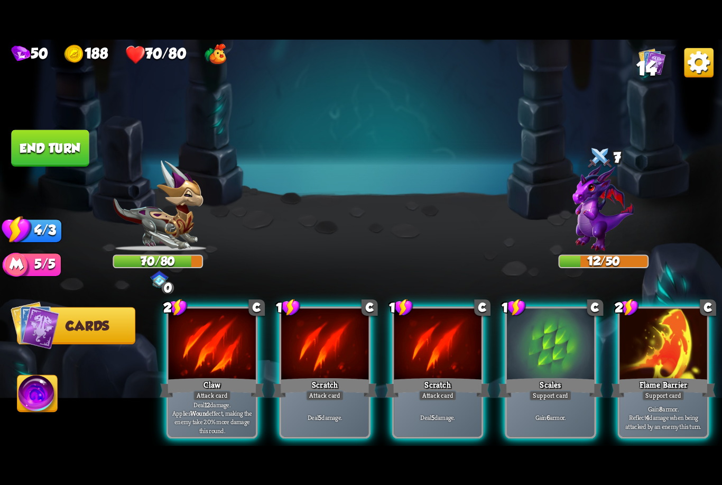
click at [656, 350] on div at bounding box center [662, 344] width 87 height 73
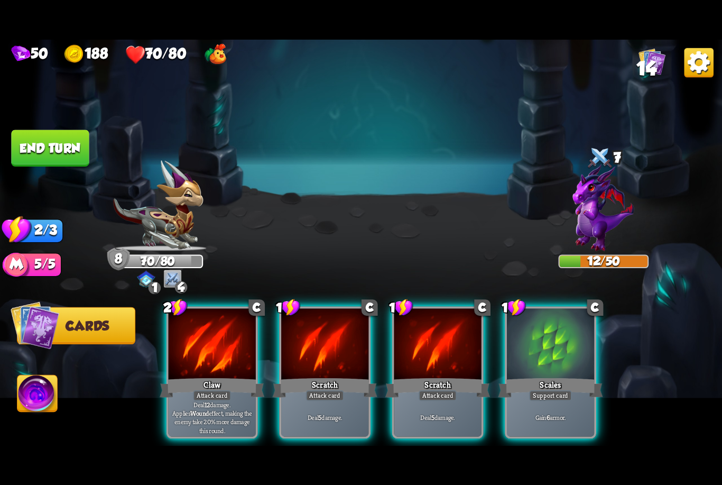
click at [221, 376] on div "Claw" at bounding box center [212, 387] width 105 height 23
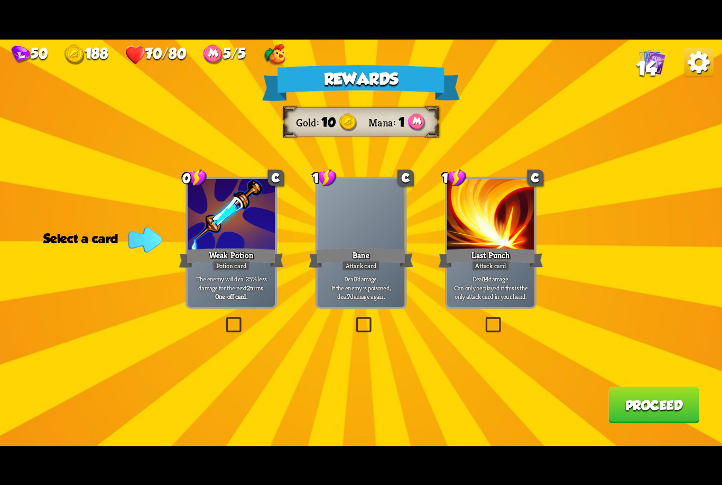
click at [364, 280] on p "Deal 7 damage. If the enemy is poisoned, deal 7 damage again." at bounding box center [361, 287] width 83 height 26
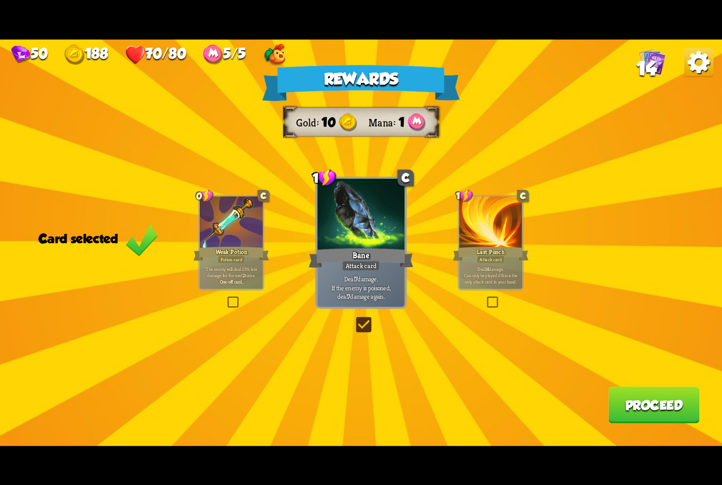
click at [665, 411] on button "Proceed" at bounding box center [653, 404] width 91 height 36
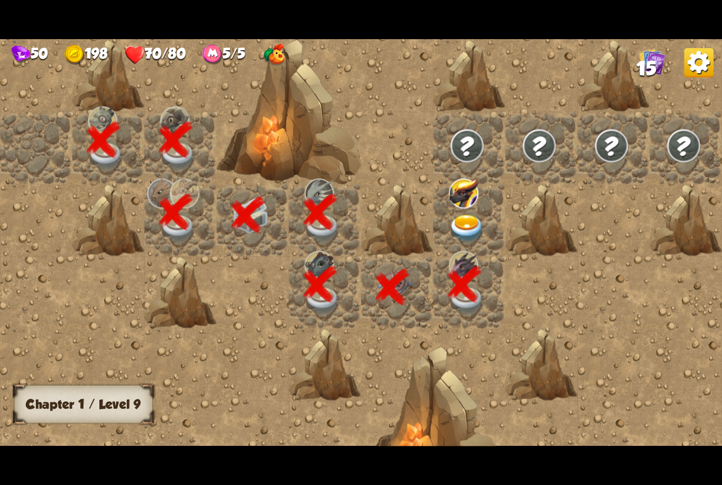
click at [469, 233] on img at bounding box center [467, 228] width 36 height 28
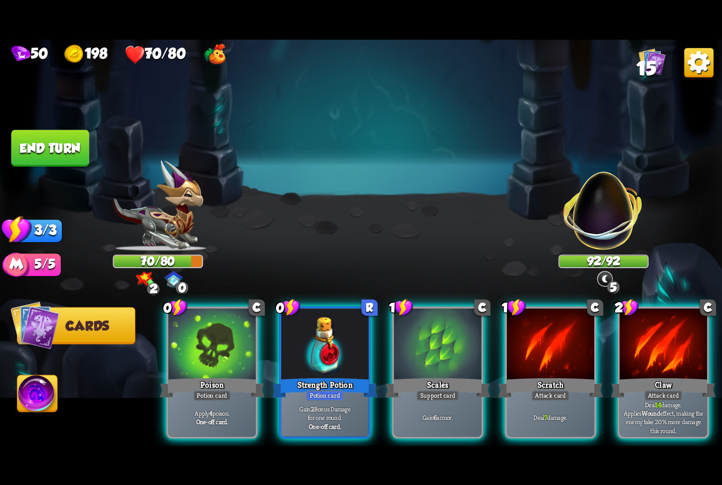
click at [665, 376] on div "Claw" at bounding box center [663, 387] width 105 height 23
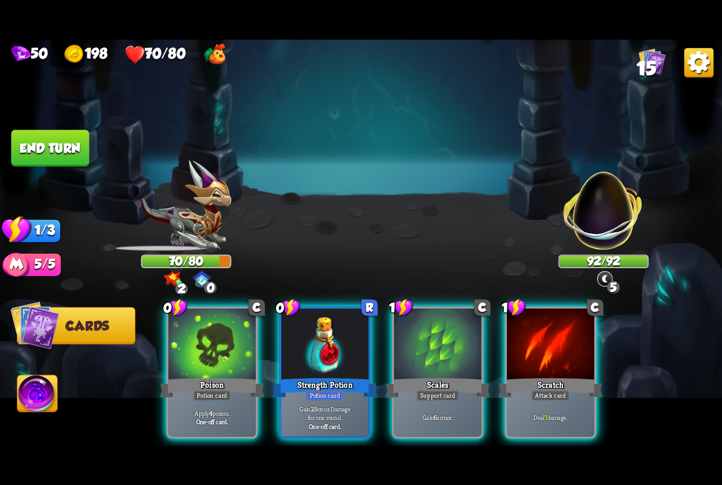
click at [563, 351] on div at bounding box center [550, 344] width 87 height 73
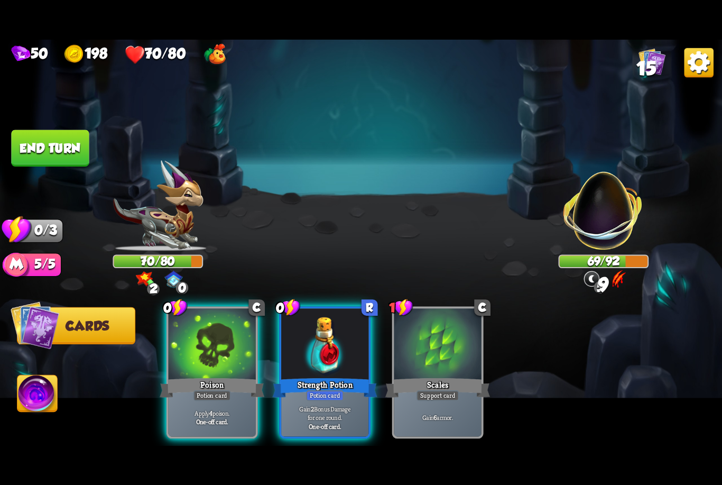
click at [73, 160] on button "End turn" at bounding box center [50, 147] width 78 height 36
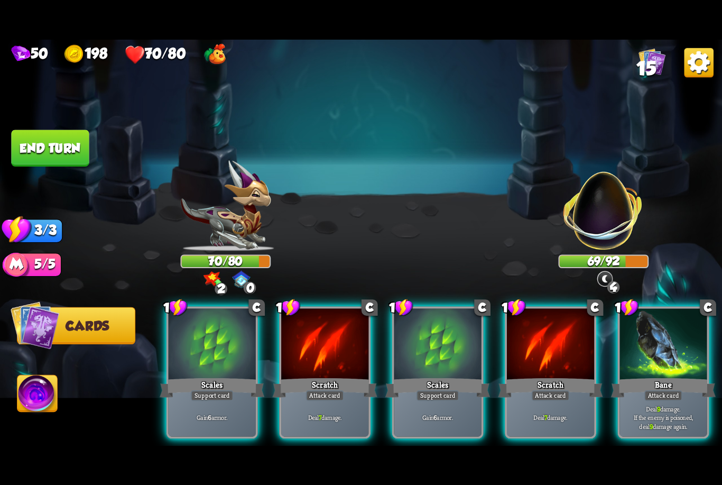
click at [542, 341] on div at bounding box center [550, 344] width 87 height 73
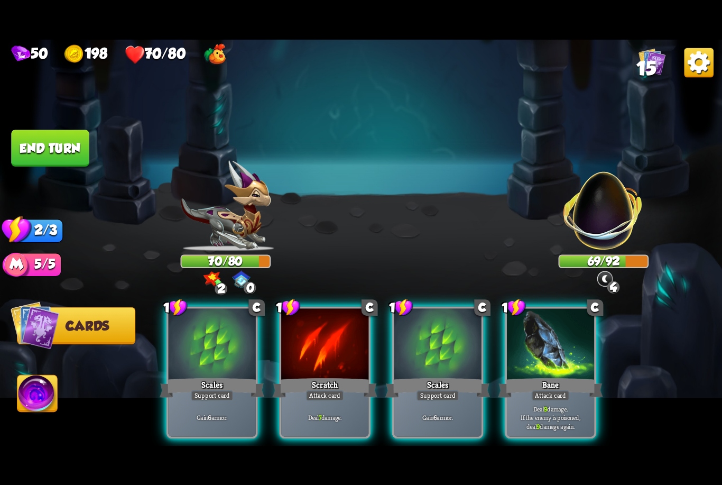
click at [319, 351] on div at bounding box center [324, 344] width 87 height 73
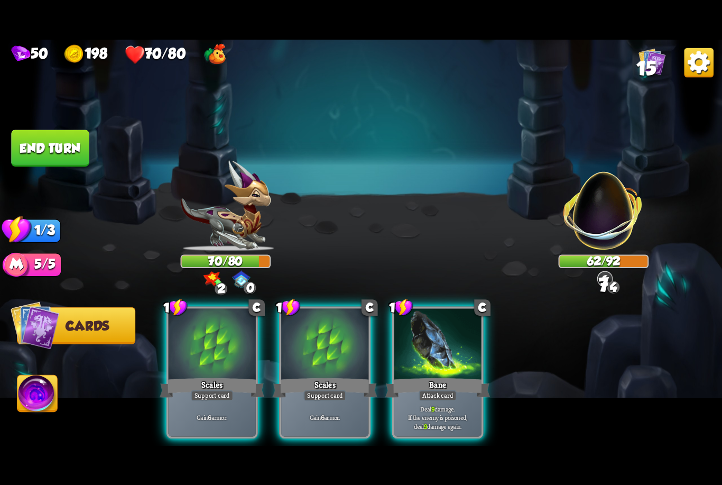
click at [444, 346] on div at bounding box center [437, 344] width 87 height 73
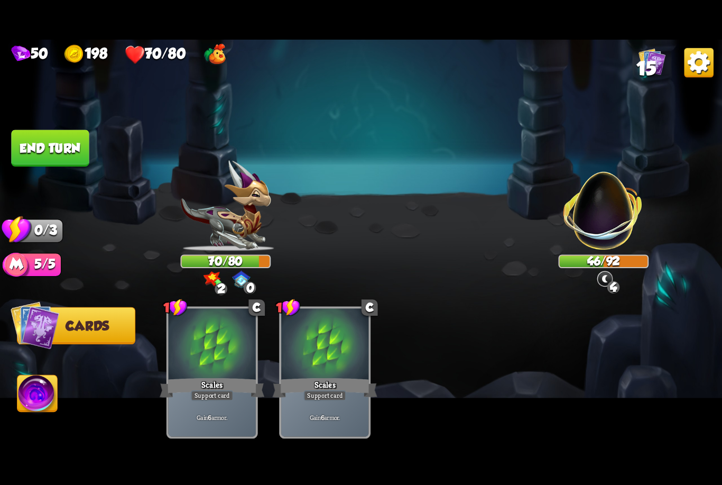
click at [44, 140] on button "End turn" at bounding box center [50, 147] width 78 height 36
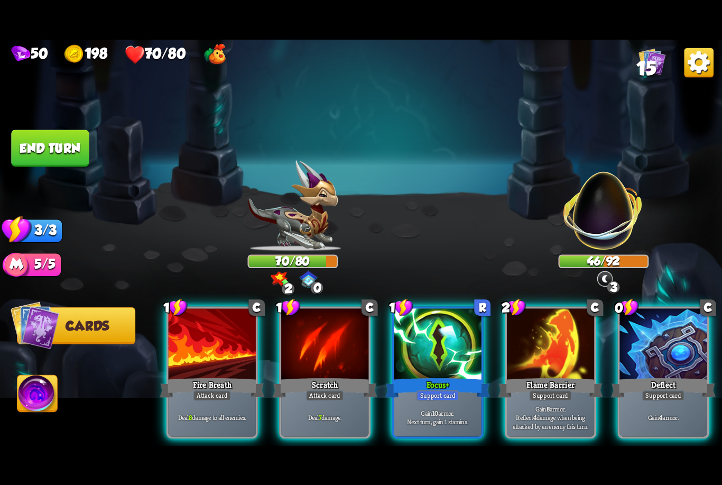
click at [303, 398] on div "Deal 7 damage." at bounding box center [324, 417] width 87 height 38
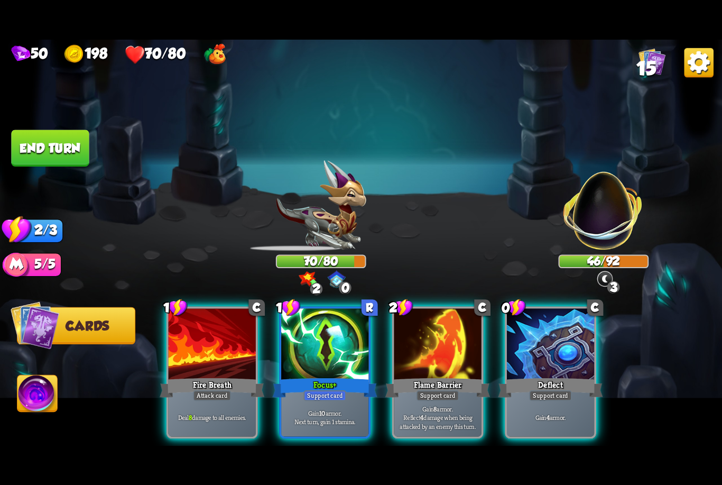
click at [187, 379] on div "Fire Breath" at bounding box center [212, 387] width 105 height 23
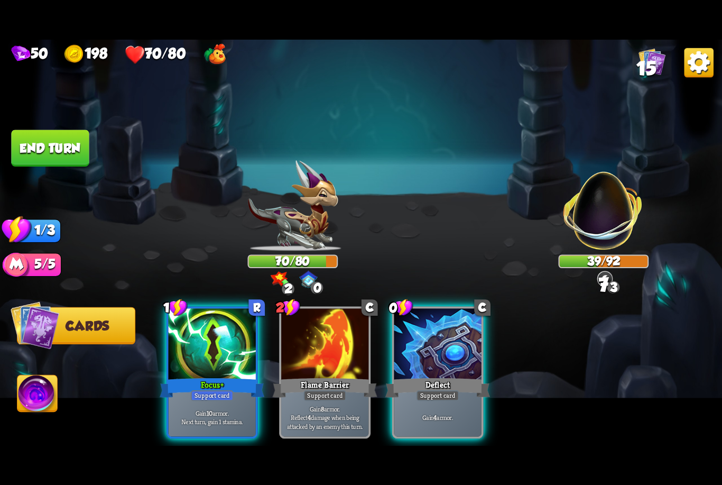
click at [203, 376] on div "Focus +" at bounding box center [212, 387] width 105 height 23
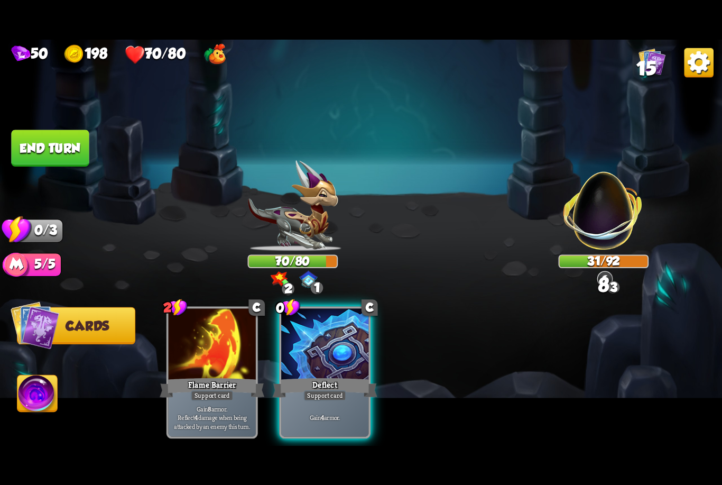
click at [47, 150] on button "End turn" at bounding box center [50, 147] width 78 height 36
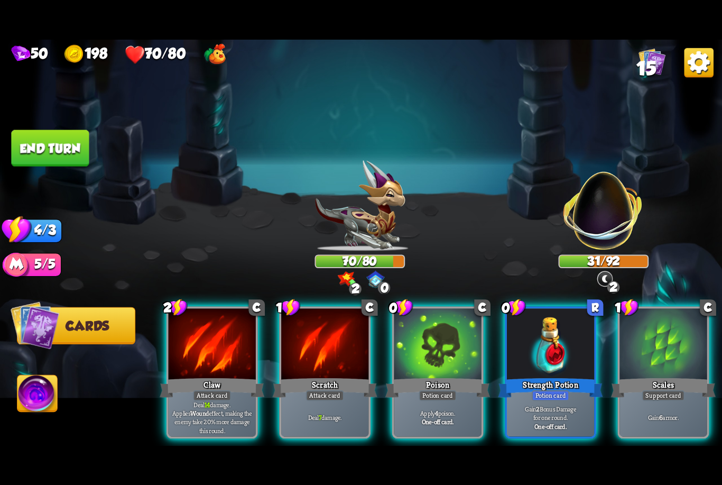
click at [209, 376] on div "Claw" at bounding box center [212, 387] width 105 height 23
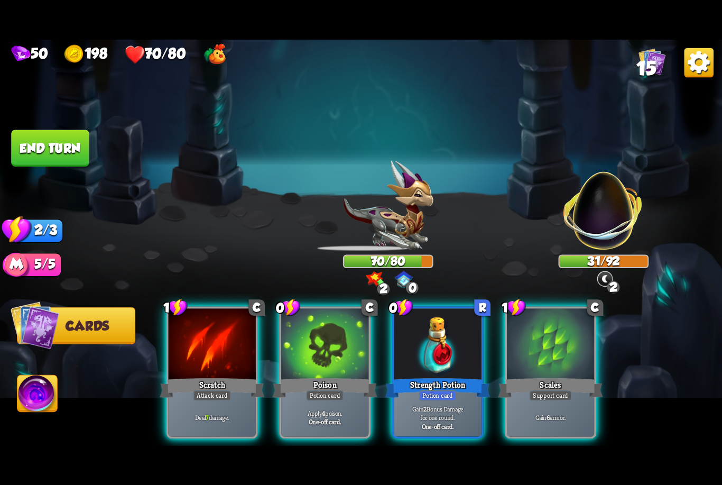
click at [207, 356] on div at bounding box center [212, 344] width 87 height 73
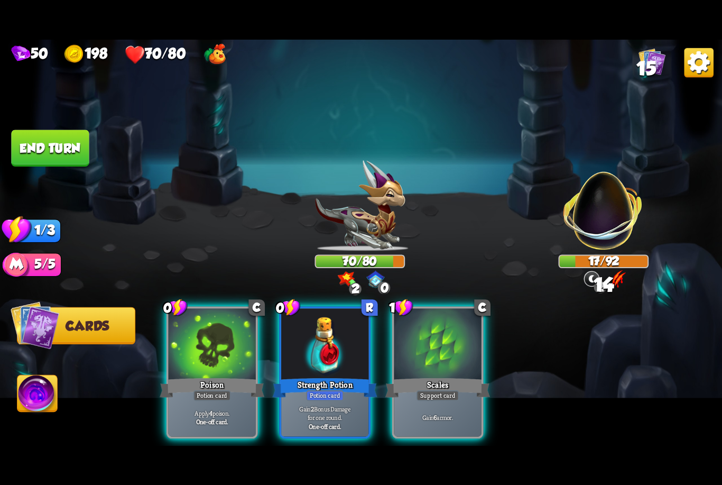
click at [207, 353] on div at bounding box center [212, 344] width 87 height 73
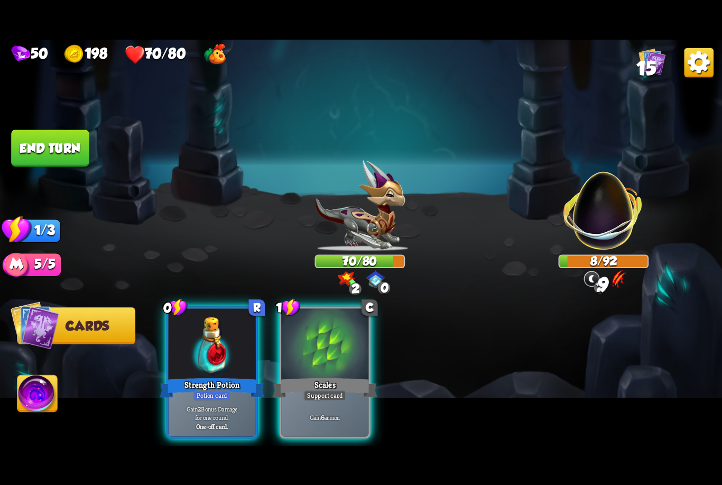
click at [53, 164] on button "End turn" at bounding box center [50, 147] width 78 height 36
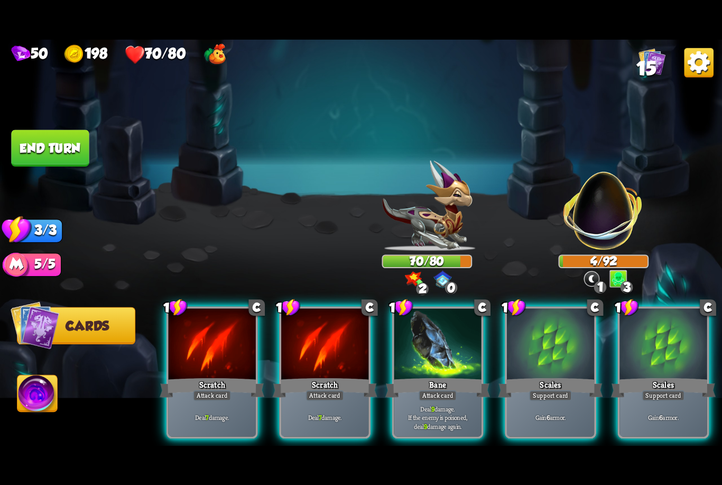
click at [420, 376] on div "Bane" at bounding box center [437, 387] width 105 height 23
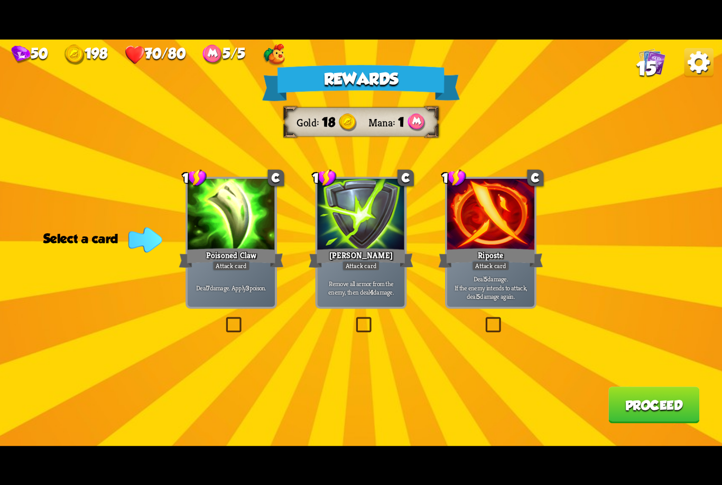
click at [234, 228] on div at bounding box center [231, 214] width 87 height 73
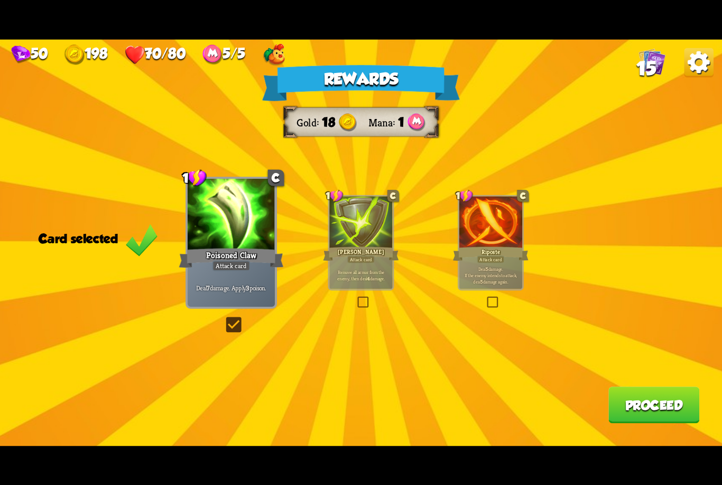
click at [630, 401] on button "Proceed" at bounding box center [653, 404] width 91 height 36
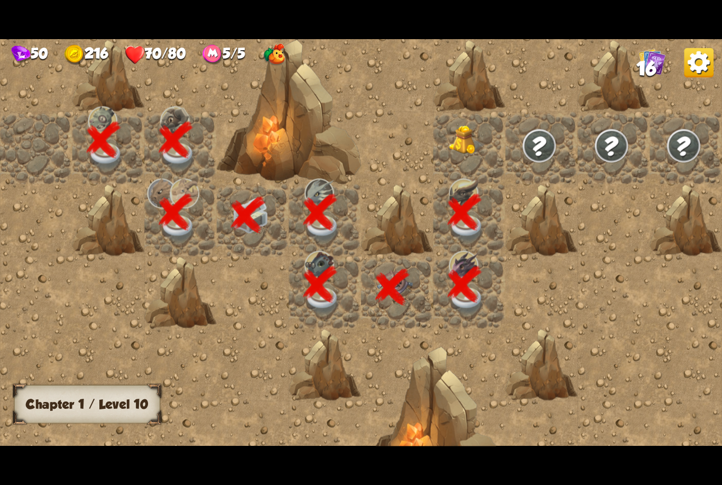
click at [460, 135] on img at bounding box center [467, 140] width 36 height 30
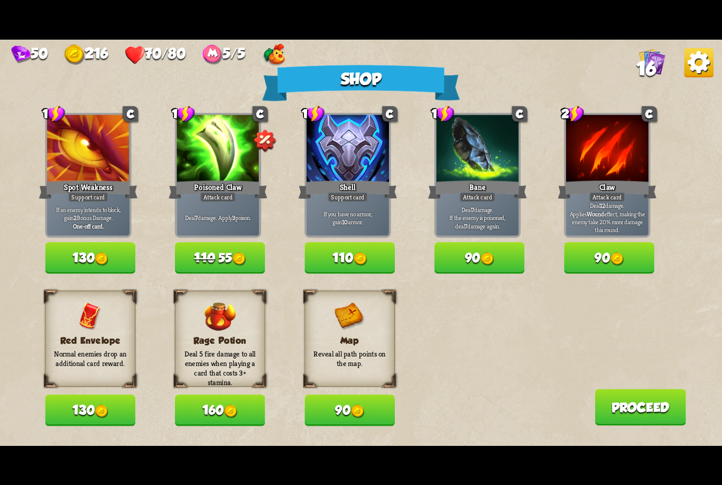
click at [696, 59] on img at bounding box center [698, 62] width 29 height 29
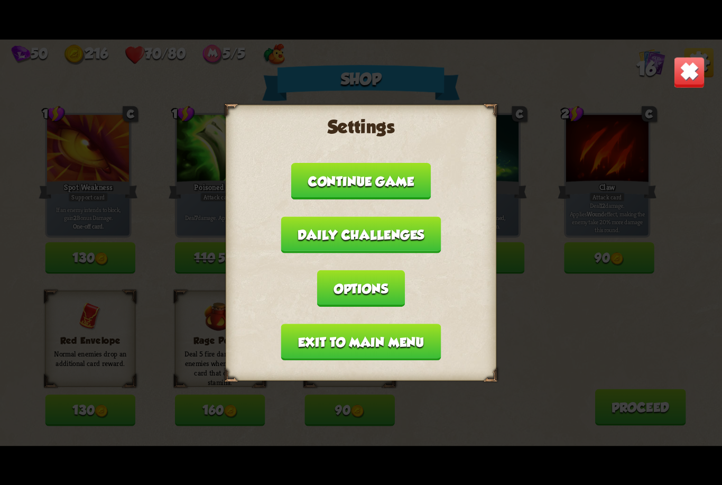
click at [371, 331] on button "Exit to main menu" at bounding box center [361, 341] width 160 height 36
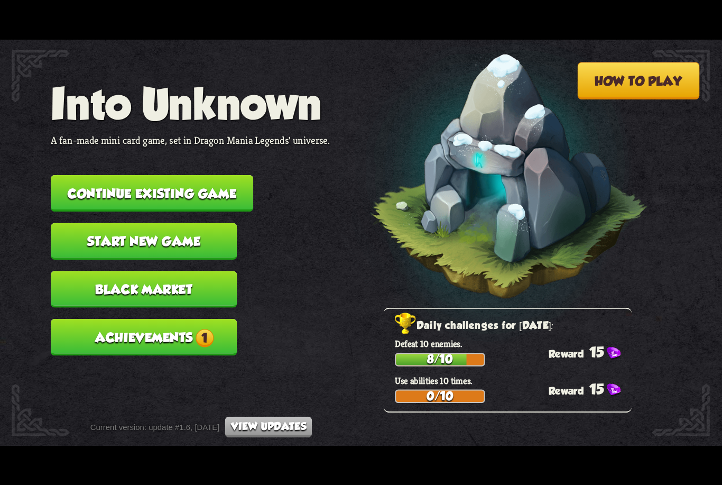
click at [211, 184] on button "Continue existing game" at bounding box center [152, 192] width 202 height 36
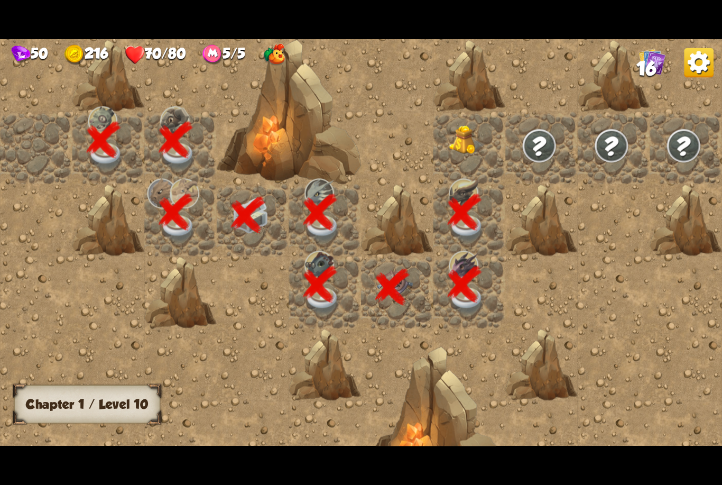
click at [465, 135] on img at bounding box center [467, 140] width 36 height 30
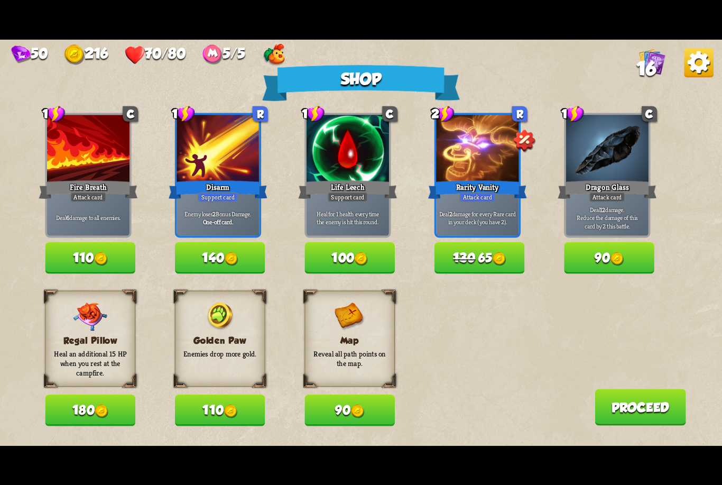
click at [699, 66] on img at bounding box center [698, 62] width 29 height 29
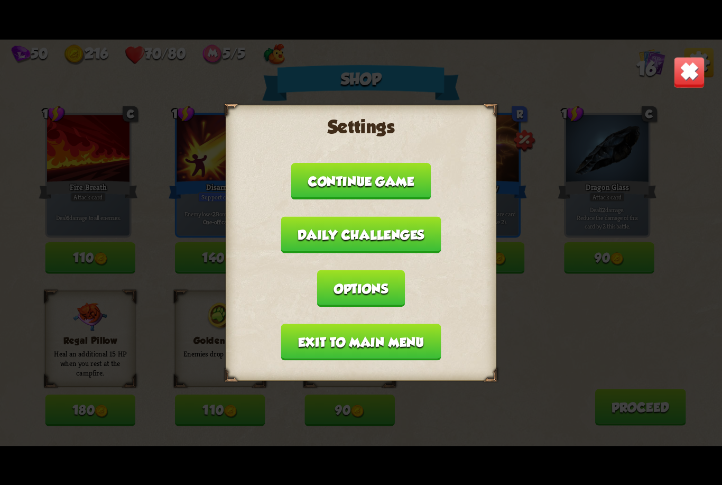
click at [341, 346] on button "Exit to main menu" at bounding box center [361, 341] width 160 height 36
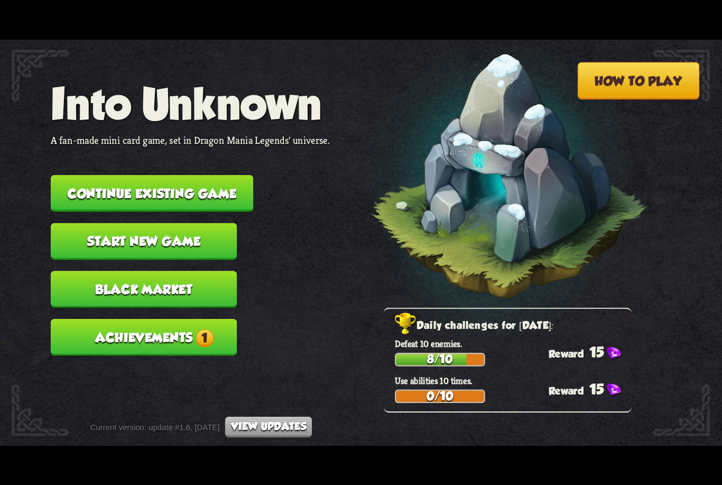
click at [229, 185] on button "Continue existing game" at bounding box center [152, 192] width 202 height 36
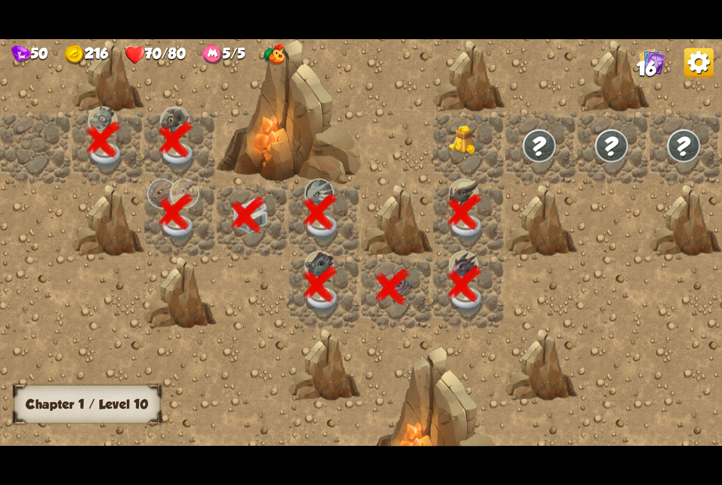
click at [461, 142] on img at bounding box center [467, 140] width 36 height 30
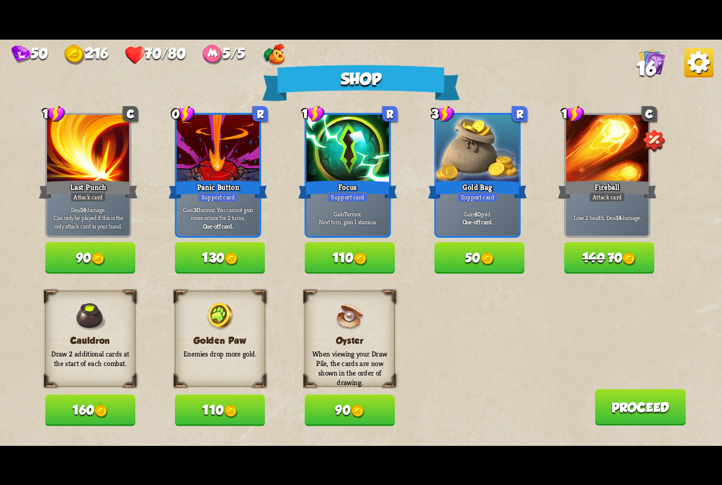
click at [687, 76] on img at bounding box center [698, 62] width 29 height 29
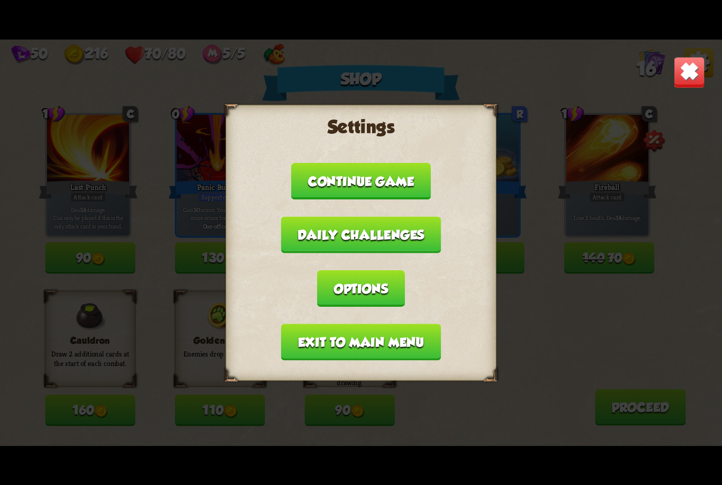
click at [422, 339] on button "Exit to main menu" at bounding box center [361, 341] width 160 height 36
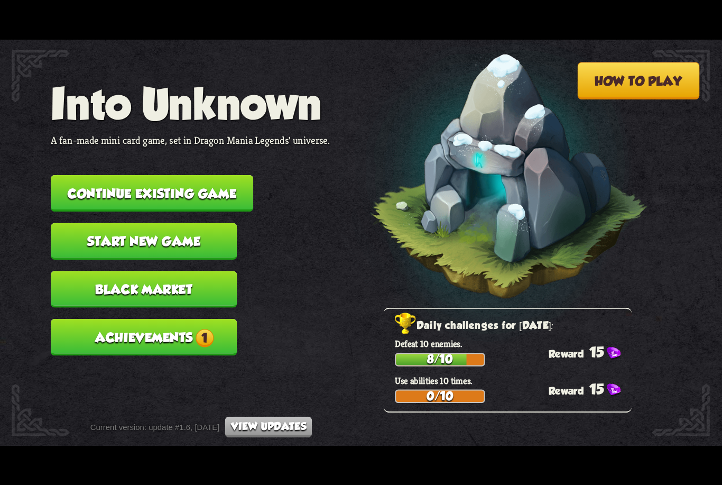
click at [244, 179] on button "Continue existing game" at bounding box center [152, 192] width 202 height 36
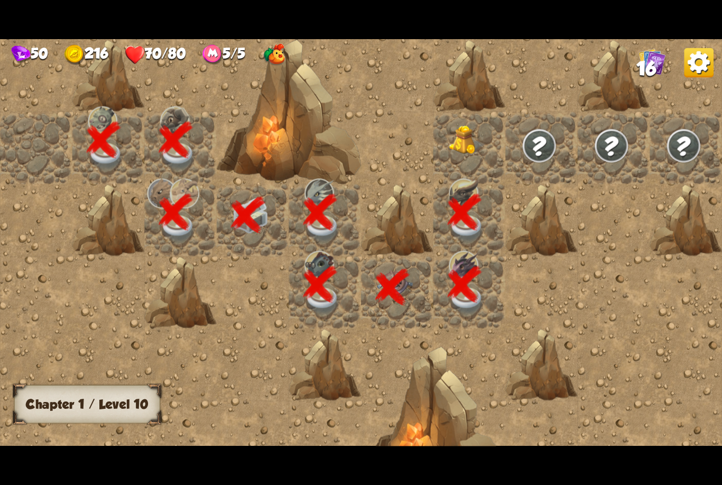
click at [461, 140] on img at bounding box center [467, 140] width 36 height 30
